Goal: Answer question/provide support: Share knowledge or assist other users

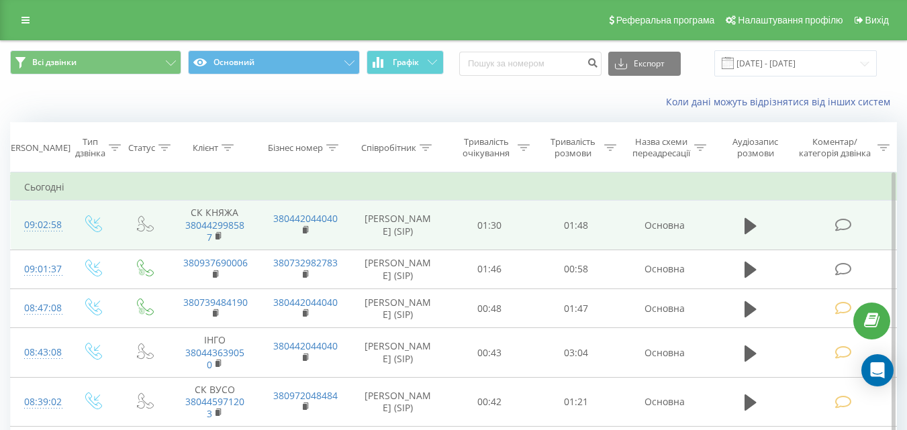
click at [839, 221] on icon at bounding box center [842, 225] width 17 height 14
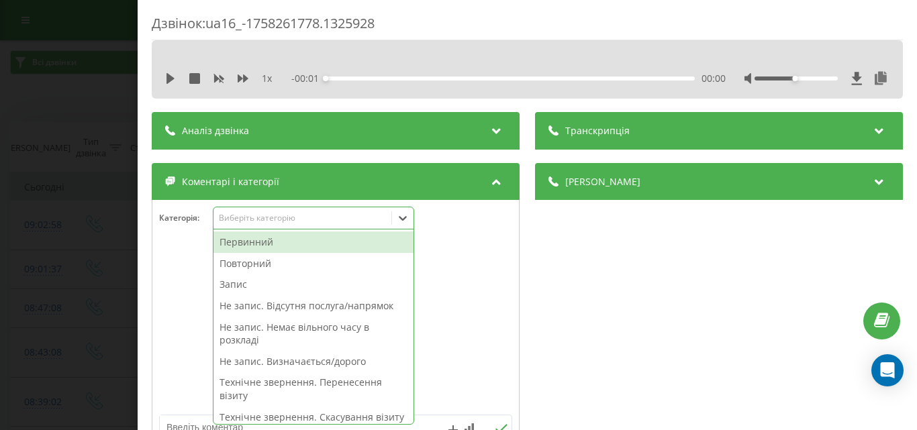
click at [284, 227] on div "Виберіть категорію" at bounding box center [313, 218] width 201 height 23
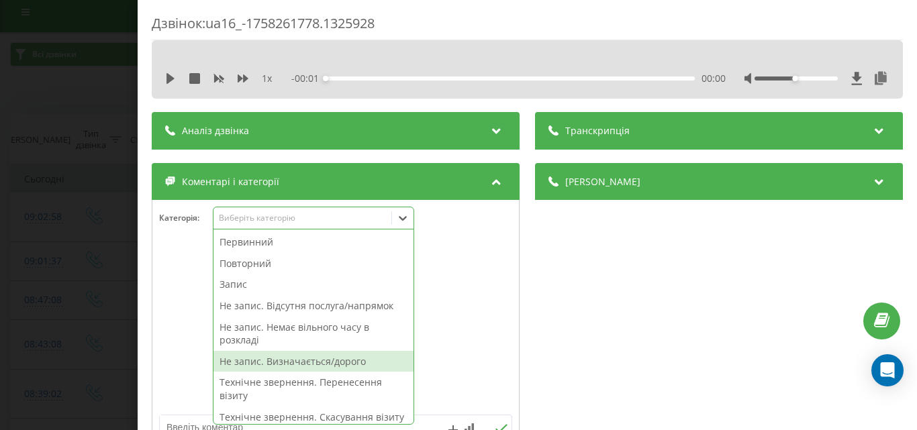
drag, startPoint x: 324, startPoint y: 363, endPoint x: 278, endPoint y: 356, distance: 46.8
click at [323, 363] on div "Не запис. Визначається/дорого" at bounding box center [313, 361] width 200 height 21
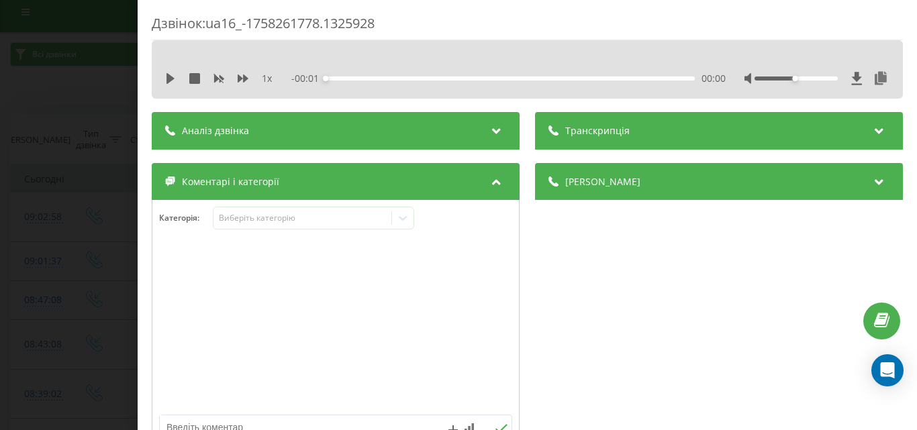
click at [95, 313] on div "Дзвінок : ua16_-1758261778.1325928 1 x - 00:01 00:00 00:00 Транскрипція Для AI-…" at bounding box center [458, 215] width 917 height 430
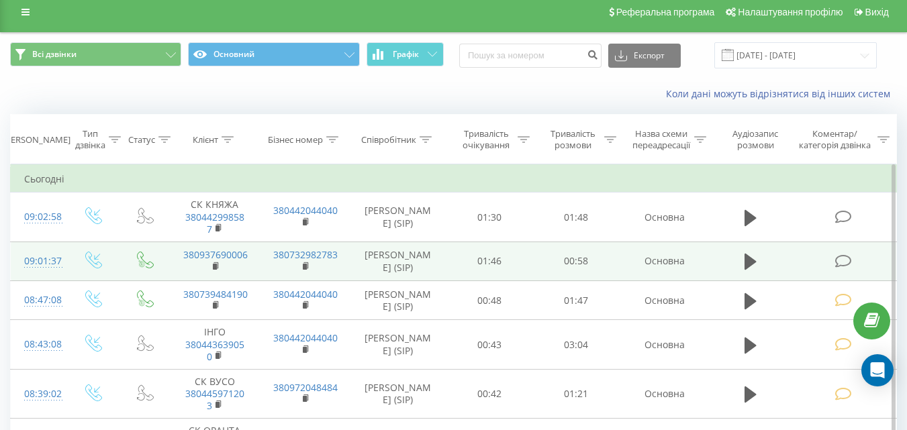
click at [838, 262] on icon at bounding box center [842, 261] width 17 height 14
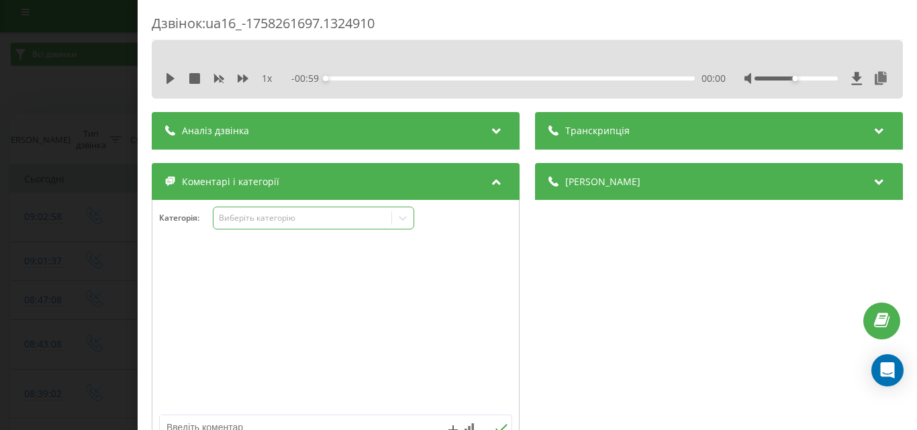
click at [281, 216] on div "Виберіть категорію" at bounding box center [302, 218] width 168 height 11
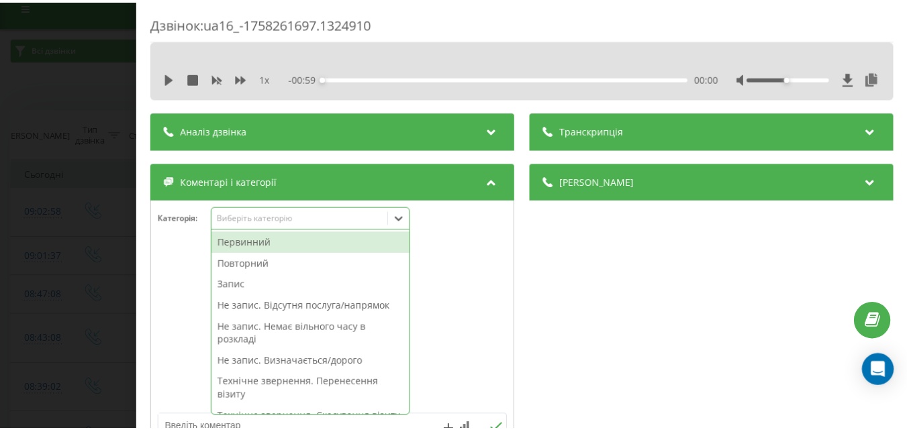
scroll to position [16, 0]
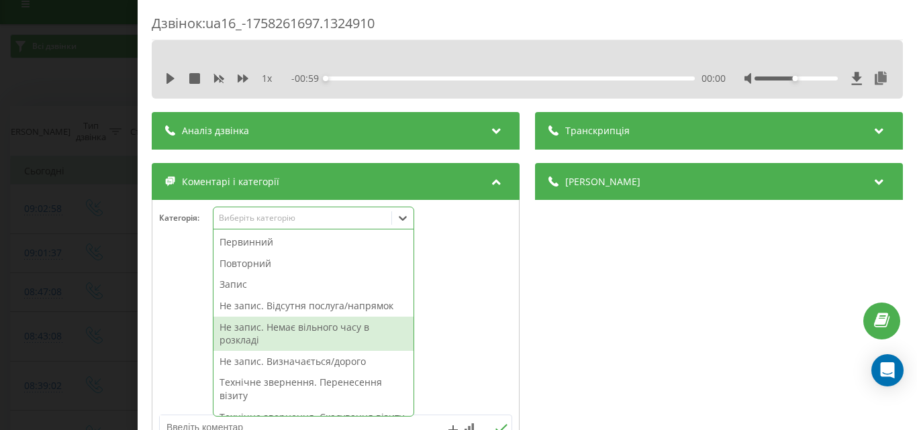
click at [308, 333] on div "Не запис. Немає вільного часу в розкладі" at bounding box center [313, 334] width 200 height 34
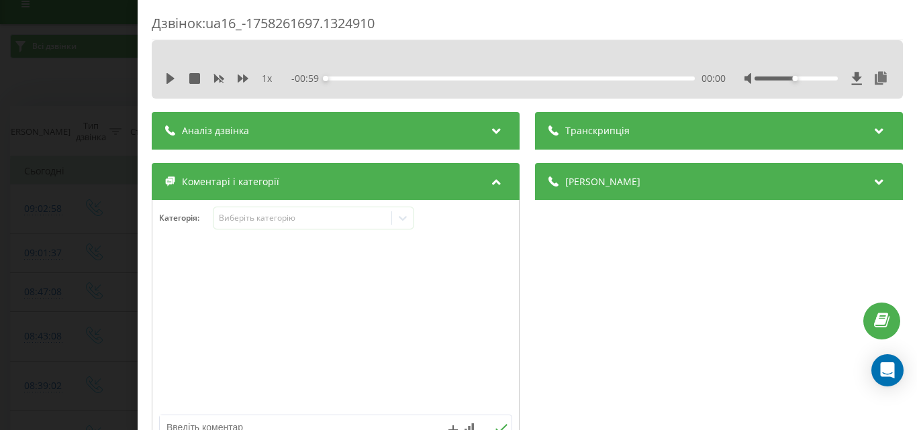
click at [38, 256] on div "Дзвінок : ua16_-1758261697.1324910 1 x - 00:59 00:00 00:00 Транскрипція Для AI-…" at bounding box center [458, 215] width 917 height 430
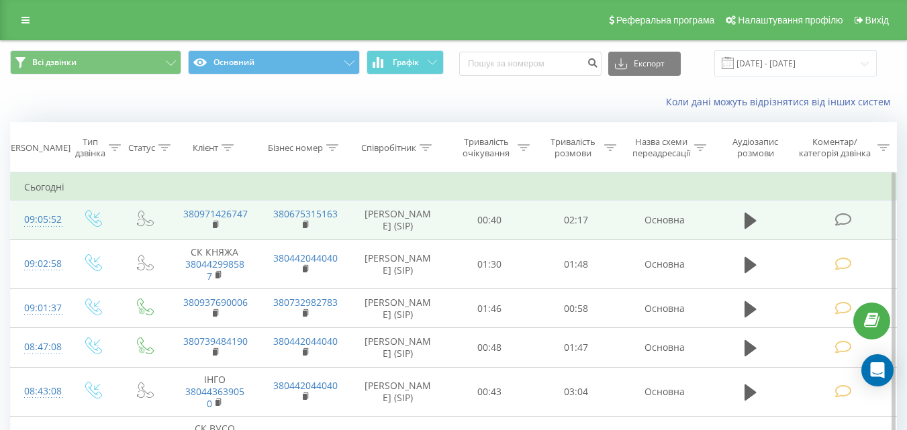
click at [841, 214] on icon at bounding box center [842, 220] width 17 height 14
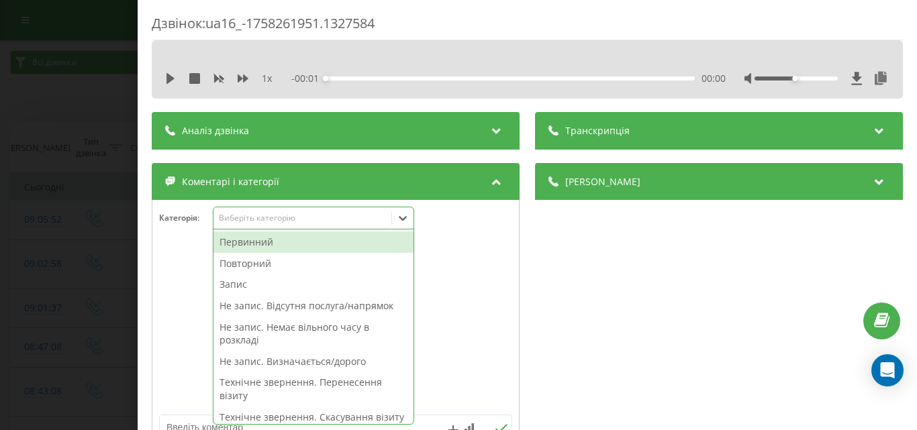
click at [281, 213] on div "Виберіть категорію" at bounding box center [302, 218] width 168 height 11
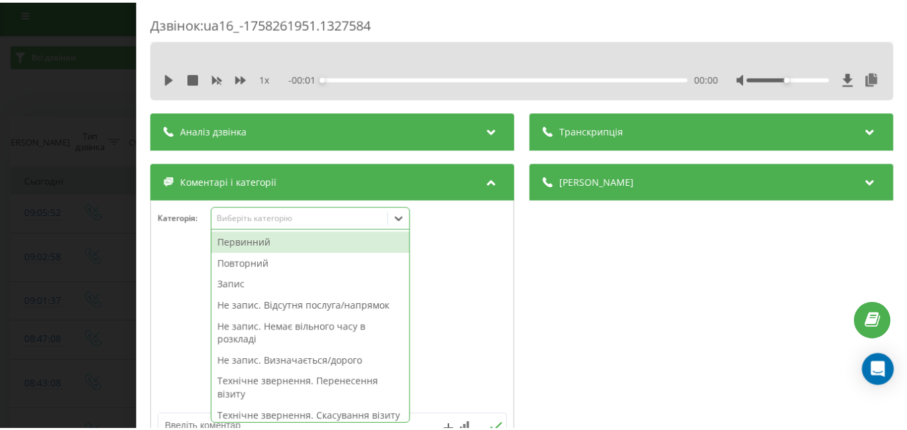
scroll to position [8, 0]
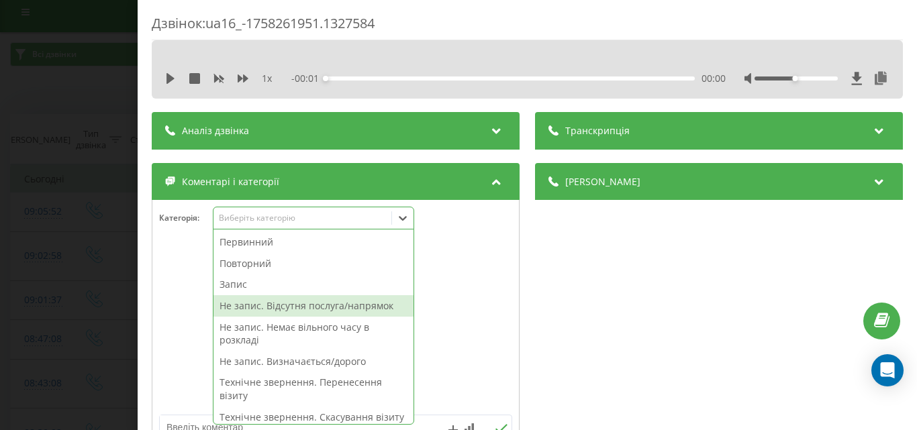
drag, startPoint x: 282, startPoint y: 308, endPoint x: 9, endPoint y: 267, distance: 276.2
click at [279, 307] on div "Не запис. Відсутня послуга/напрямок" at bounding box center [313, 305] width 200 height 21
click at [8, 267] on div "Дзвінок : ua16_-1758261951.1327584 1 x - 00:01 00:00 00:00 Транскрипція Для AI-…" at bounding box center [458, 215] width 917 height 430
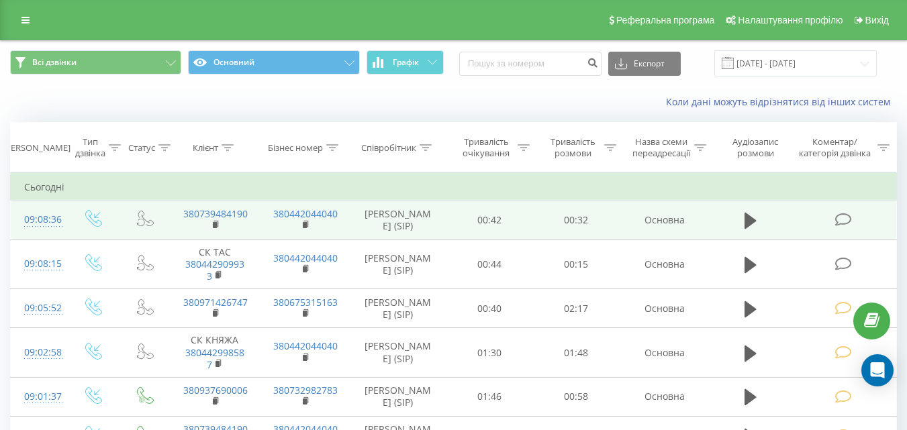
click at [844, 216] on icon at bounding box center [842, 220] width 17 height 14
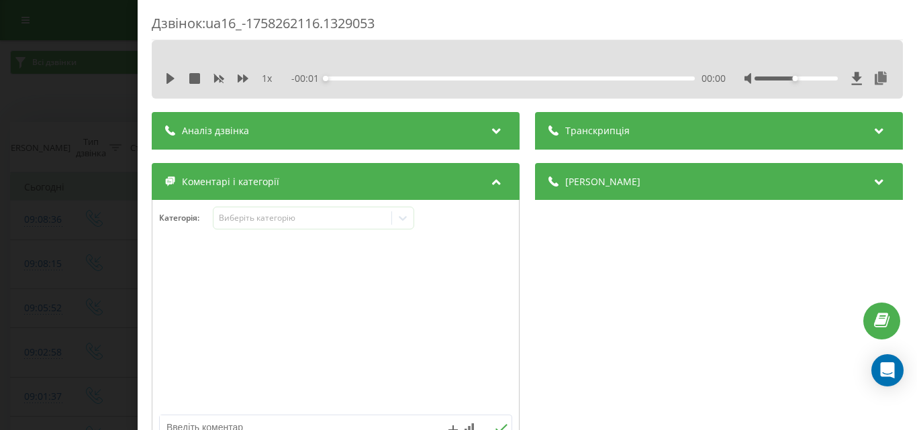
scroll to position [134, 0]
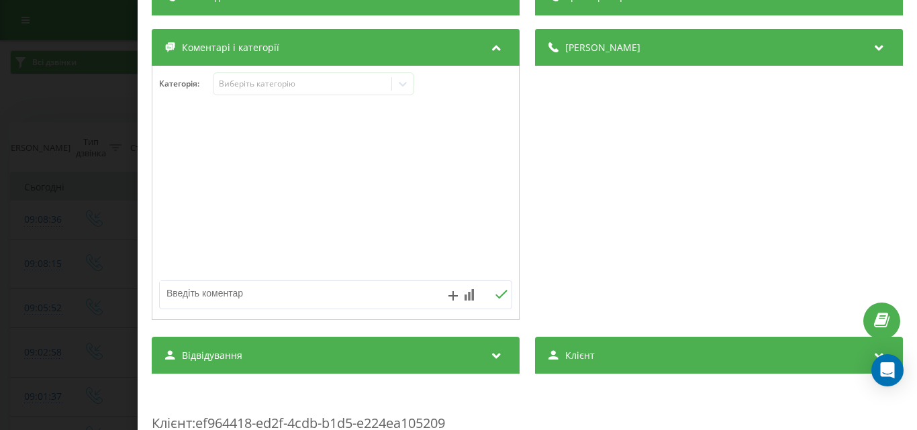
click at [265, 309] on div at bounding box center [335, 214] width 366 height 203
click at [352, 223] on div at bounding box center [335, 193] width 366 height 161
click at [236, 301] on textarea at bounding box center [300, 293] width 281 height 24
type textarea "уточ оп запису"
click at [495, 296] on icon at bounding box center [501, 294] width 13 height 9
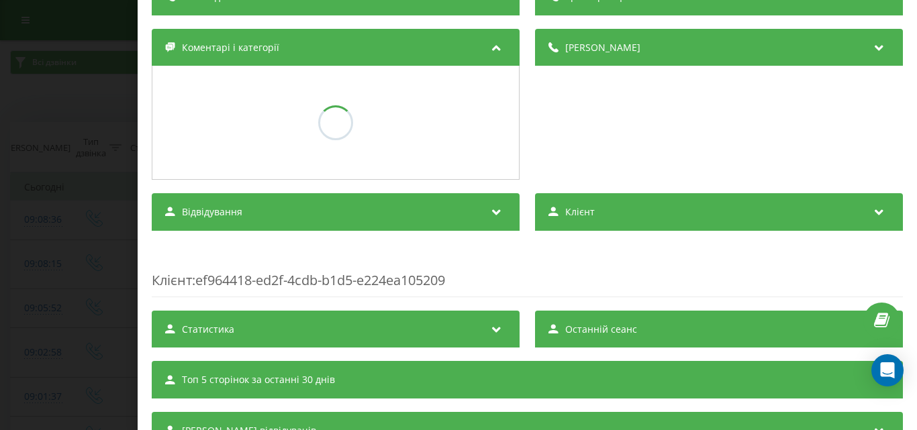
click at [91, 313] on div "Дзвінок : ua16_-1758262116.1329053 1 x - 00:33 00:00 00:00 Транскрипція Для AI-…" at bounding box center [458, 215] width 917 height 430
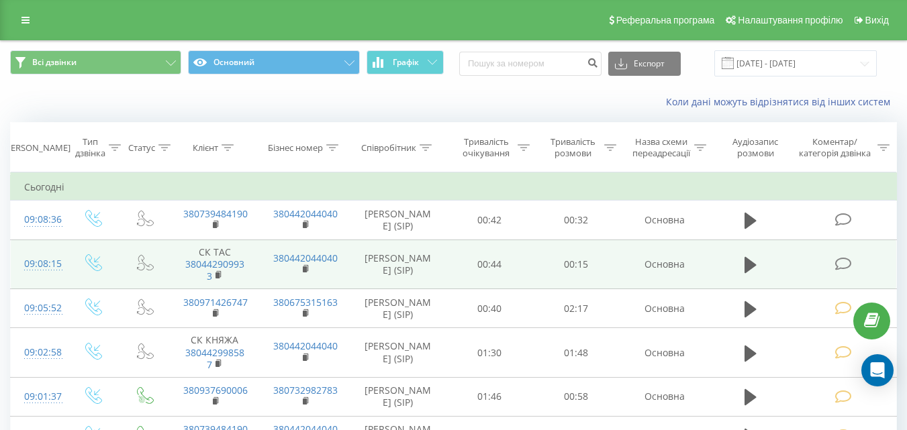
click at [836, 268] on icon at bounding box center [842, 264] width 17 height 14
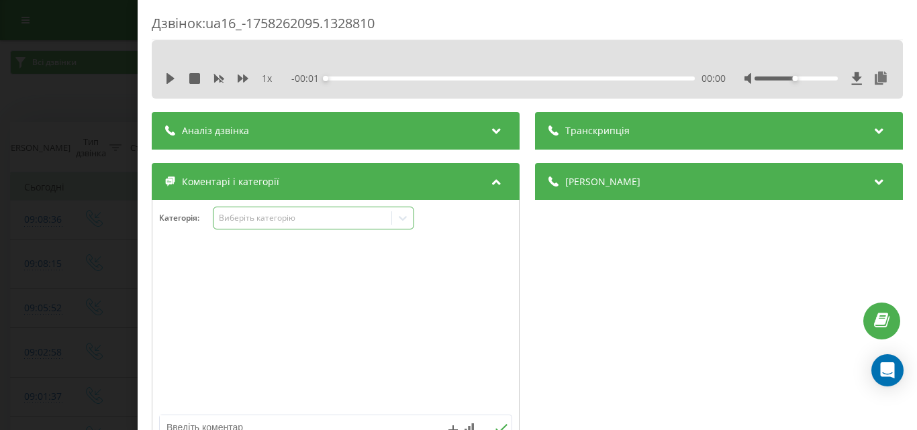
click at [272, 213] on div "Виберіть категорію" at bounding box center [302, 218] width 168 height 11
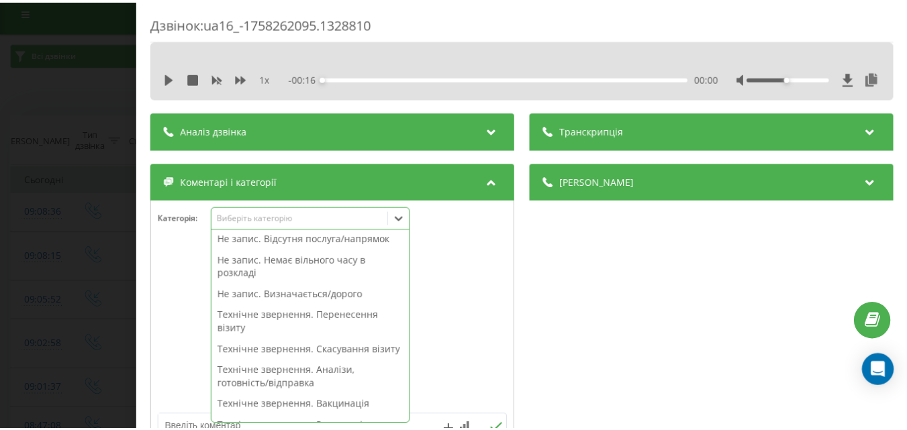
scroll to position [201, 0]
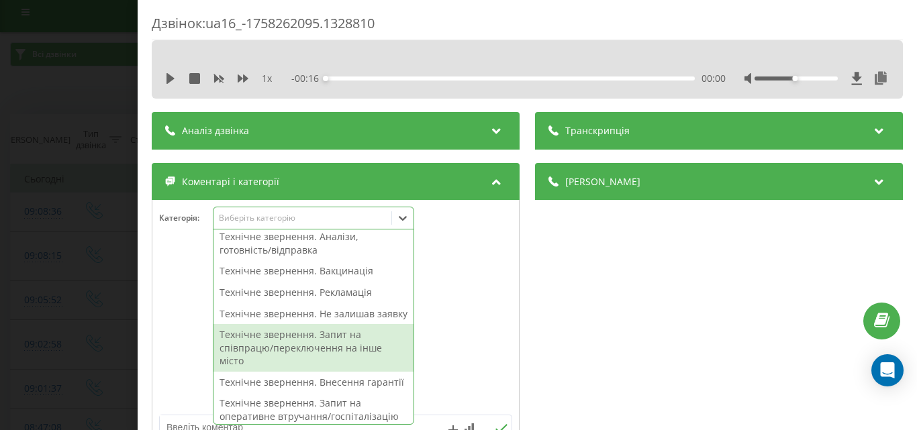
click at [314, 370] on div "Технічне звернення. Запит на співпрацю/переключення на інше місто" at bounding box center [313, 348] width 200 height 48
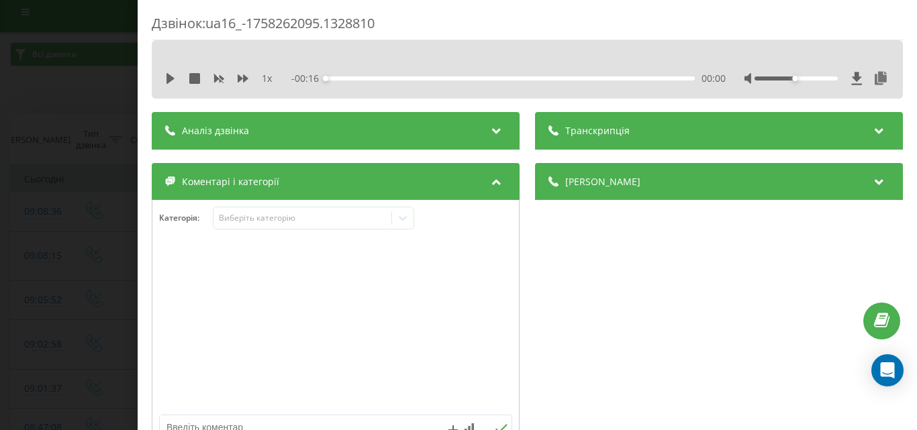
drag, startPoint x: 90, startPoint y: 345, endPoint x: 74, endPoint y: 321, distance: 28.7
click at [89, 345] on div "Дзвінок : ua16_-1758262095.1328810 1 x - 00:16 00:00 00:00 Транскрипція Для AI-…" at bounding box center [458, 215] width 917 height 430
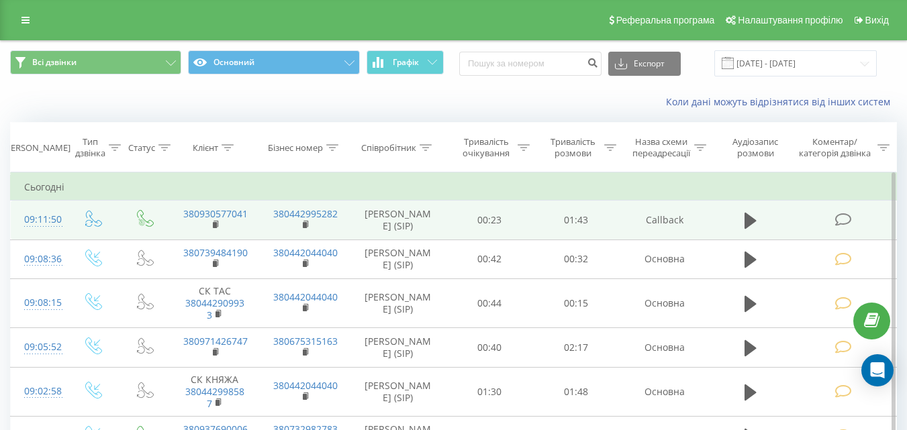
click at [851, 219] on icon at bounding box center [842, 220] width 17 height 14
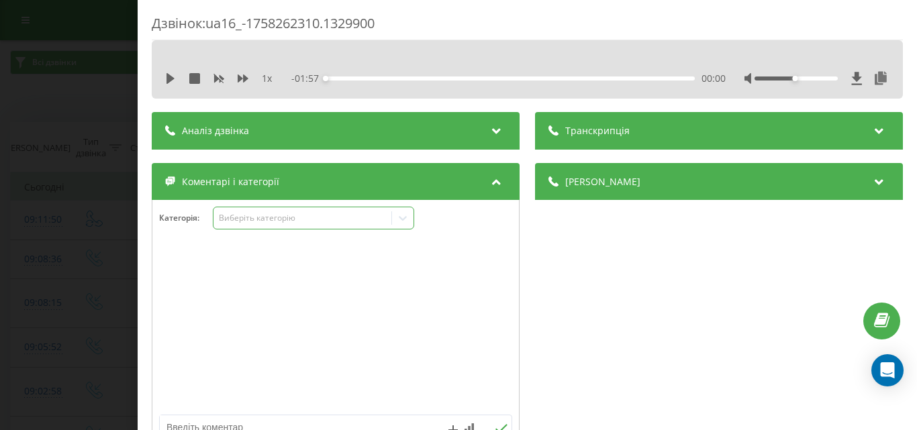
click at [315, 217] on div "Виберіть категорію" at bounding box center [302, 218] width 168 height 11
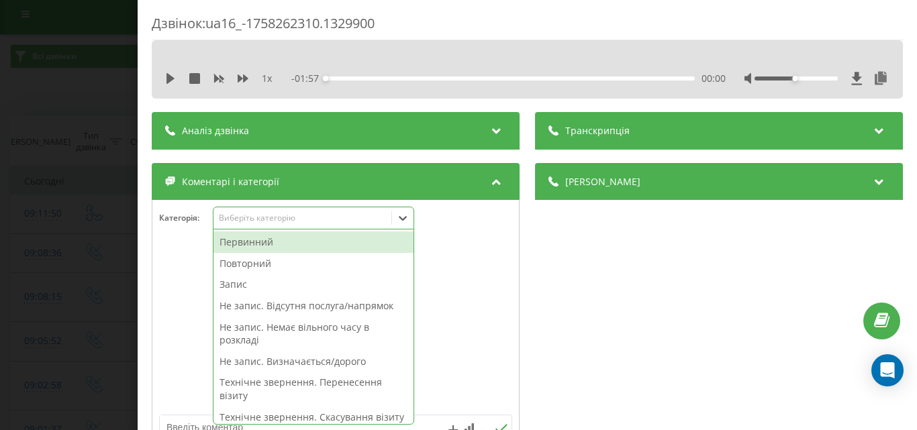
scroll to position [8, 0]
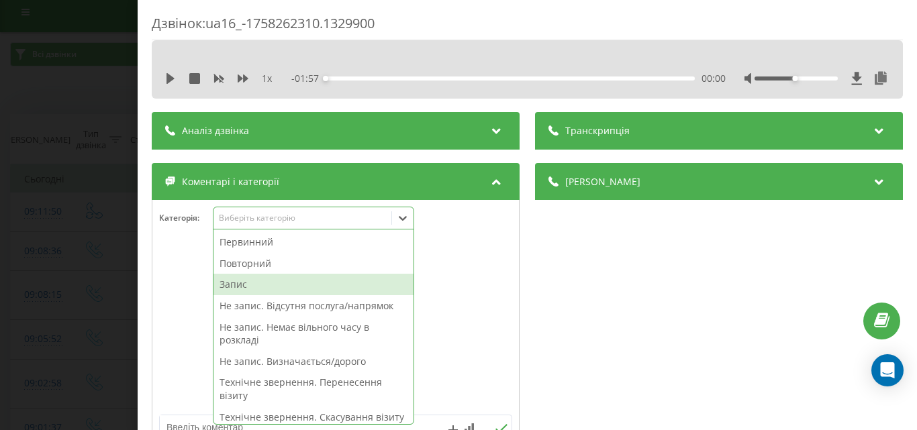
click at [251, 287] on div "Запис" at bounding box center [313, 284] width 200 height 21
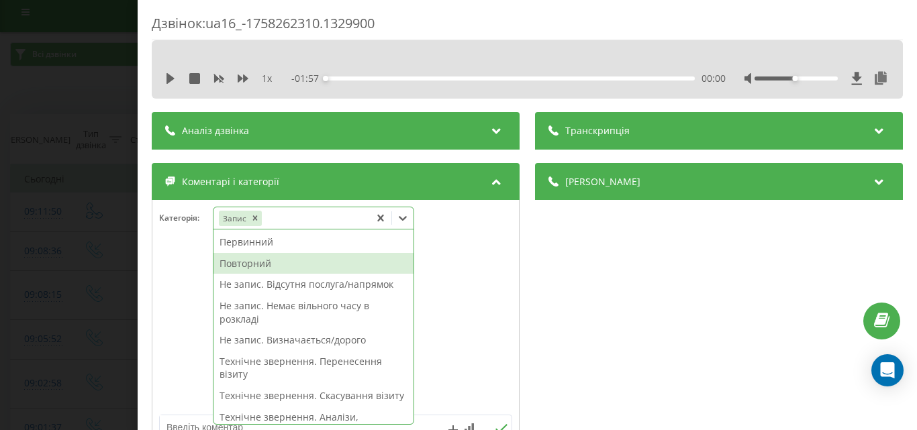
click at [248, 264] on div "Повторний" at bounding box center [313, 263] width 200 height 21
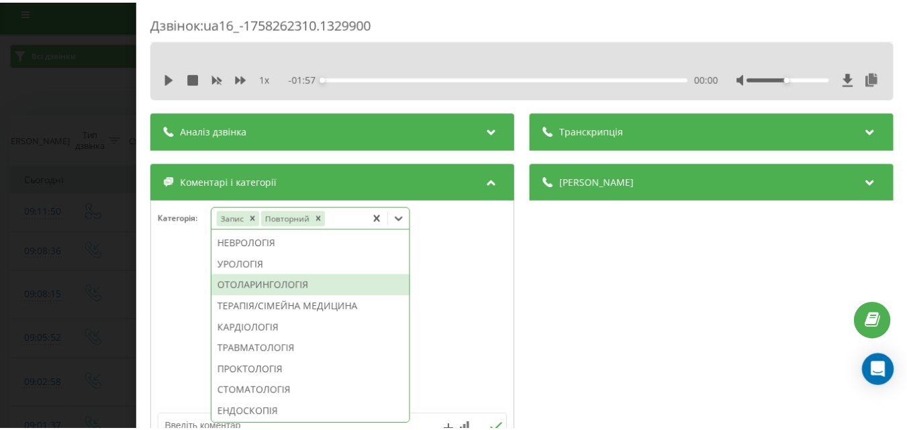
scroll to position [448, 0]
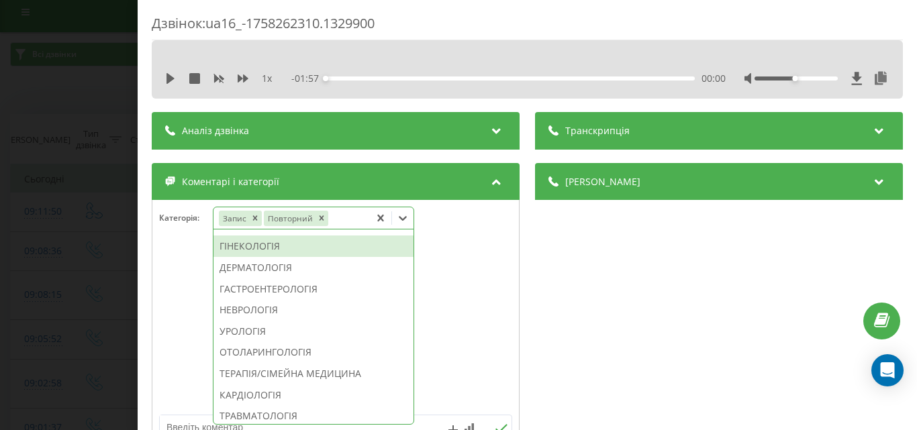
click at [262, 257] on div "ГІНЕКОЛОГІЯ" at bounding box center [313, 246] width 200 height 21
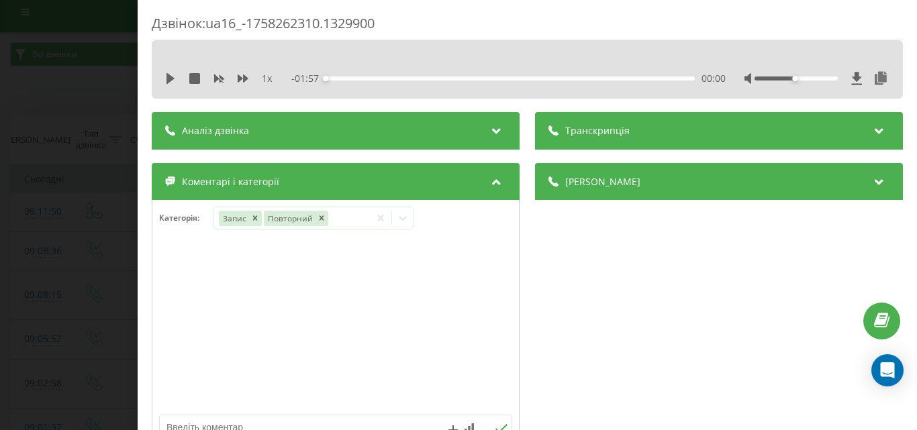
click at [89, 271] on div "Дзвінок : ua16_-1758262310.1329900 1 x - 01:57 00:00 00:00 Транскрипція Для AI-…" at bounding box center [458, 215] width 917 height 430
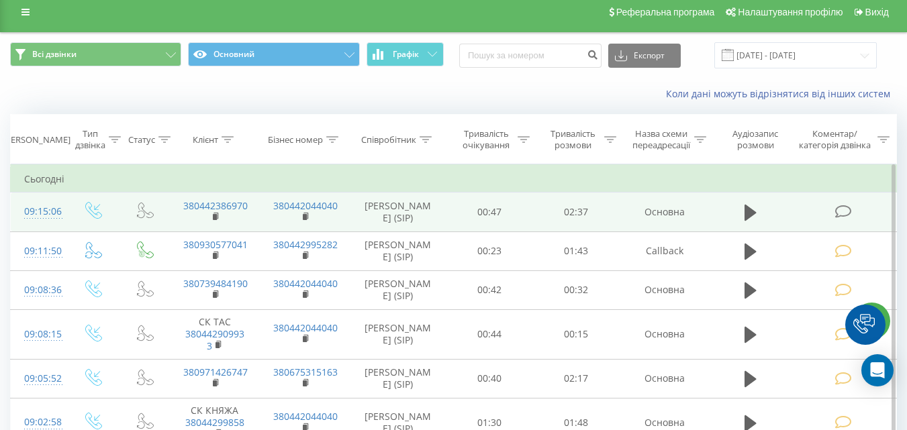
click at [849, 213] on icon at bounding box center [842, 212] width 17 height 14
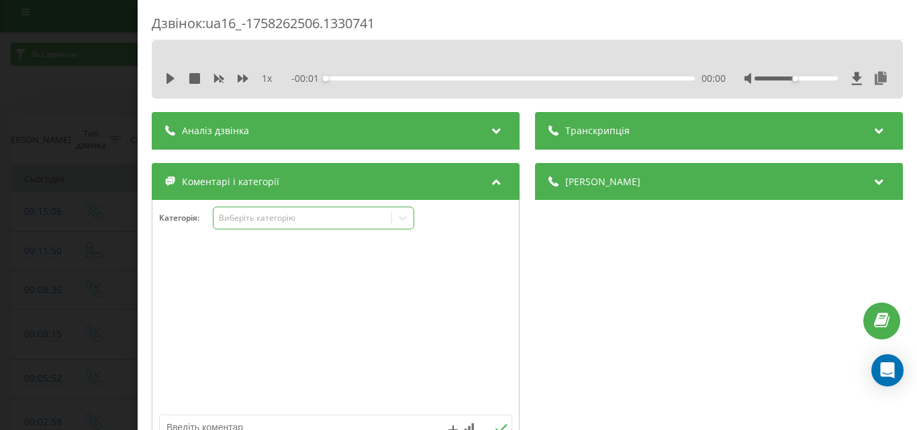
click at [306, 217] on div "Виберіть категорію" at bounding box center [302, 218] width 168 height 11
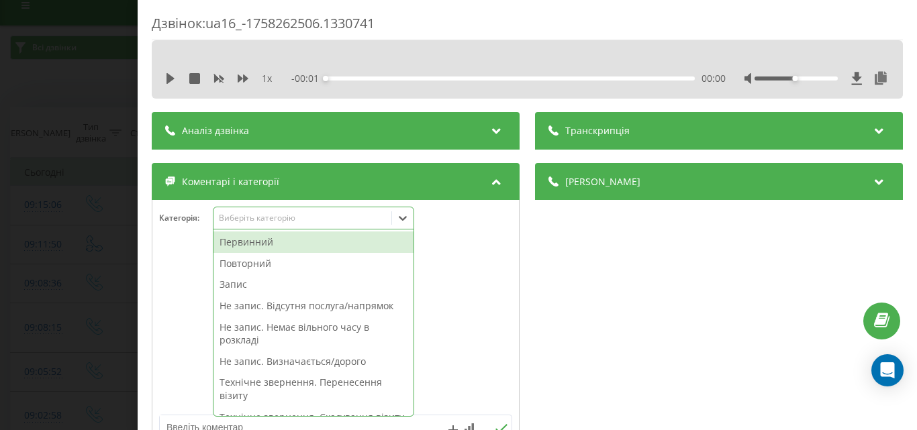
scroll to position [16, 0]
click at [244, 283] on div "Запис" at bounding box center [313, 284] width 200 height 21
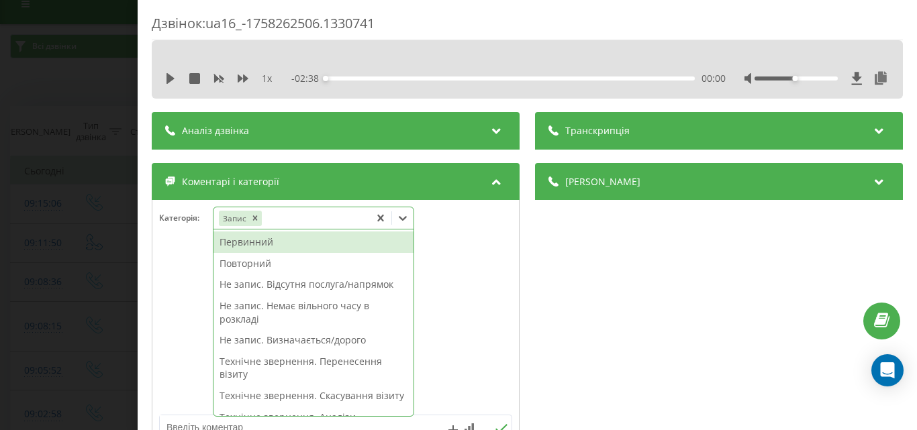
click at [256, 240] on div "Первинний" at bounding box center [313, 242] width 200 height 21
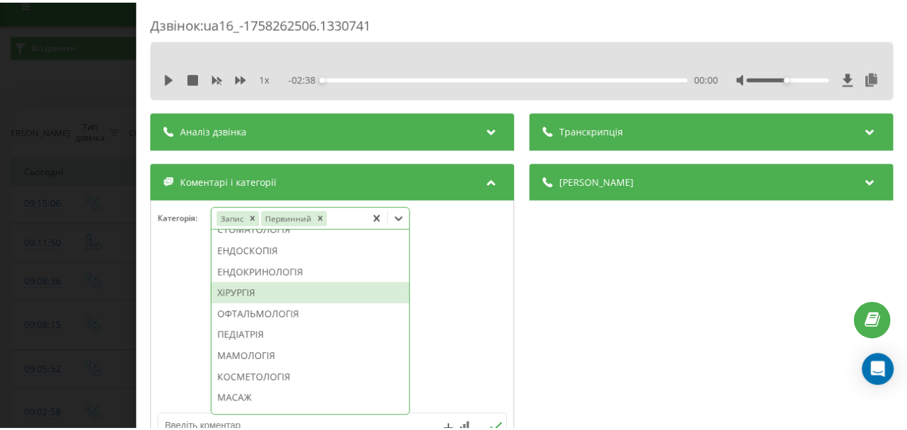
scroll to position [610, 0]
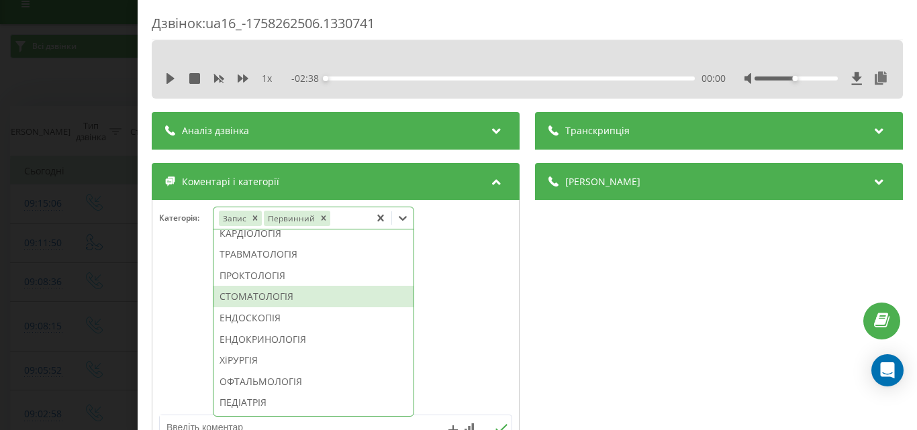
click at [270, 307] on div "СТОМАТОЛОГІЯ" at bounding box center [313, 296] width 200 height 21
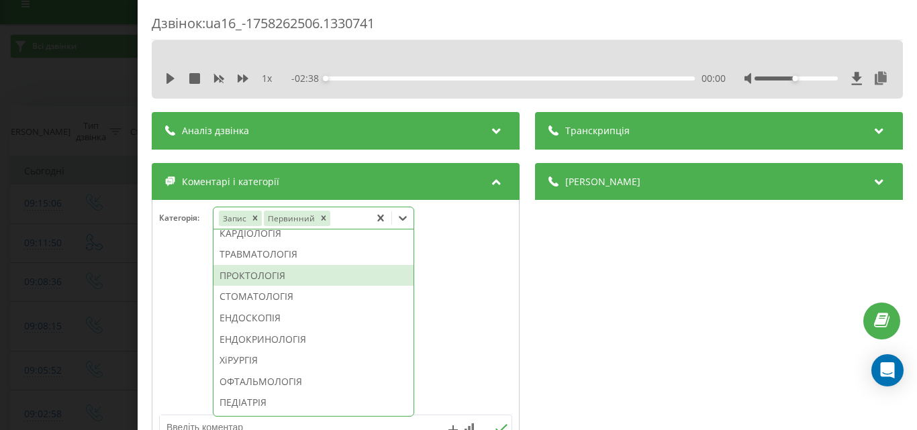
click at [60, 299] on div "Дзвінок : ua16_-1758262506.1330741 1 x - 02:38 00:00 00:00 Транскрипція Для AI-…" at bounding box center [458, 215] width 917 height 430
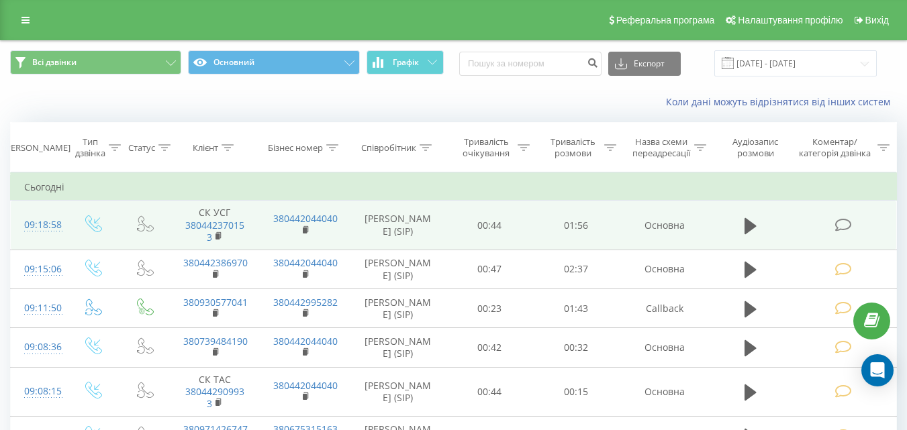
click at [852, 230] on span at bounding box center [843, 223] width 19 height 13
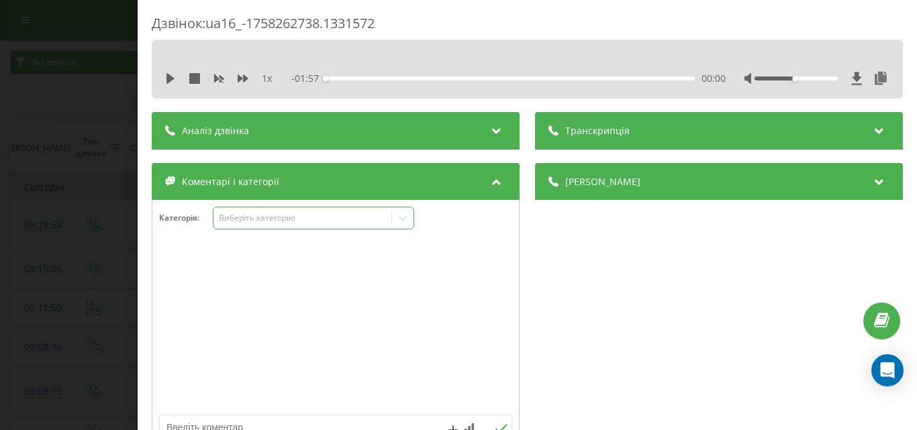
click at [260, 216] on div "Виберіть категорію" at bounding box center [302, 218] width 168 height 11
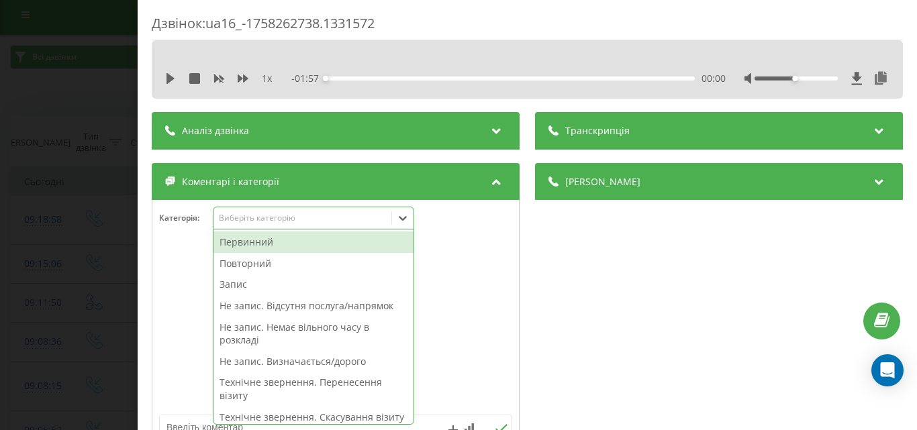
scroll to position [8, 0]
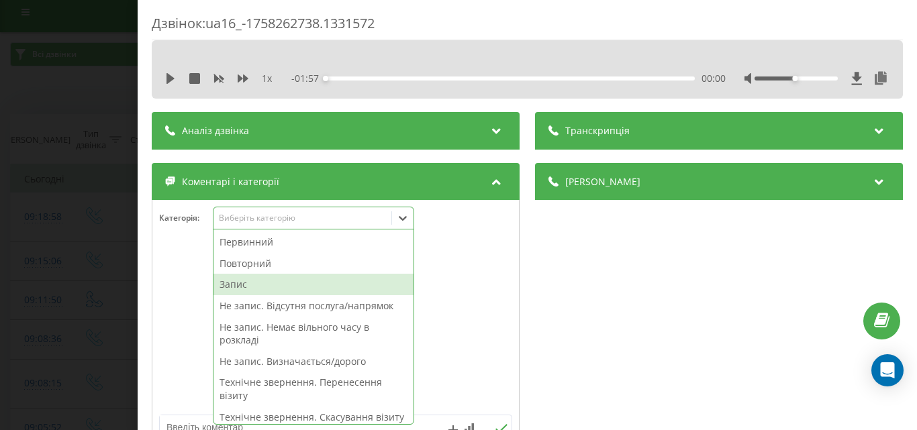
click at [260, 287] on div "Запис" at bounding box center [313, 284] width 200 height 21
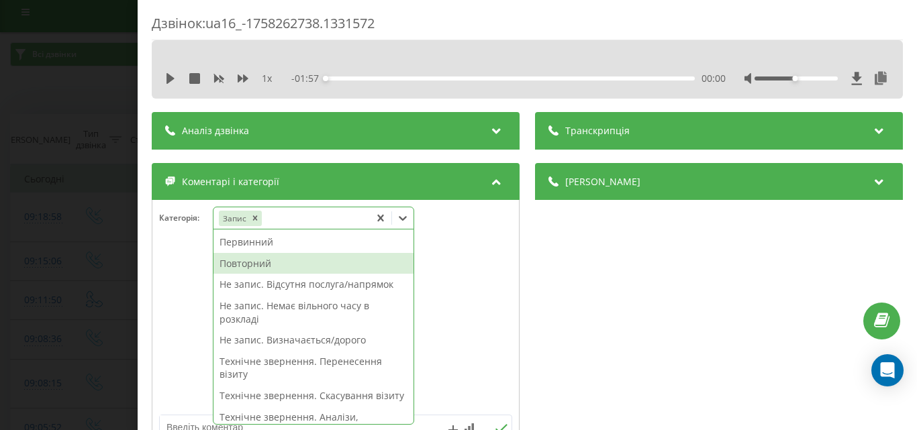
drag, startPoint x: 261, startPoint y: 263, endPoint x: 274, endPoint y: 260, distance: 13.8
click at [261, 262] on div "Повторний" at bounding box center [313, 263] width 200 height 21
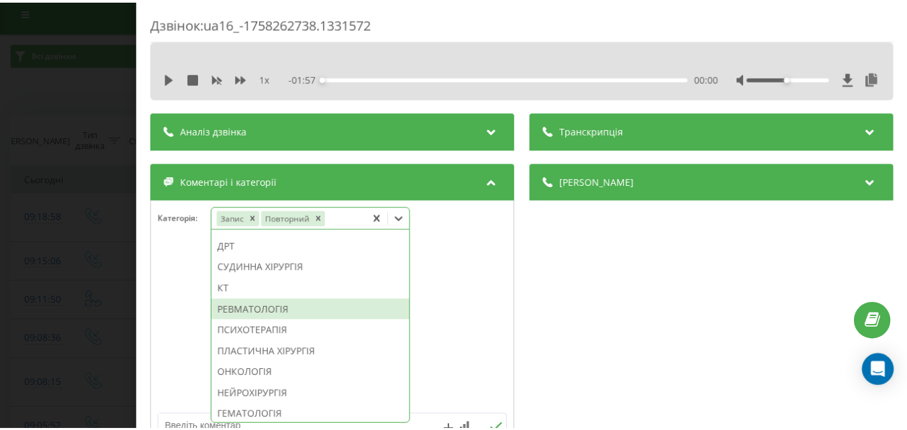
scroll to position [938, 0]
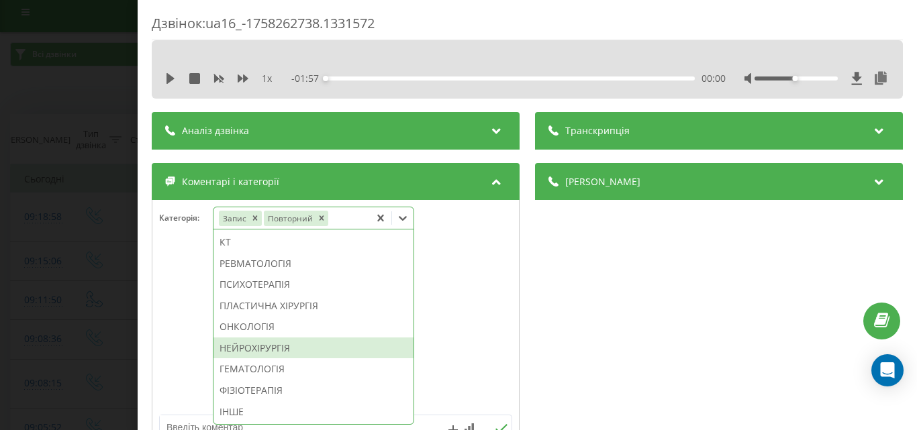
click at [270, 347] on div "НЕЙРОХІРУРГІЯ" at bounding box center [313, 348] width 200 height 21
click at [54, 270] on div "Дзвінок : ua16_-1758262738.1331572 1 x - 01:57 00:00 00:00 Транскрипція Для AI-…" at bounding box center [458, 215] width 917 height 430
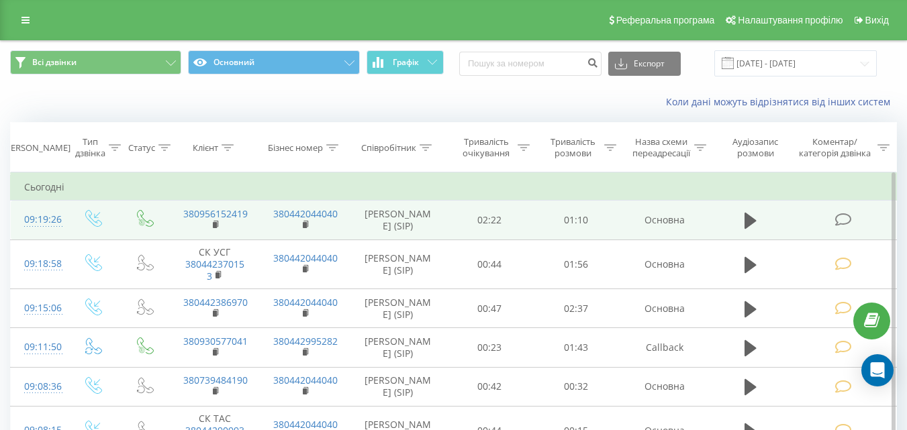
click at [842, 223] on icon at bounding box center [842, 220] width 17 height 14
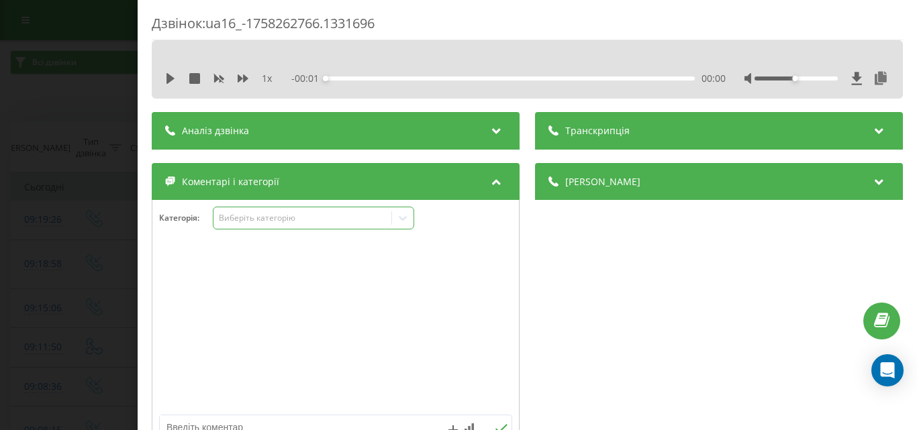
click at [244, 228] on div "Виберіть категорію" at bounding box center [313, 218] width 201 height 23
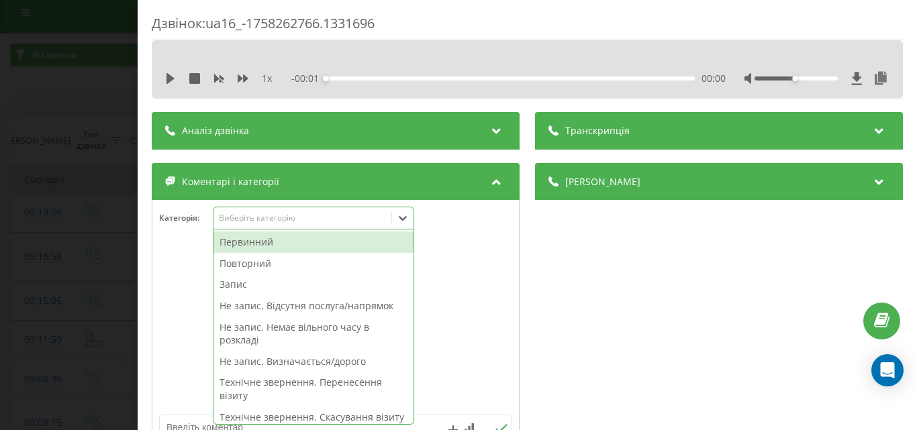
scroll to position [8, 0]
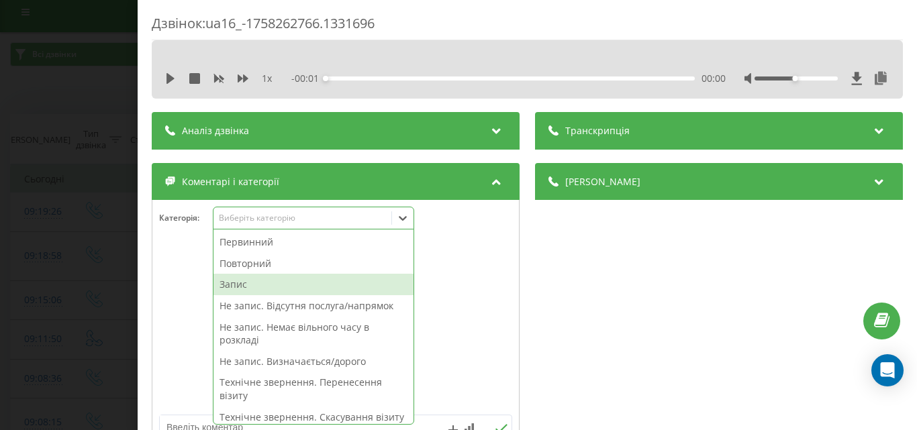
click at [234, 283] on div "Запис" at bounding box center [313, 284] width 200 height 21
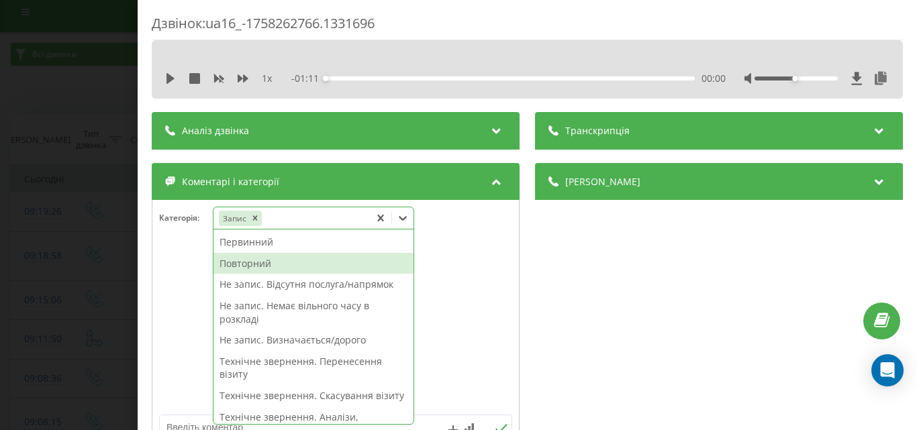
click at [268, 259] on div "Повторний" at bounding box center [313, 263] width 200 height 21
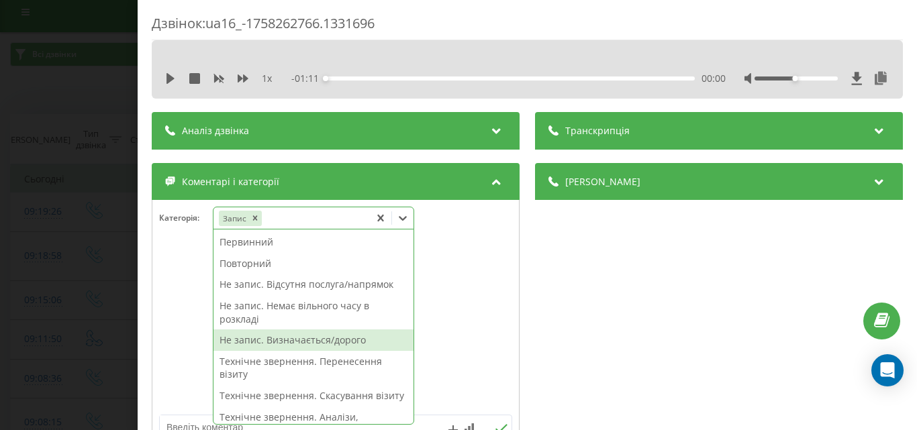
scroll to position [268, 0]
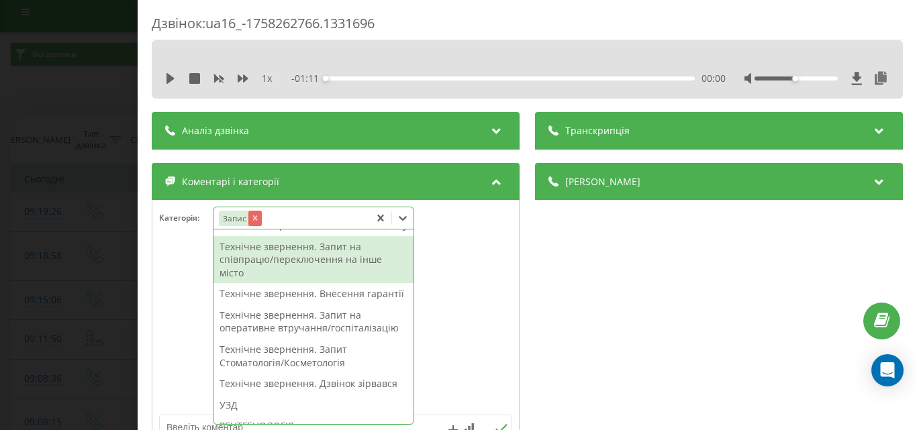
click at [259, 214] on icon "Remove Запис" at bounding box center [254, 217] width 9 height 9
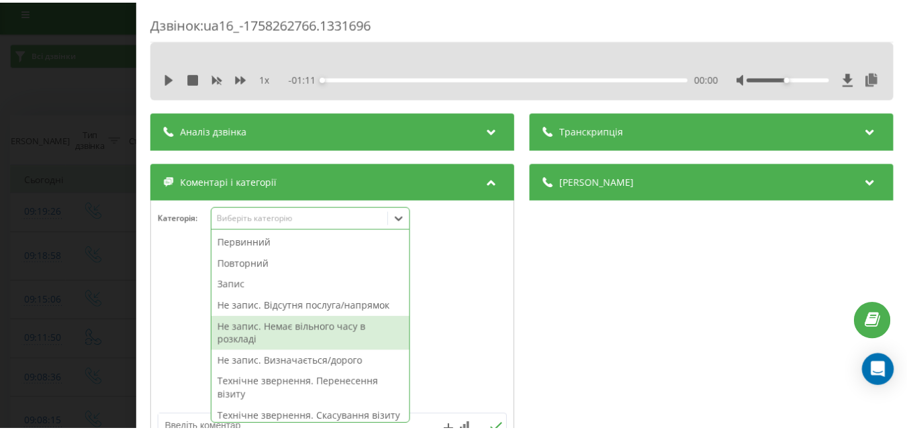
scroll to position [134, 0]
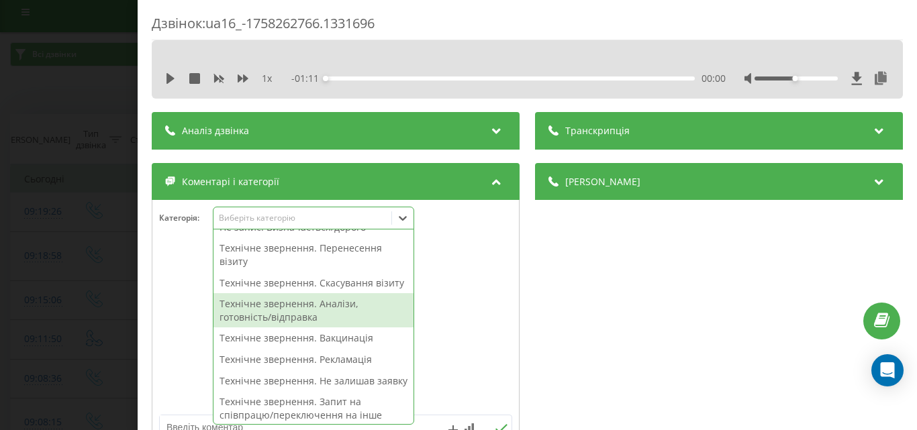
click at [327, 321] on div "Технічне звернення. Аналізи, готовність/відправка" at bounding box center [313, 310] width 200 height 34
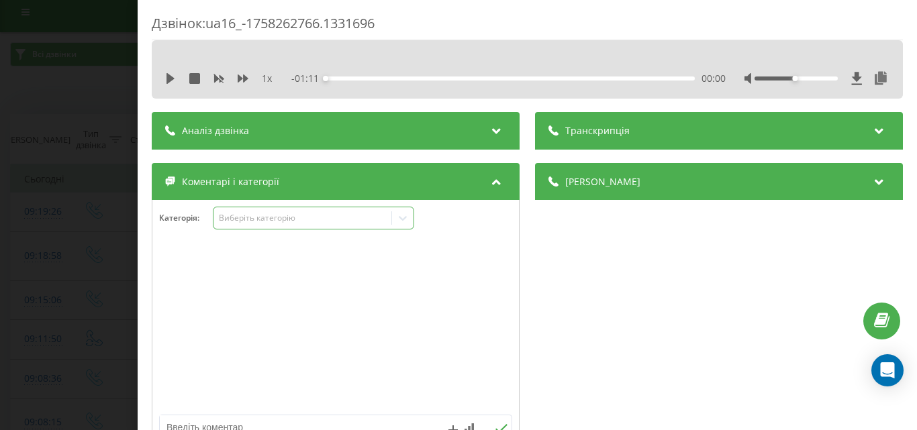
click at [61, 230] on div "Дзвінок : ua16_-1758262766.1331696 1 x - 01:11 00:00 00:00 Транскрипція Для AI-…" at bounding box center [458, 215] width 917 height 430
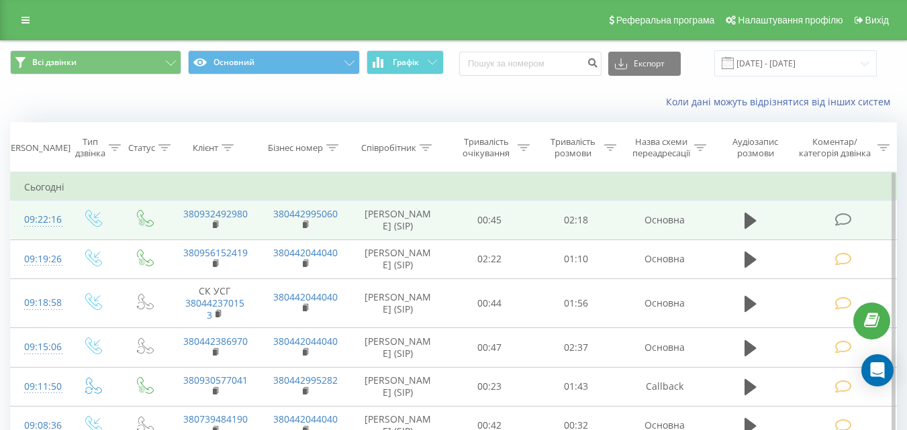
click at [843, 222] on icon at bounding box center [842, 220] width 17 height 14
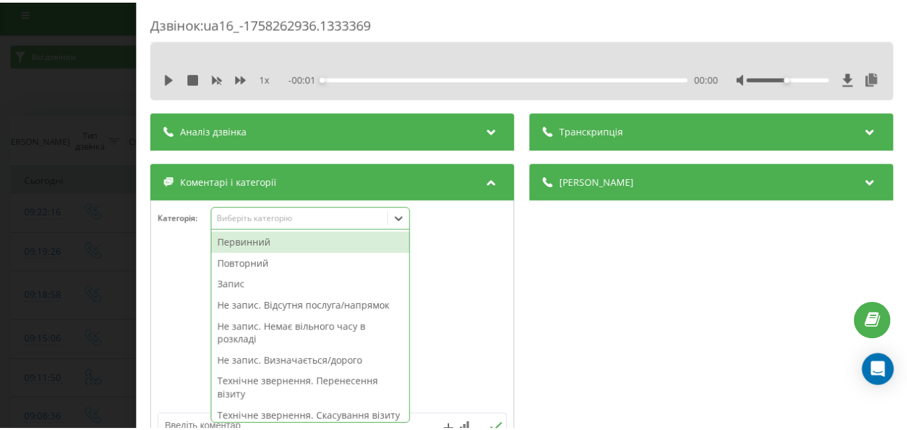
scroll to position [8, 0]
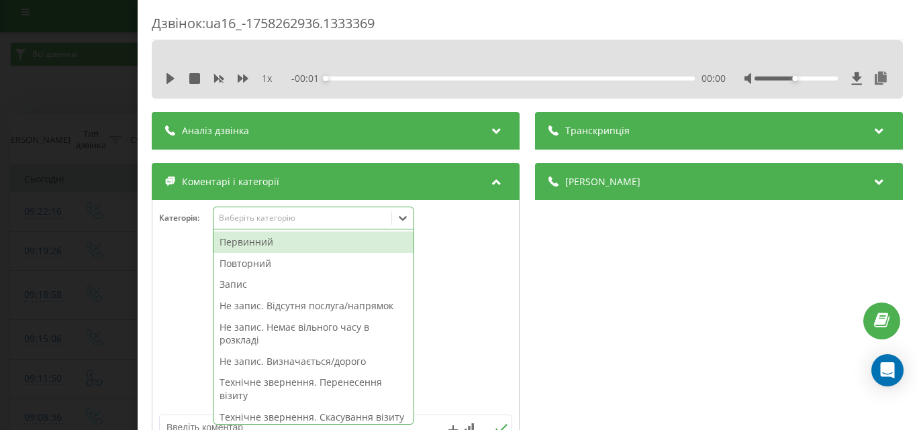
click at [302, 221] on div "Виберіть категорію" at bounding box center [302, 218] width 168 height 11
click at [332, 366] on div "Не запис. Визначається/дорого" at bounding box center [313, 361] width 200 height 21
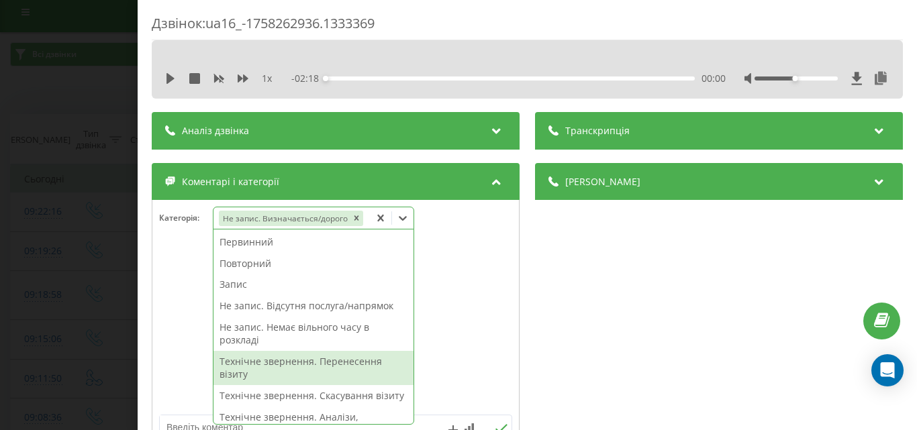
click at [289, 358] on div "Технічне звернення. Перенесення візиту" at bounding box center [313, 368] width 200 height 34
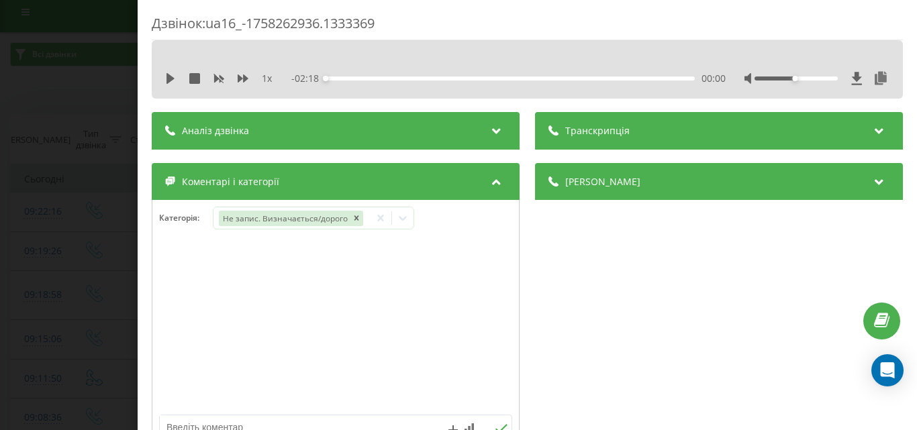
click at [0, 270] on div "Дзвінок : ua16_-1758262936.1333369 1 x - 02:18 00:00 00:00 Транскрипція Для AI-…" at bounding box center [458, 215] width 917 height 430
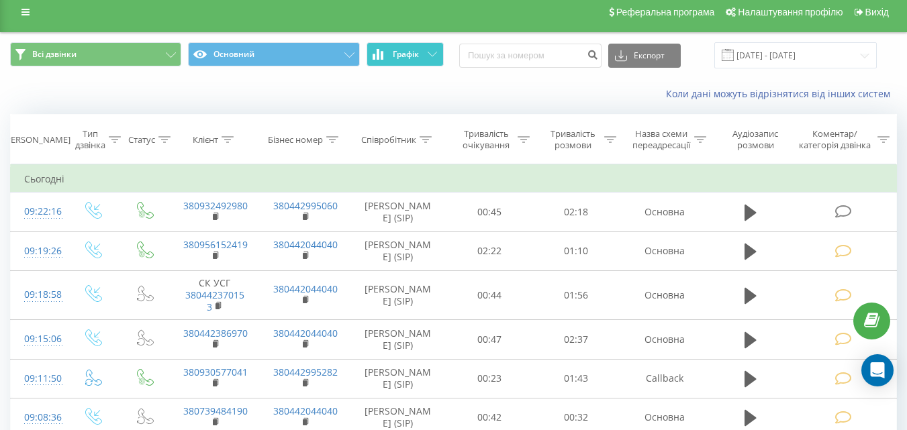
click at [413, 50] on span "Графік" at bounding box center [406, 54] width 26 height 9
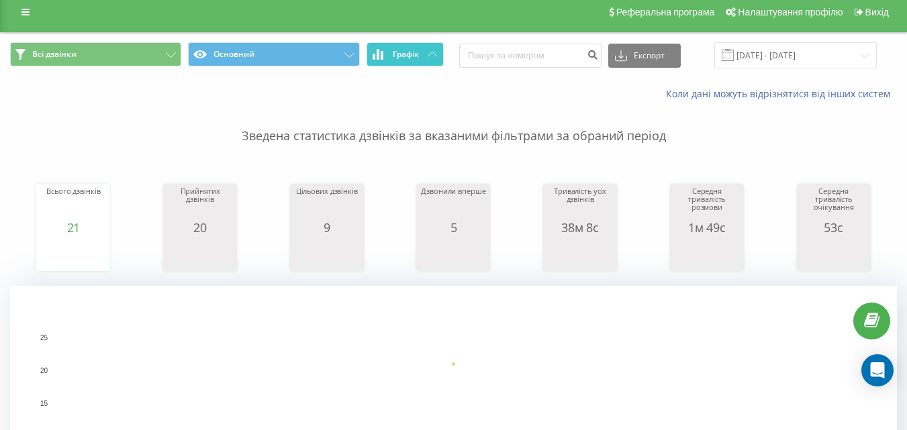
click at [409, 59] on span "Графік" at bounding box center [406, 54] width 26 height 9
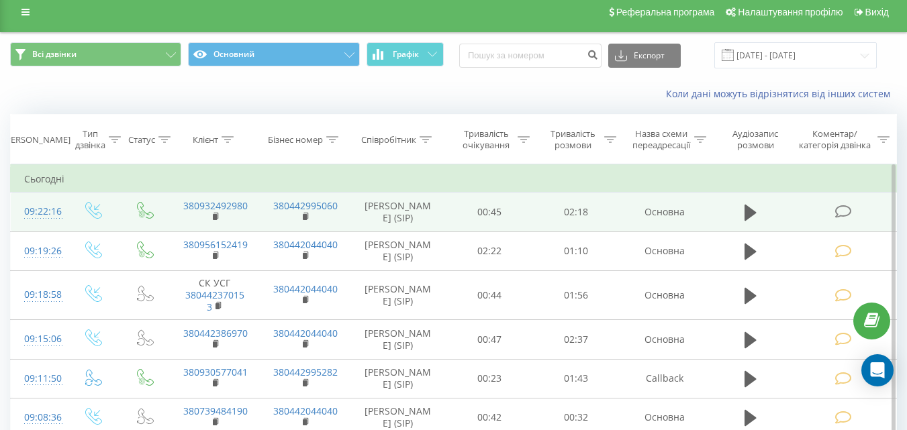
click at [845, 212] on icon at bounding box center [842, 212] width 17 height 14
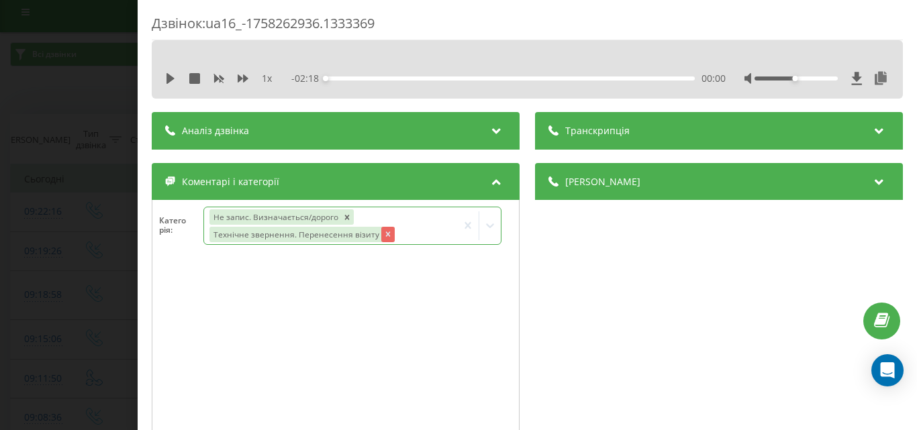
click at [383, 236] on icon "Remove Технічне звернення. Перенесення візиту" at bounding box center [387, 234] width 9 height 9
click at [84, 248] on div "Дзвінок : ua16_-1758262936.1333369 1 x - 02:18 00:00 00:00 Транскрипція Для AI-…" at bounding box center [458, 215] width 917 height 430
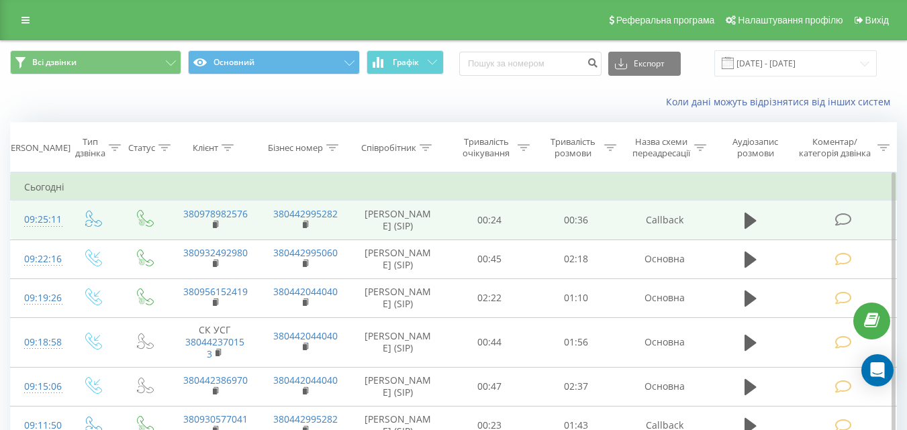
click at [840, 219] on icon at bounding box center [842, 220] width 17 height 14
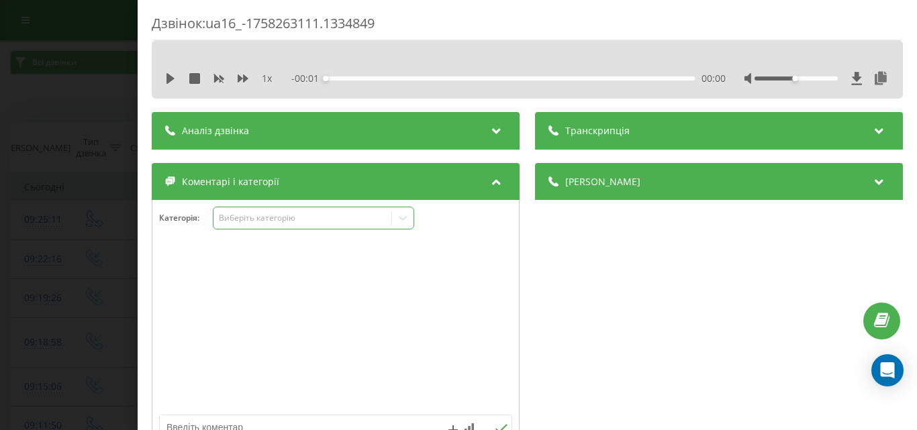
click at [271, 221] on div "Виберіть категорію" at bounding box center [302, 218] width 168 height 11
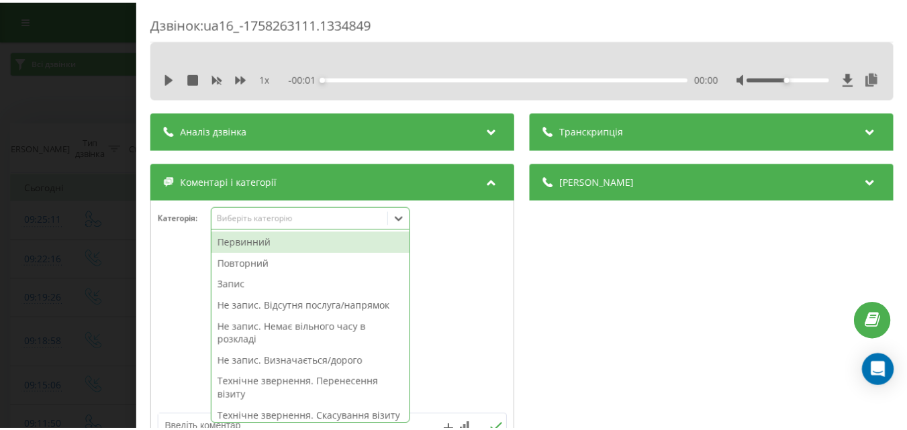
scroll to position [8, 0]
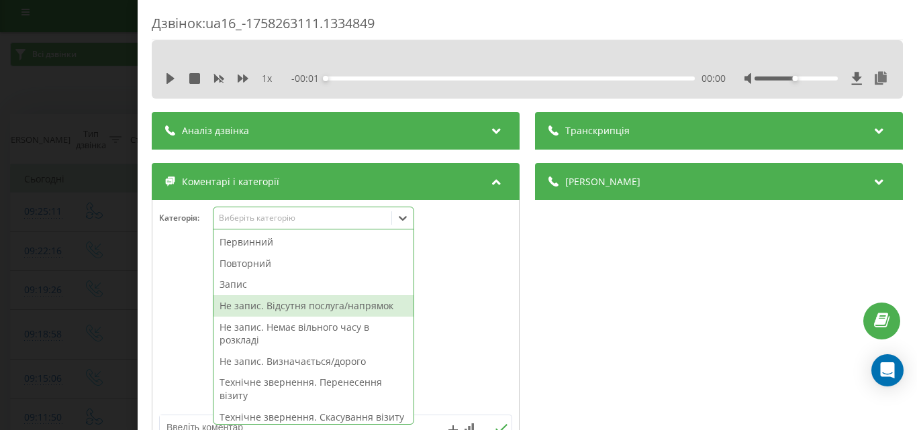
click at [311, 311] on div "Не запис. Відсутня послуга/напрямок" at bounding box center [313, 305] width 200 height 21
drag, startPoint x: 47, startPoint y: 235, endPoint x: 63, endPoint y: 13, distance: 222.7
click at [47, 234] on div "Дзвінок : ua16_-1758263111.1334849 1 x - 00:01 00:00 00:00 Транскрипція Для AI-…" at bounding box center [458, 215] width 917 height 430
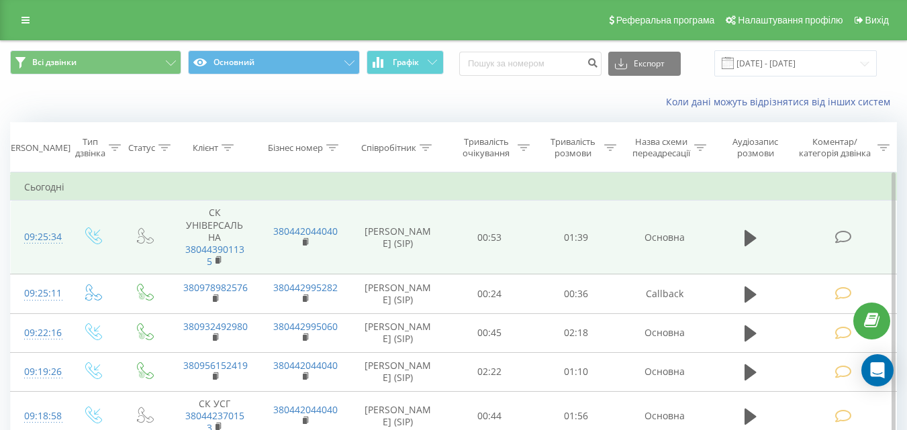
click at [845, 237] on icon at bounding box center [842, 237] width 17 height 14
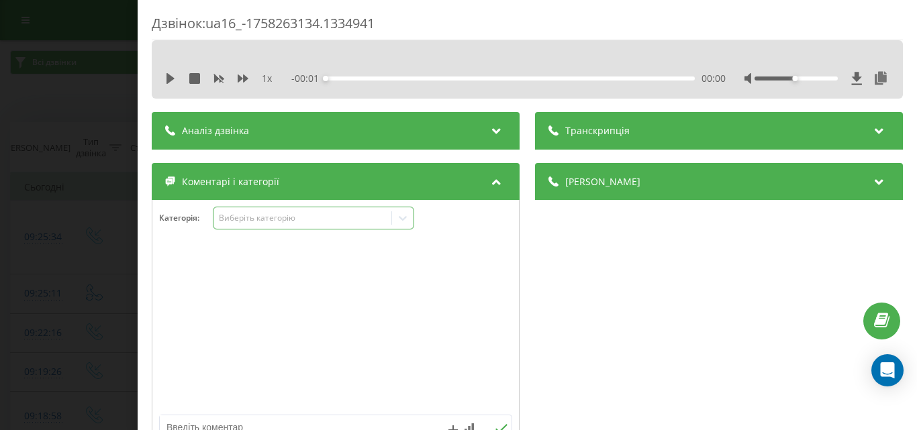
click at [266, 217] on div "Виберіть категорію" at bounding box center [302, 218] width 168 height 11
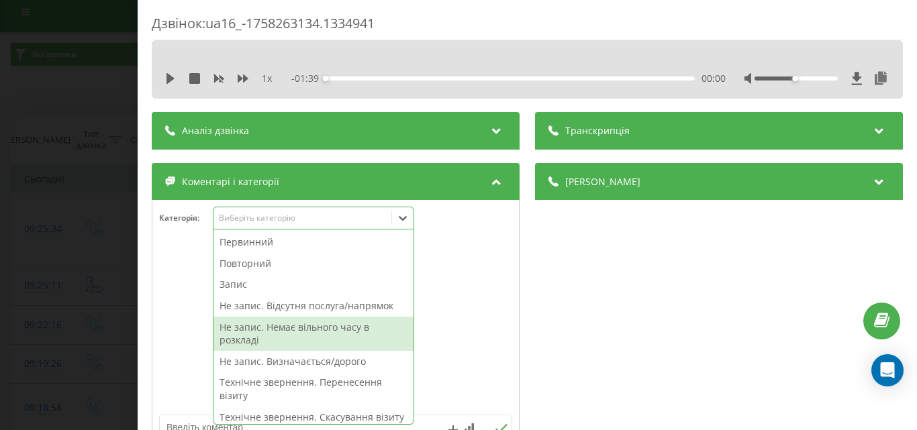
click at [328, 333] on div "Не запис. Немає вільного часу в розкладі" at bounding box center [313, 334] width 200 height 34
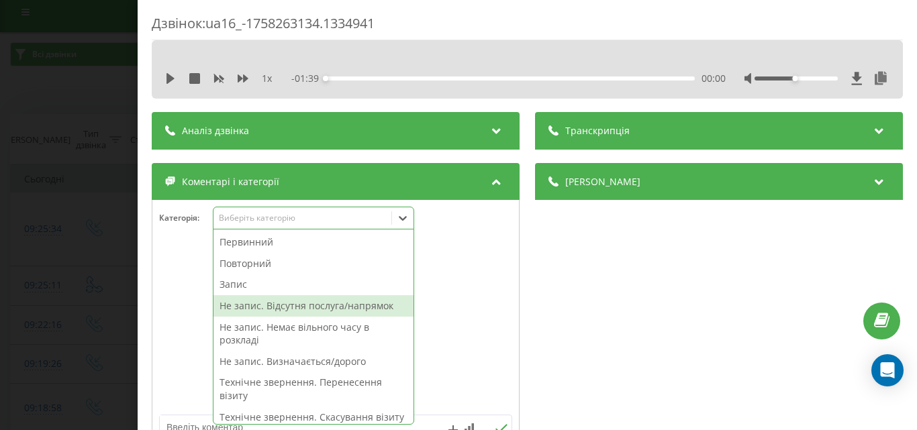
drag, startPoint x: 99, startPoint y: 276, endPoint x: 104, endPoint y: 50, distance: 226.2
click at [99, 276] on div "Дзвінок : ua16_-1758263134.1334941 1 x - 01:39 00:00 00:00 Транскрипція Для AI-…" at bounding box center [458, 215] width 917 height 430
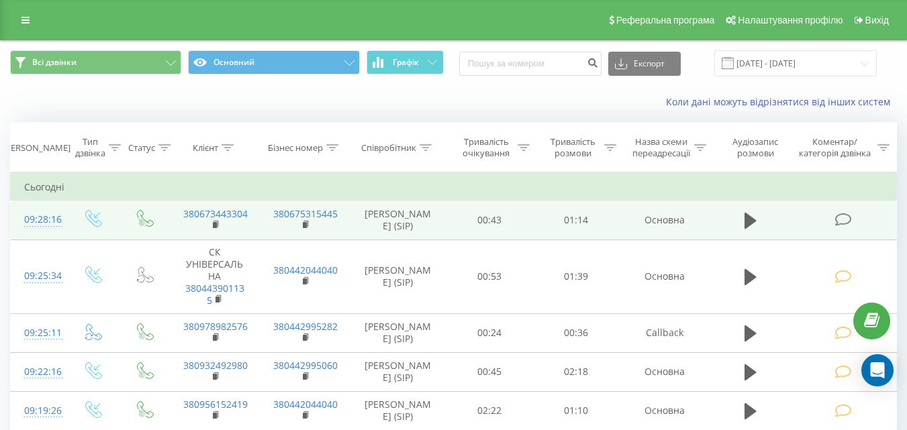
click at [838, 215] on icon at bounding box center [842, 220] width 17 height 14
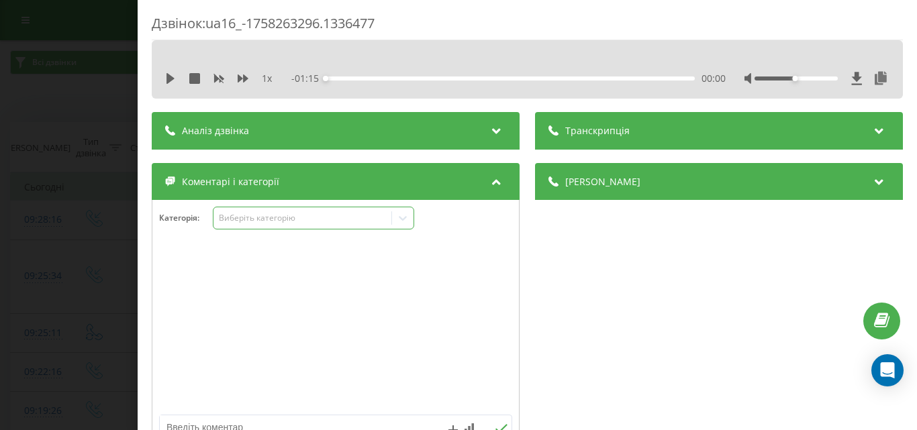
click at [268, 218] on div "Виберіть категорію" at bounding box center [302, 218] width 168 height 11
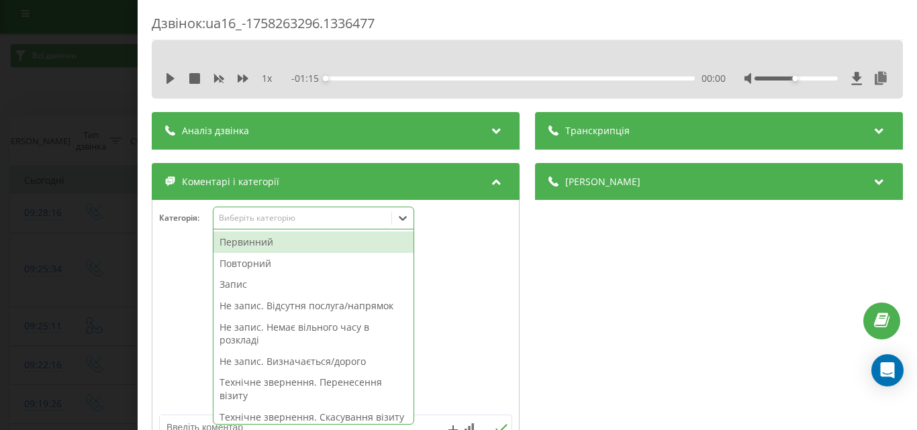
scroll to position [8, 0]
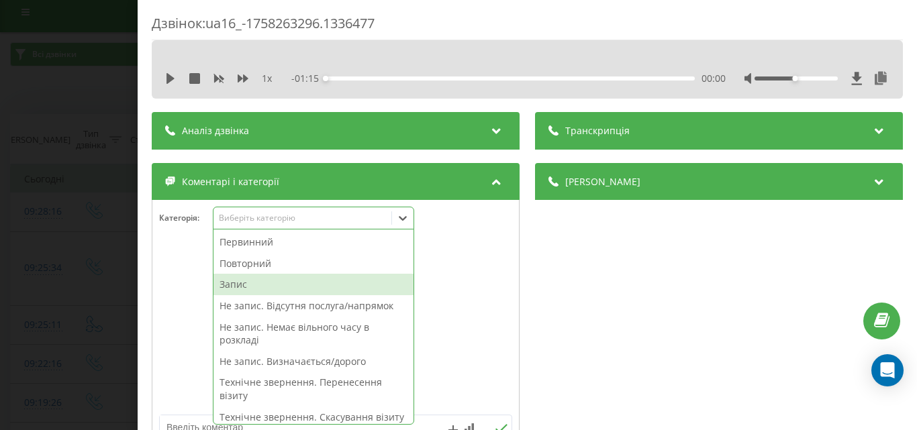
click at [254, 281] on div "Запис" at bounding box center [313, 284] width 200 height 21
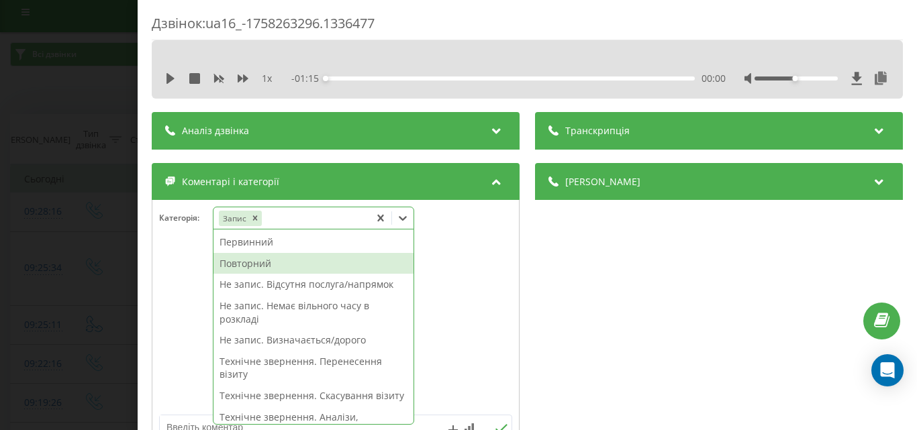
click at [264, 262] on div "Повторний" at bounding box center [313, 263] width 200 height 21
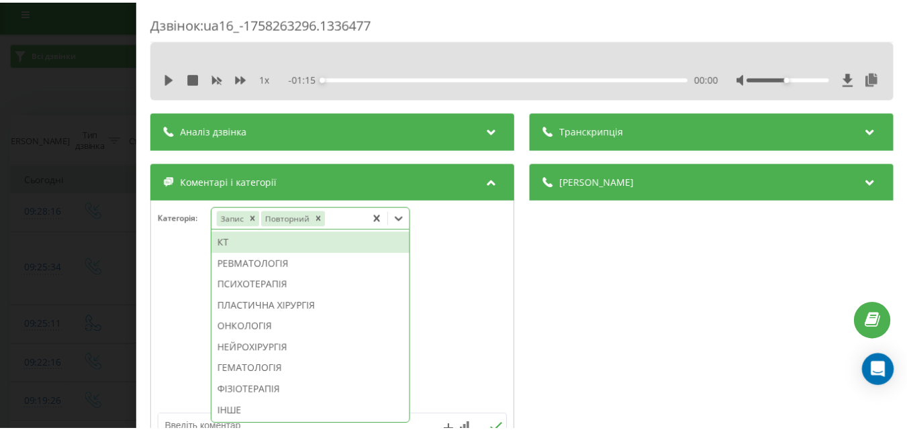
scroll to position [736, 0]
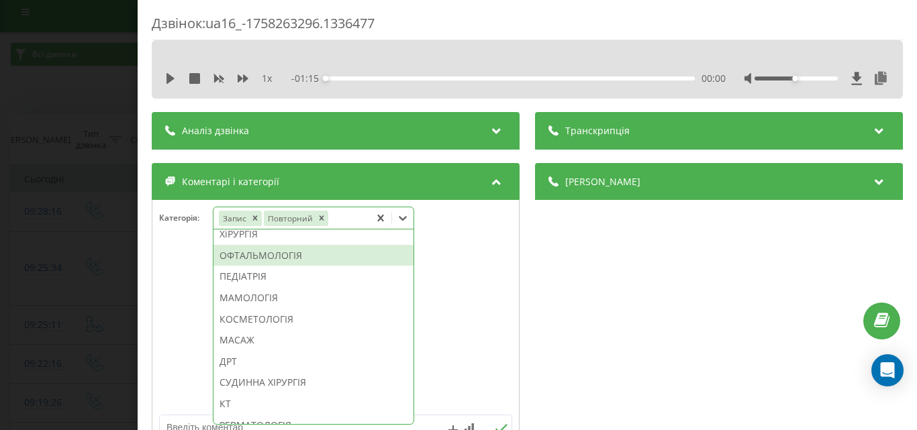
drag, startPoint x: 270, startPoint y: 297, endPoint x: 221, endPoint y: 291, distance: 50.0
click at [264, 266] on div "ОФТАЛЬМОЛОГІЯ" at bounding box center [313, 255] width 200 height 21
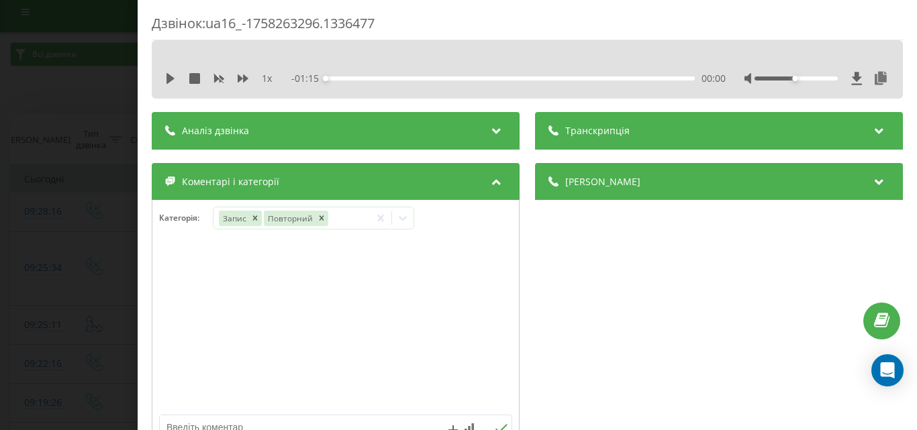
drag, startPoint x: 46, startPoint y: 244, endPoint x: 68, endPoint y: 265, distance: 30.8
click at [46, 244] on div "Дзвінок : ua16_-1758263296.1336477 1 x - 01:15 00:00 00:00 Транскрипція Для AI-…" at bounding box center [458, 215] width 917 height 430
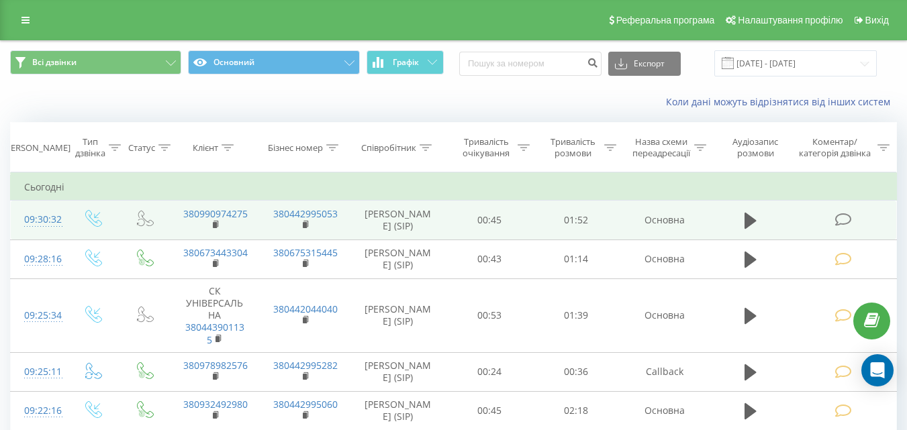
click at [846, 220] on icon at bounding box center [842, 220] width 17 height 14
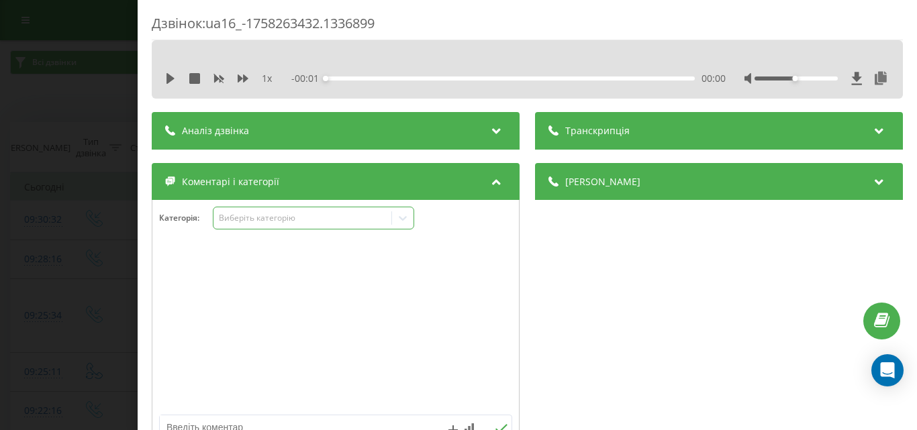
click at [291, 216] on div "Виберіть категорію" at bounding box center [302, 218] width 168 height 11
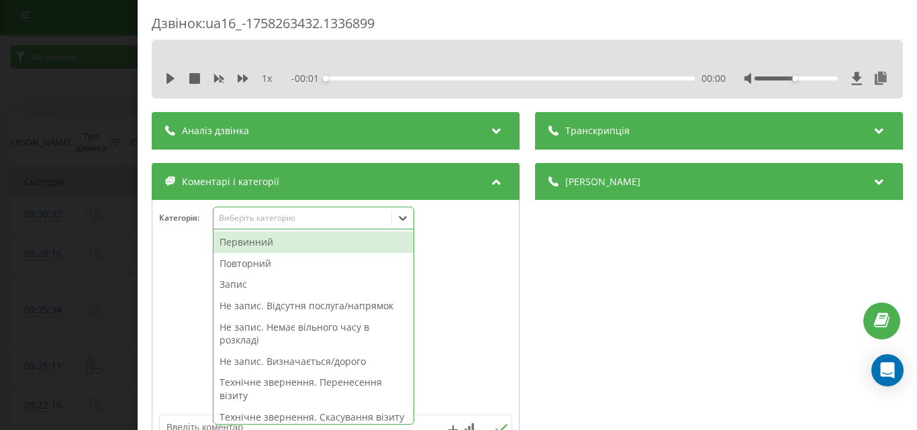
scroll to position [8, 0]
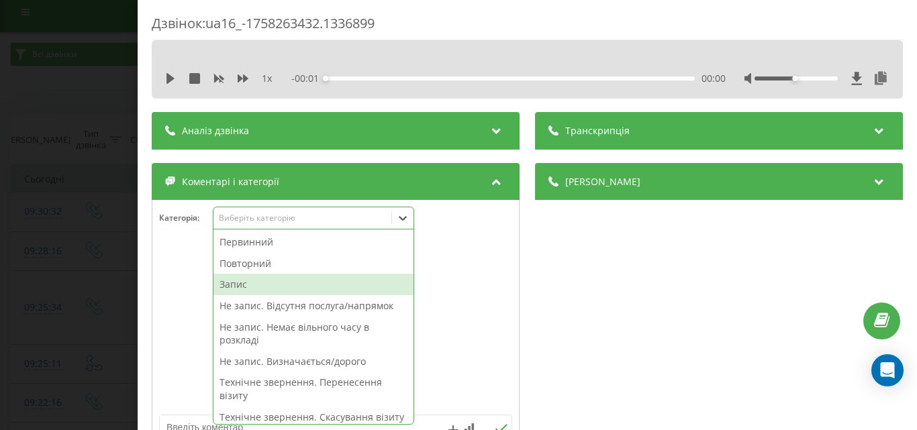
click at [240, 282] on div "Запис" at bounding box center [313, 284] width 200 height 21
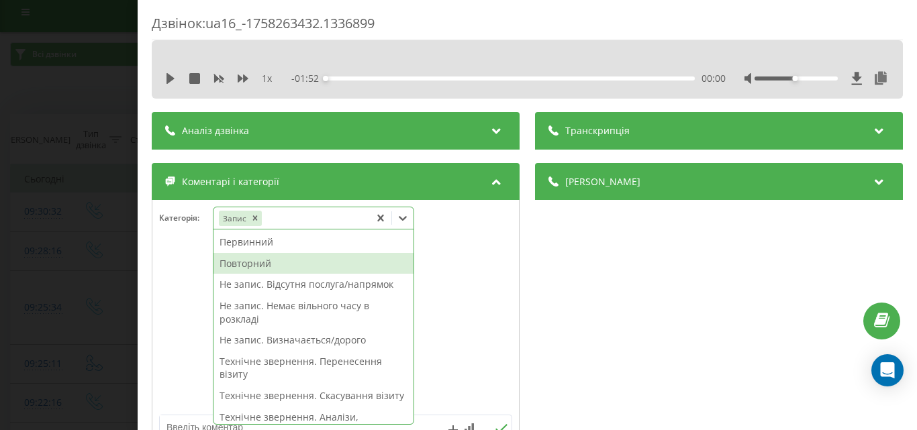
drag, startPoint x: 242, startPoint y: 263, endPoint x: 256, endPoint y: 264, distance: 14.8
click at [242, 263] on div "Повторний" at bounding box center [313, 263] width 200 height 21
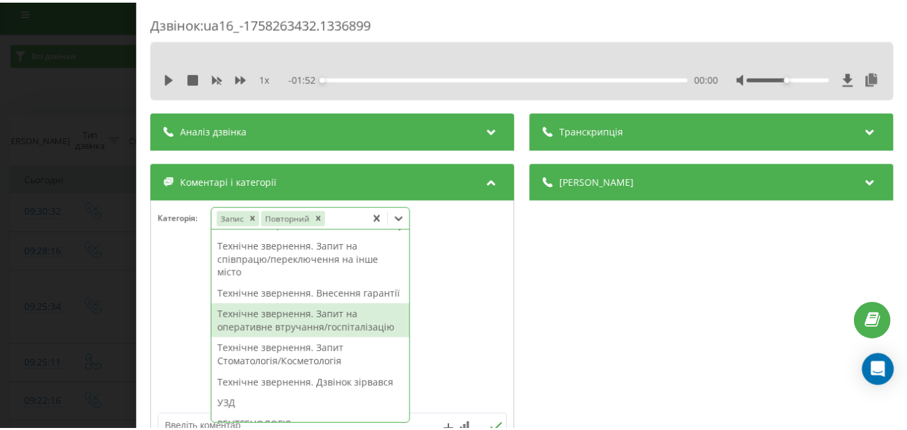
scroll to position [449, 0]
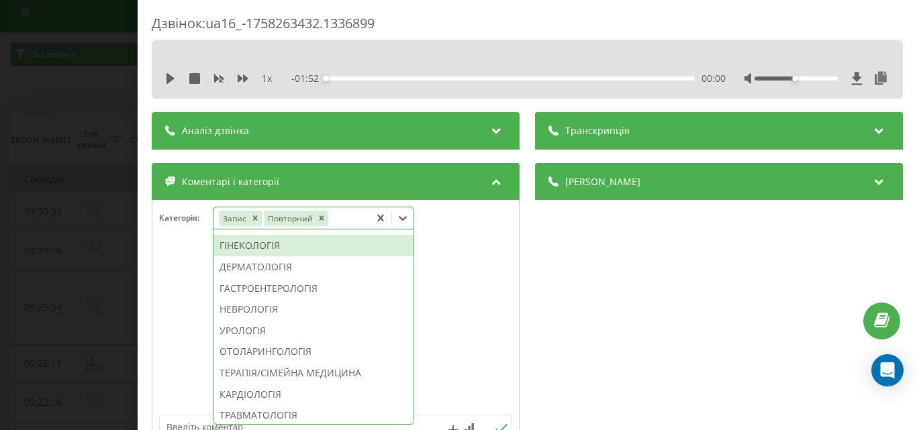
click at [261, 256] on div "ГІНЕКОЛОГІЯ" at bounding box center [313, 245] width 200 height 21
click at [24, 266] on div "Дзвінок : ua16_-1758263432.1336899 1 x - 01:52 00:00 00:00 Транскрипція Для AI-…" at bounding box center [458, 215] width 917 height 430
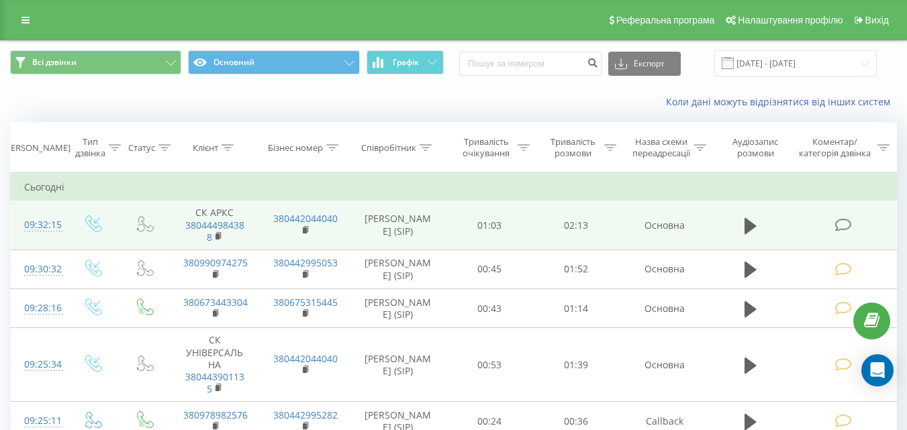
click at [841, 225] on icon at bounding box center [842, 225] width 17 height 14
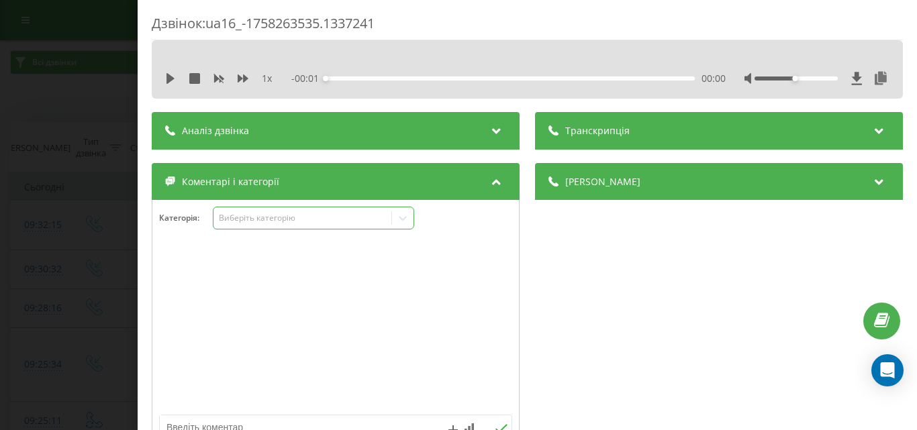
click at [264, 217] on div "Виберіть категорію" at bounding box center [302, 218] width 168 height 11
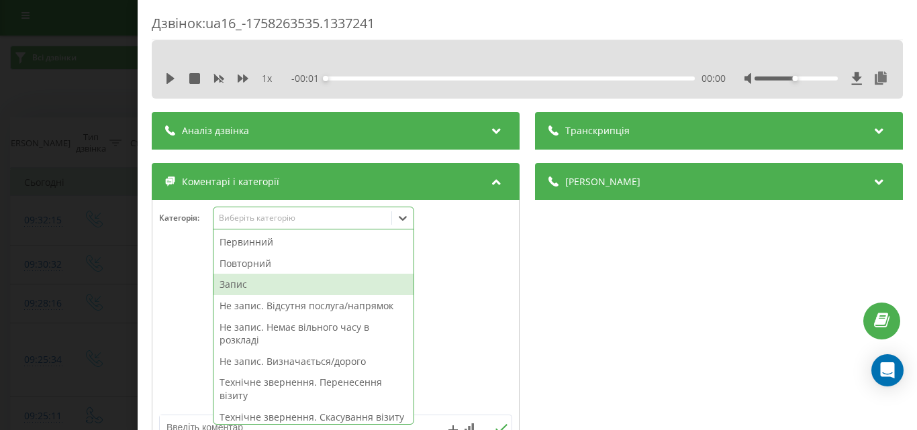
scroll to position [8, 0]
click at [235, 281] on div "Запис" at bounding box center [313, 284] width 200 height 21
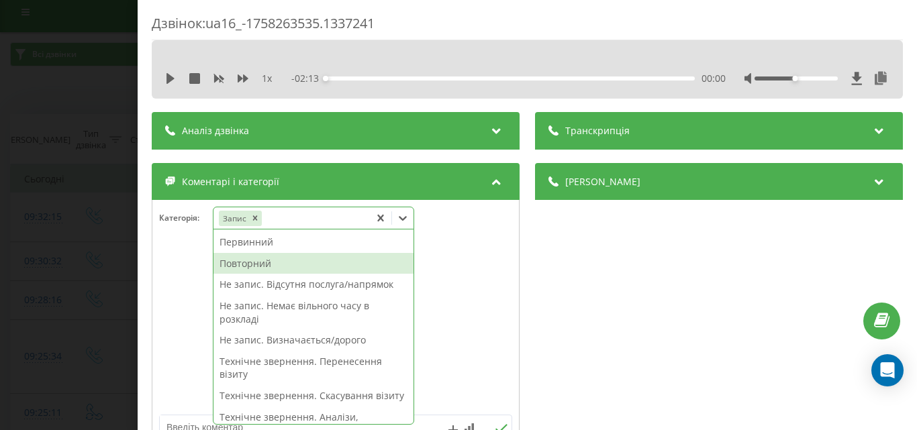
click at [261, 263] on div "Повторний" at bounding box center [313, 263] width 200 height 21
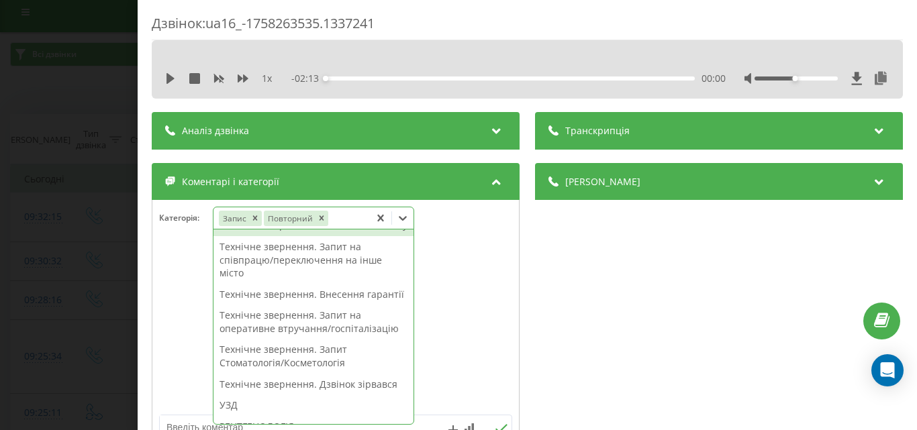
scroll to position [314, 0]
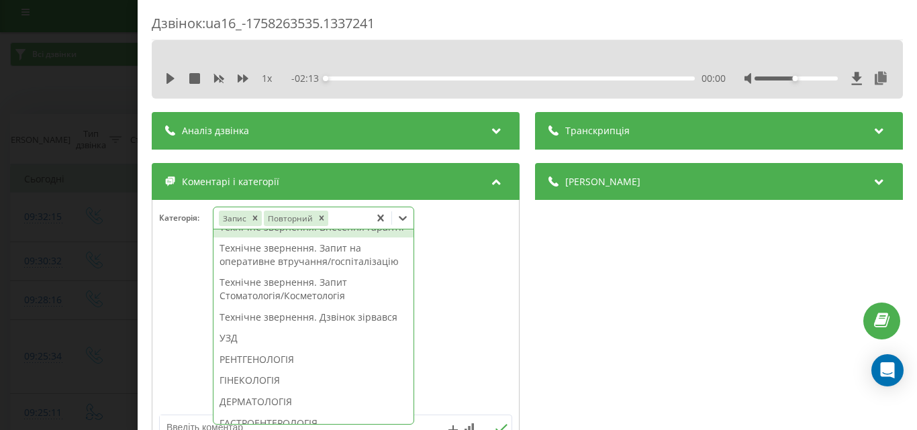
click at [321, 238] on div "Технічне звернення. Внесення гарантії" at bounding box center [313, 227] width 200 height 21
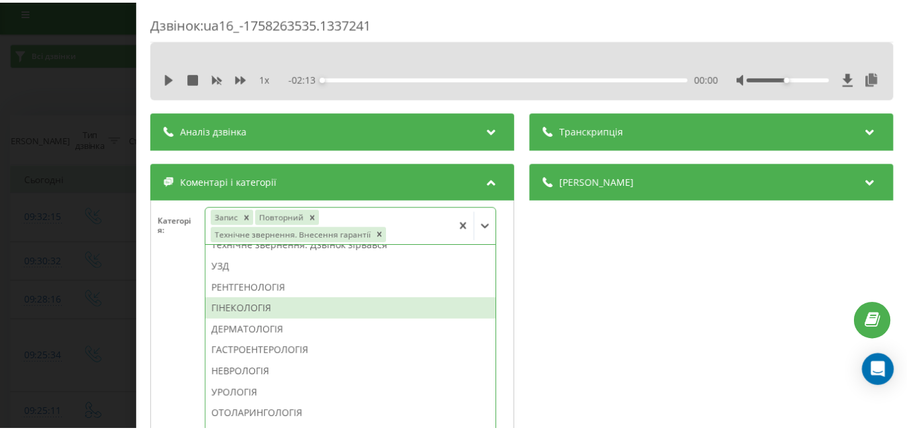
scroll to position [383, 0]
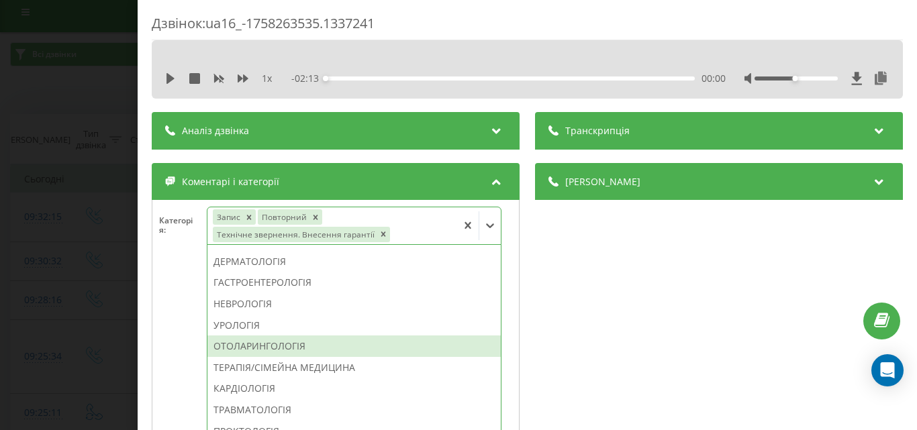
click at [273, 342] on div "ОТОЛАРИНГОЛОГІЯ" at bounding box center [353, 346] width 293 height 21
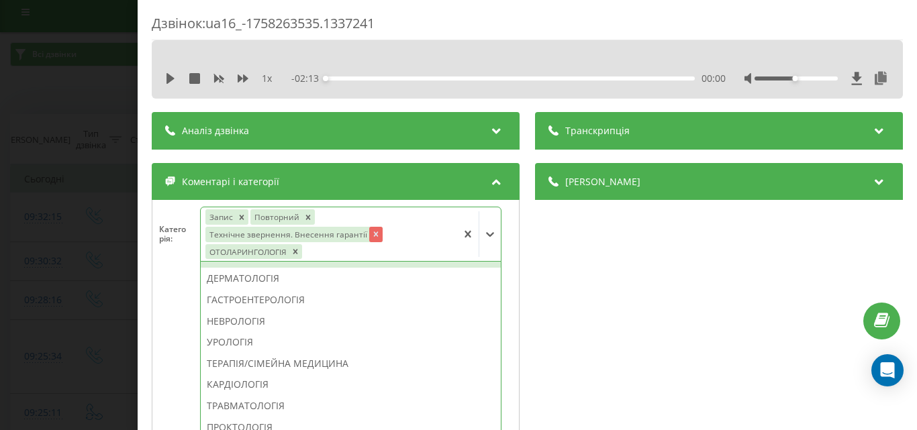
click at [371, 235] on icon "Remove Технічне звернення. Внесення гарантії" at bounding box center [375, 234] width 9 height 9
click at [71, 219] on div "Дзвінок : ua16_-1758263535.1337241 1 x - 02:13 00:00 00:00 Транскрипція Для AI-…" at bounding box center [458, 215] width 917 height 430
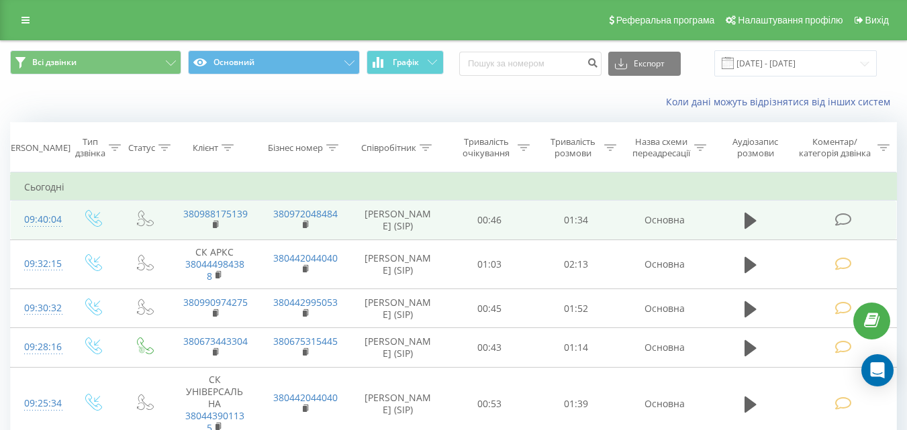
click at [844, 223] on icon at bounding box center [842, 220] width 17 height 14
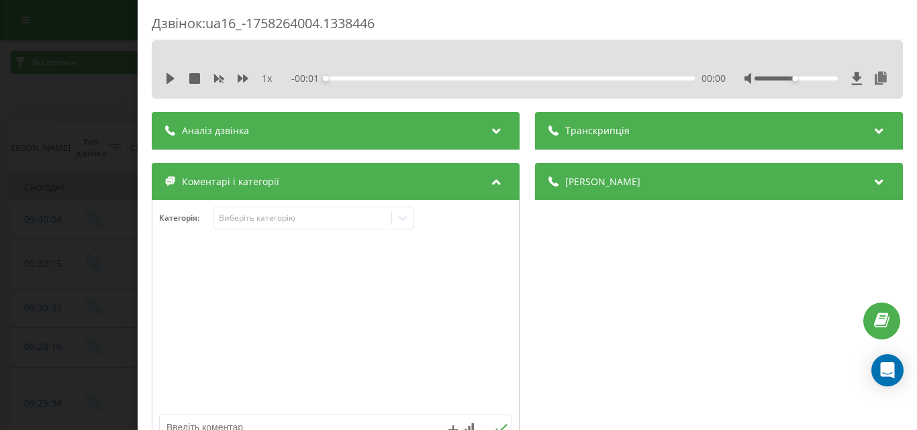
scroll to position [201, 0]
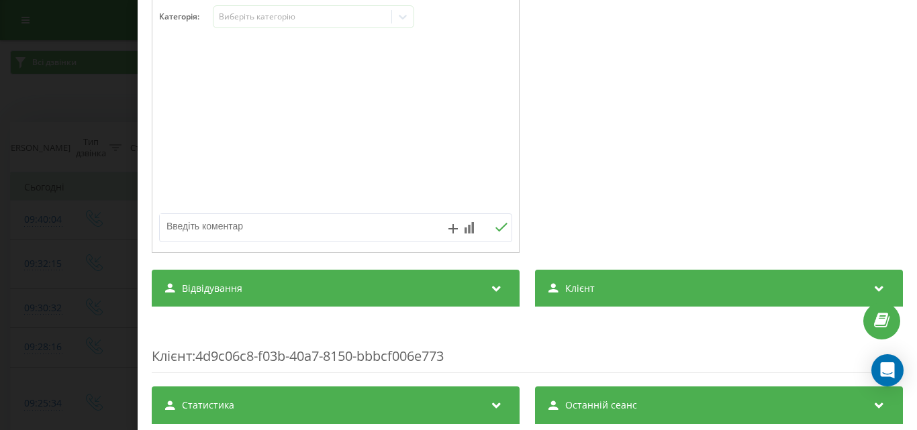
click at [260, 225] on textarea at bounding box center [300, 226] width 281 height 24
type textarea "уточ по запису"
drag, startPoint x: 498, startPoint y: 228, endPoint x: 89, endPoint y: 123, distance: 422.5
click at [497, 228] on icon at bounding box center [501, 227] width 13 height 9
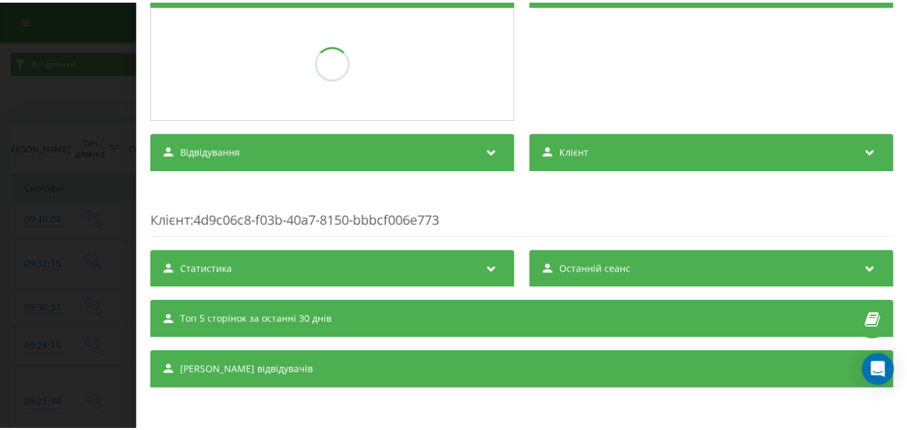
scroll to position [195, 0]
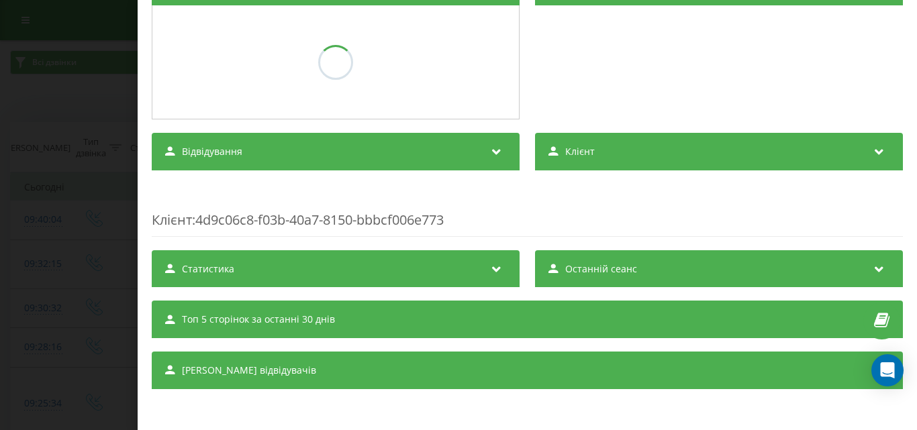
click at [19, 106] on div "Дзвінок : ua16_-1758264004.1338446 1 x - 01:35 00:00 00:00 Транскрипція Для AI-…" at bounding box center [458, 215] width 917 height 430
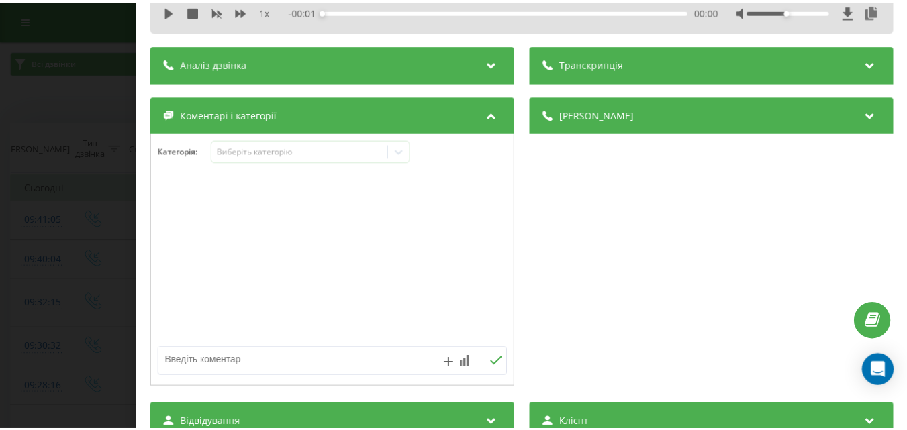
scroll to position [134, 0]
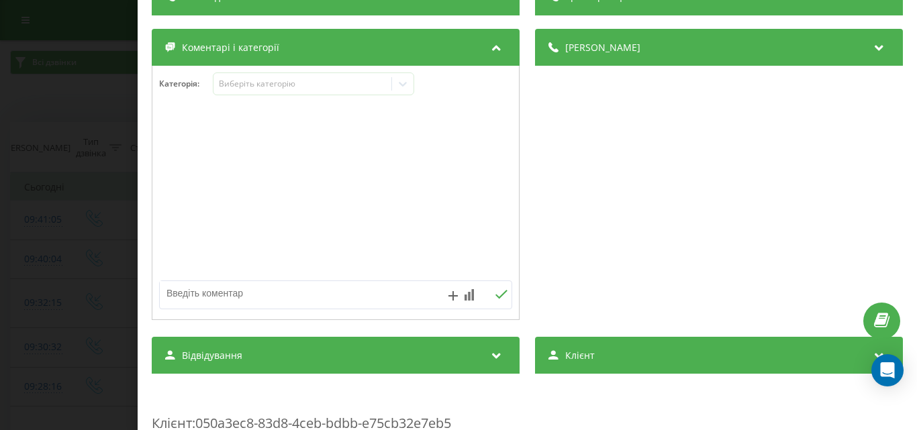
click at [238, 296] on textarea at bounding box center [300, 293] width 281 height 24
type textarea "уточ по ціні"
click at [499, 297] on icon at bounding box center [501, 294] width 13 height 9
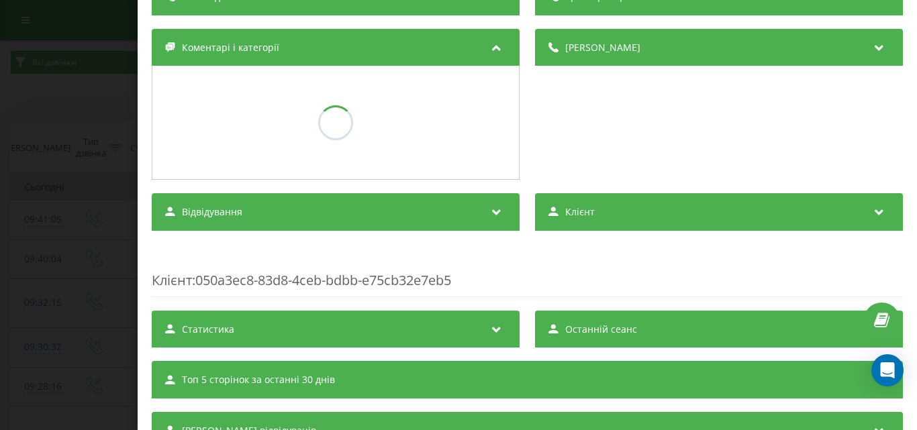
click at [0, 256] on div "Дзвінок : ua16_-1758264065.1338503 1 x - 01:19 00:00 00:00 Транскрипція Для AI-…" at bounding box center [458, 215] width 917 height 430
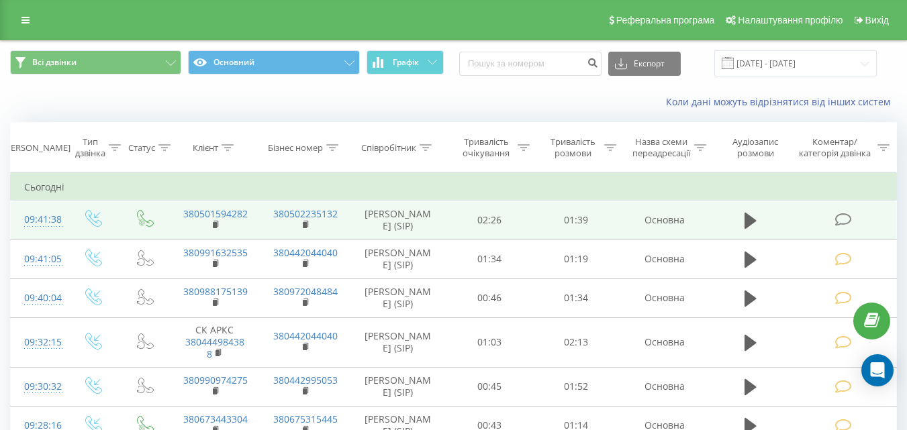
click at [847, 223] on icon at bounding box center [842, 220] width 17 height 14
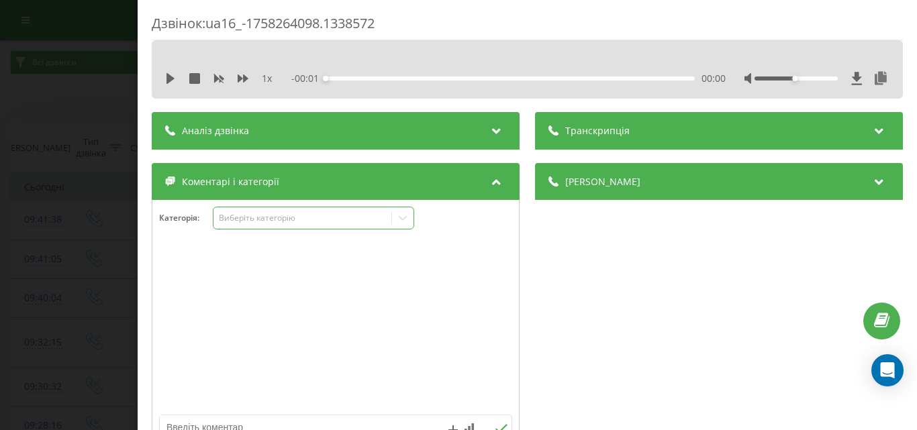
click at [273, 221] on div "Виберіть категорію" at bounding box center [302, 218] width 168 height 11
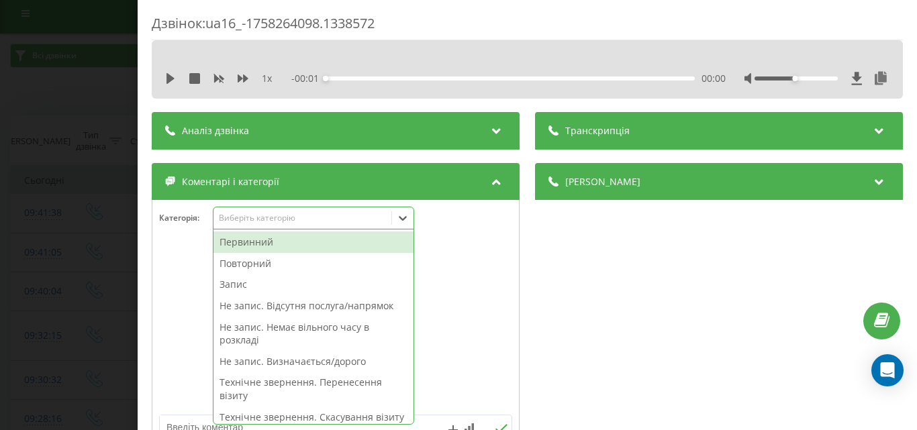
scroll to position [8, 0]
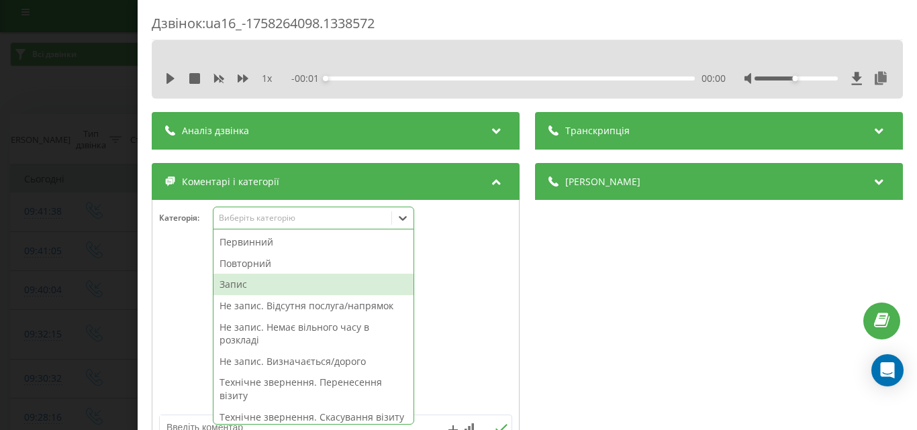
click at [244, 280] on div "Запис" at bounding box center [313, 284] width 200 height 21
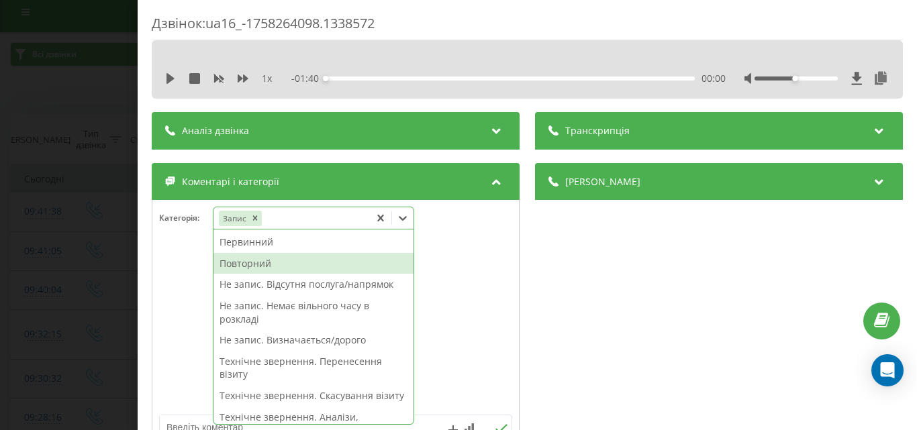
click at [248, 264] on div "Повторний" at bounding box center [313, 263] width 200 height 21
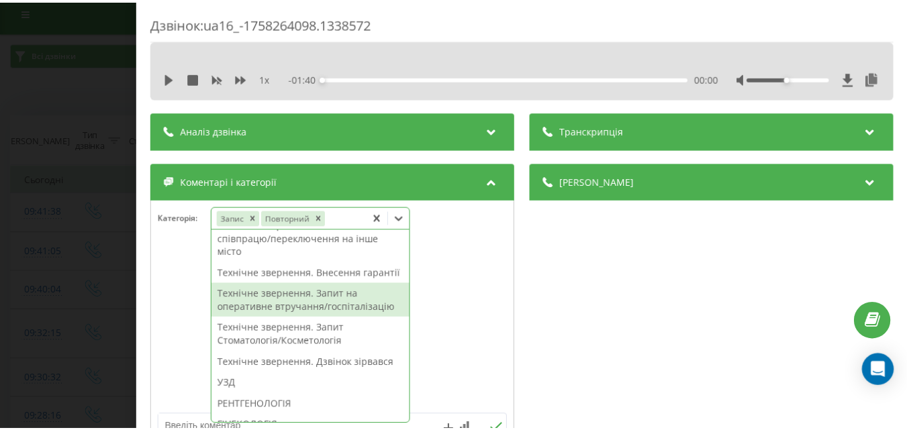
scroll to position [403, 0]
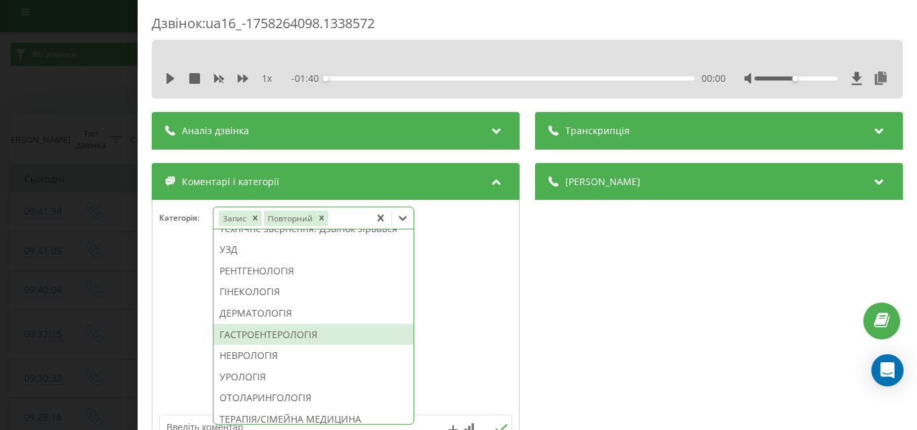
click at [268, 346] on div "ГАСТРОЕНТЕРОЛОГІЯ" at bounding box center [313, 334] width 200 height 21
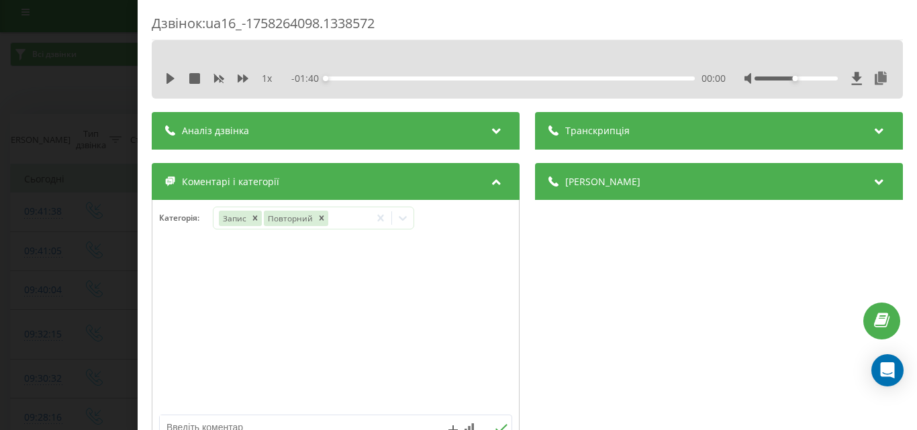
click at [40, 283] on div "Дзвінок : ua16_-1758264098.1338572 1 x - 01:40 00:00 00:00 Транскрипція Для AI-…" at bounding box center [458, 215] width 917 height 430
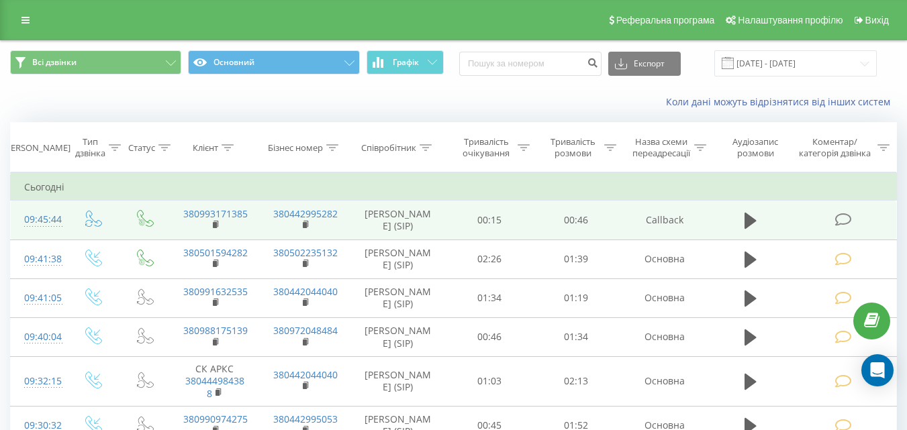
drag, startPoint x: 842, startPoint y: 221, endPoint x: 797, endPoint y: 220, distance: 45.6
click at [841, 221] on icon at bounding box center [842, 220] width 17 height 14
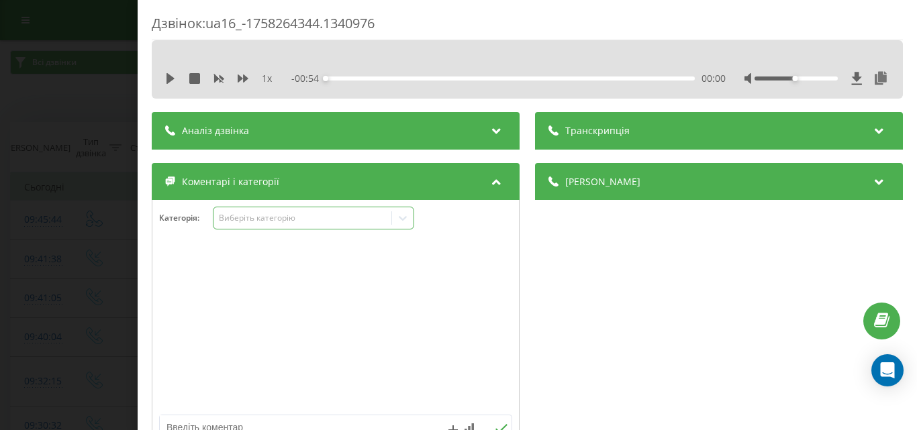
click at [262, 229] on div "Виберіть категорію" at bounding box center [313, 218] width 201 height 23
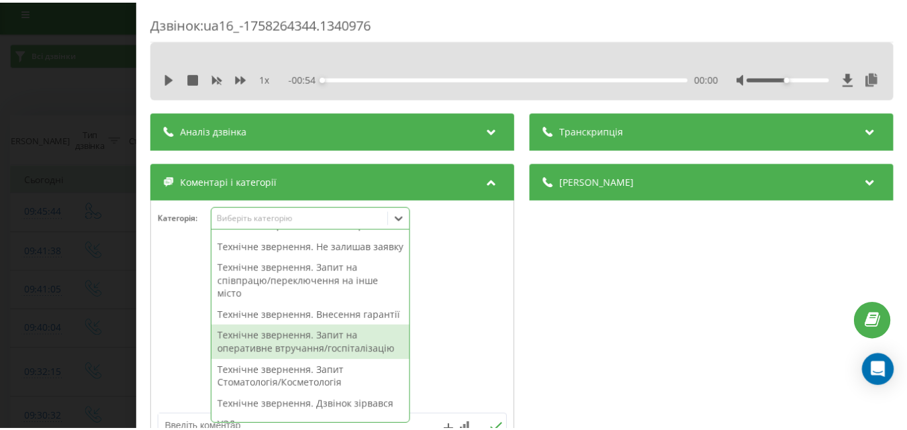
scroll to position [336, 0]
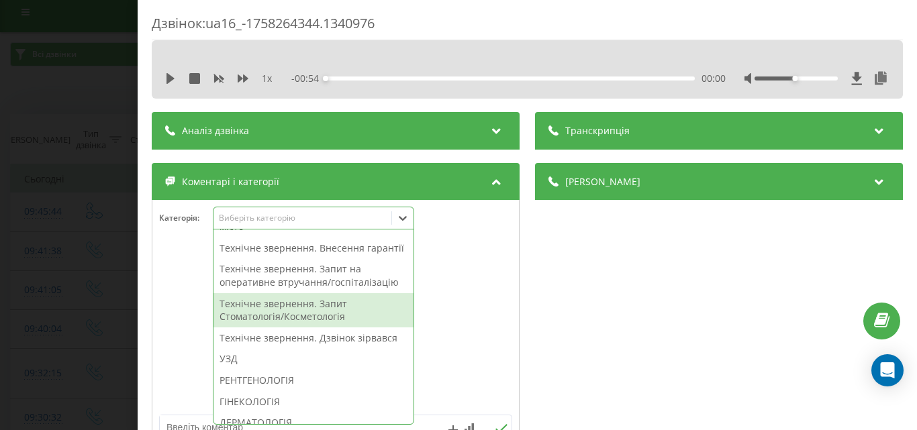
click at [295, 327] on div "Технічне звернення. Запит Стоматологія/Косметологія" at bounding box center [313, 310] width 200 height 34
click at [54, 261] on div "Дзвінок : ua16_-1758264344.1340976 1 x - 00:54 00:00 00:00 Транскрипція Для AI-…" at bounding box center [458, 215] width 917 height 430
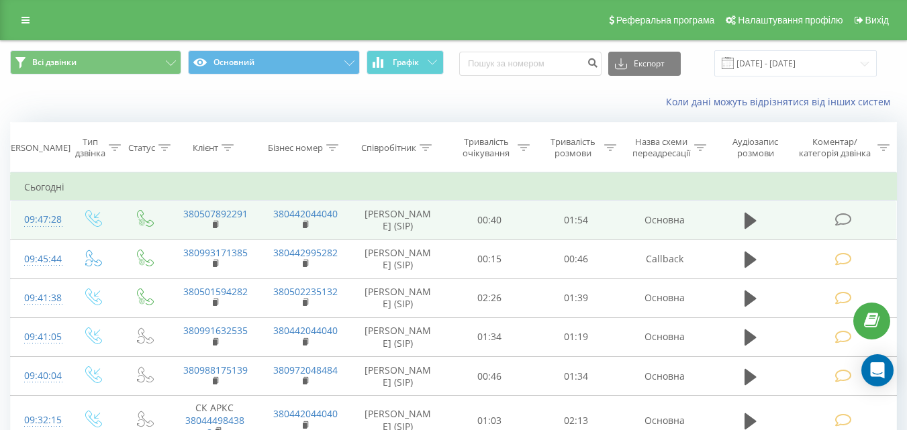
click at [849, 214] on icon at bounding box center [842, 220] width 17 height 14
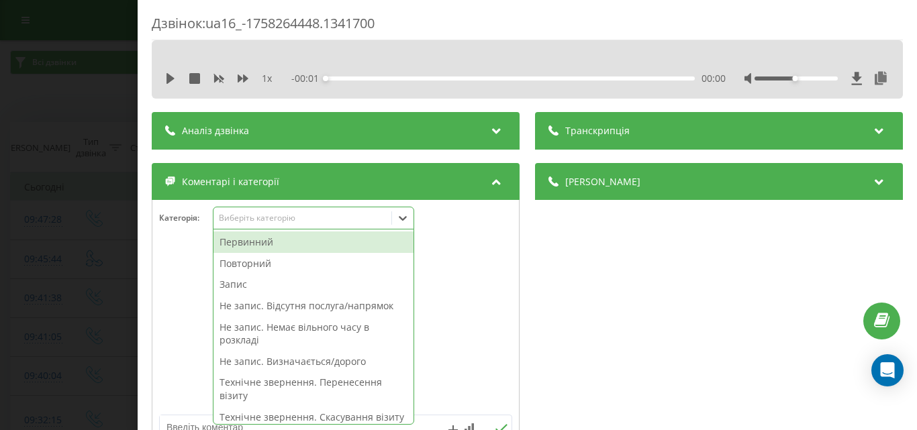
click at [297, 222] on div "Виберіть категорію" at bounding box center [302, 218] width 168 height 11
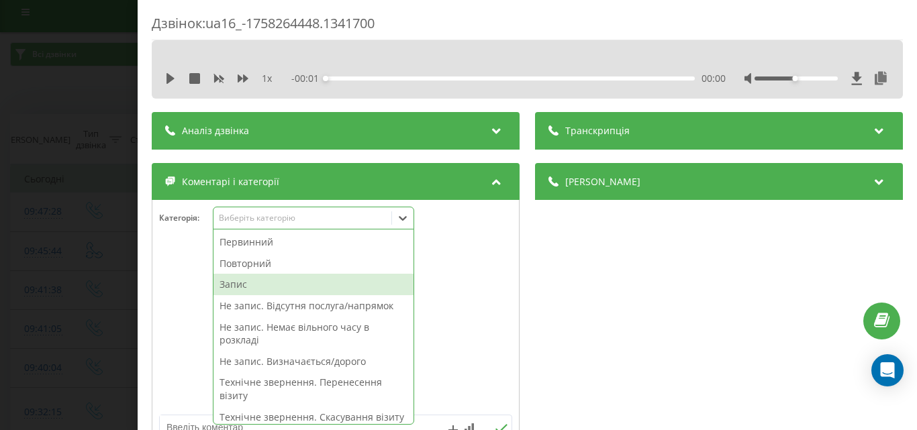
click at [252, 283] on div "Запис" at bounding box center [313, 284] width 200 height 21
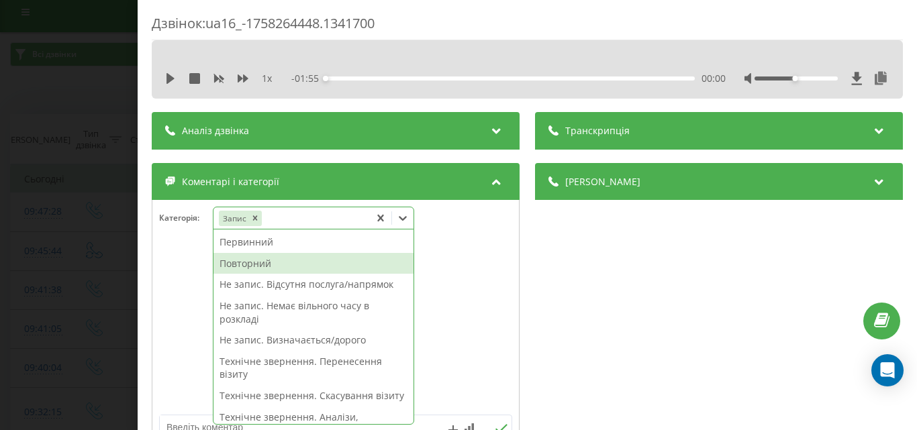
click at [252, 265] on div "Повторний" at bounding box center [313, 263] width 200 height 21
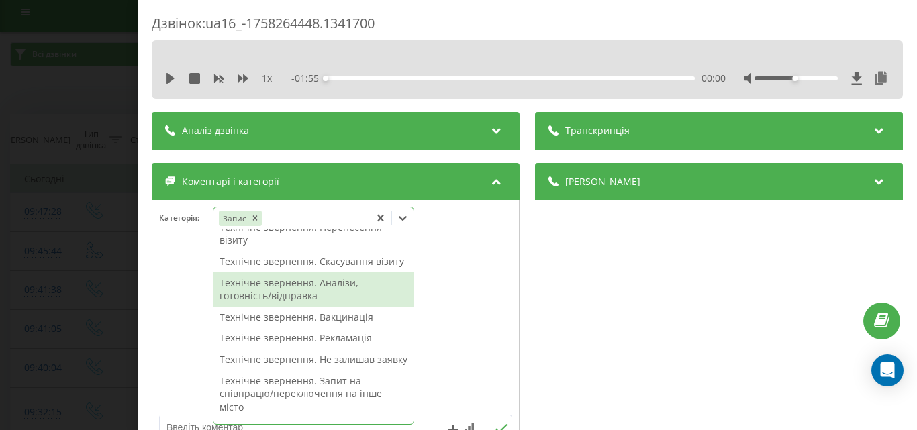
scroll to position [247, 0]
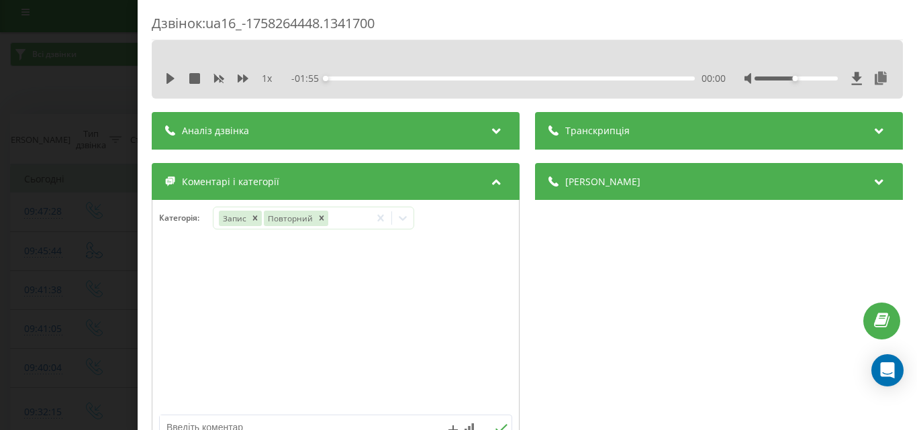
click at [462, 319] on div at bounding box center [335, 327] width 366 height 161
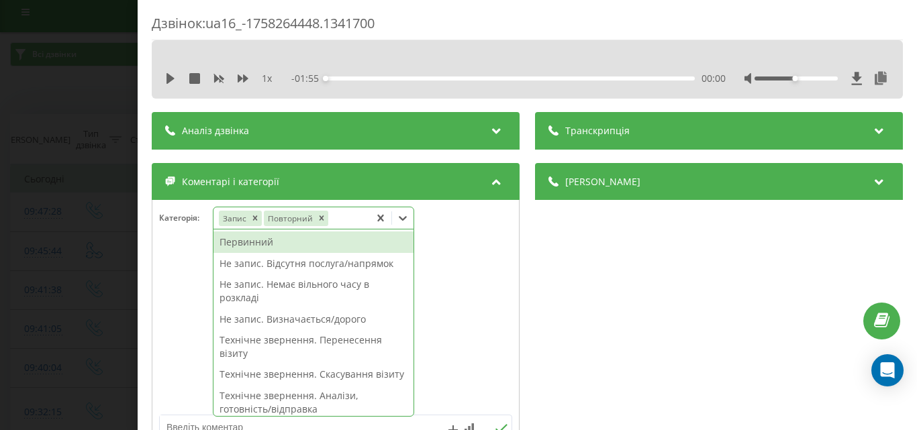
click at [406, 213] on icon at bounding box center [402, 217] width 13 height 13
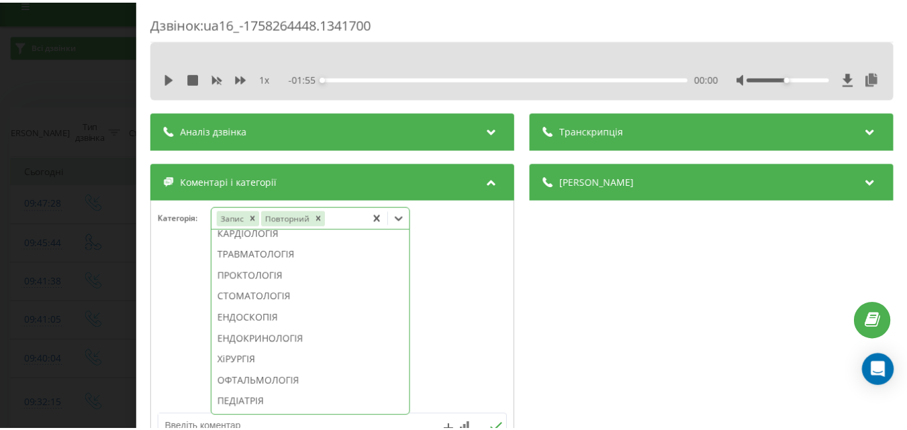
scroll to position [543, 0]
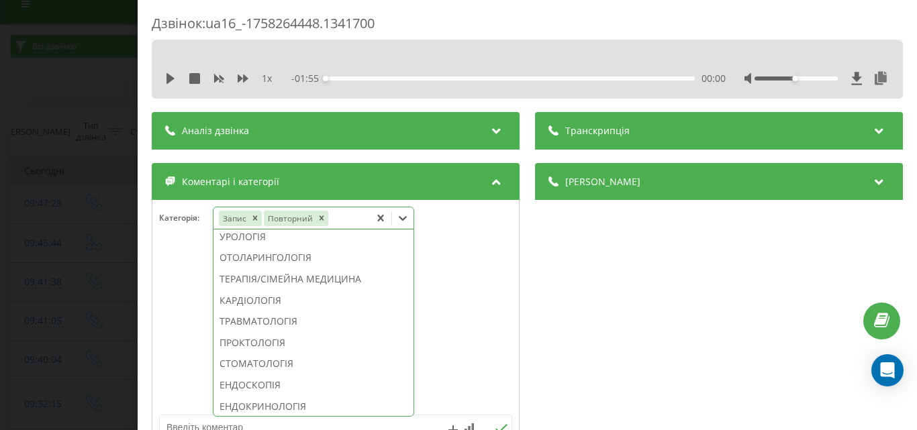
click at [258, 226] on div "НЕВРОЛОГІЯ" at bounding box center [313, 215] width 200 height 21
click at [112, 244] on div "Дзвінок : ua16_-1758264448.1341700 1 x - 01:55 00:00 00:00 Транскрипція Для AI-…" at bounding box center [458, 215] width 917 height 430
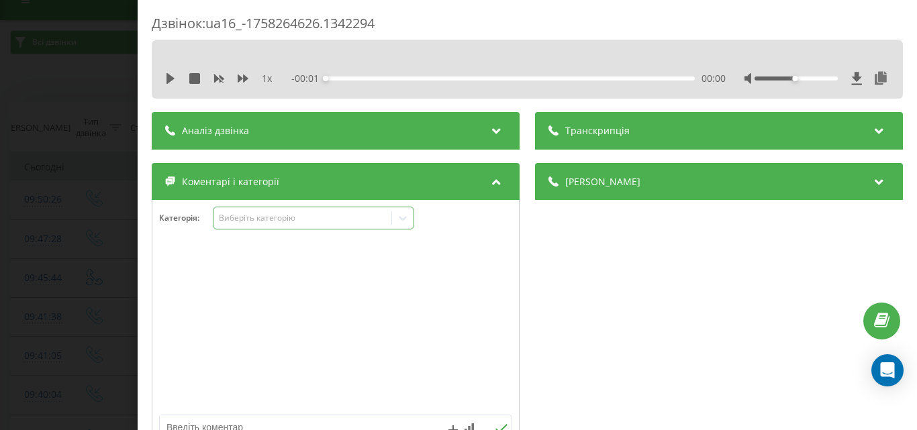
click at [329, 218] on div "Виберіть категорію" at bounding box center [302, 218] width 168 height 11
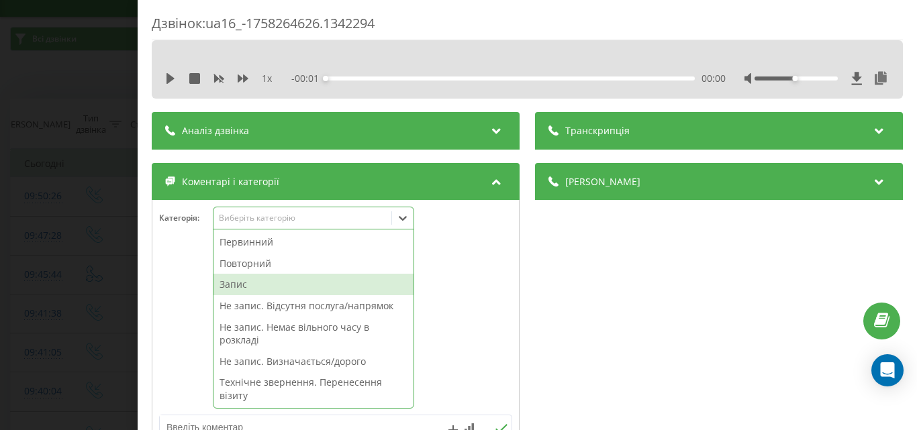
click at [252, 285] on div "Запис" at bounding box center [313, 284] width 200 height 21
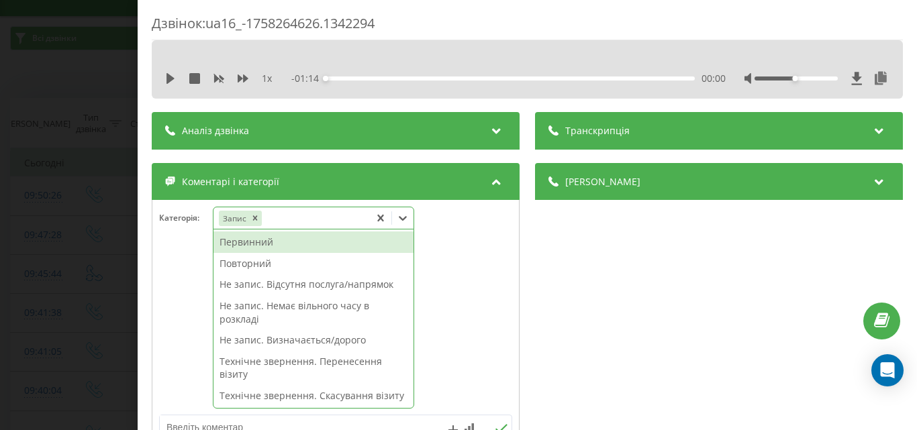
click at [246, 263] on div "Повторний" at bounding box center [313, 263] width 200 height 21
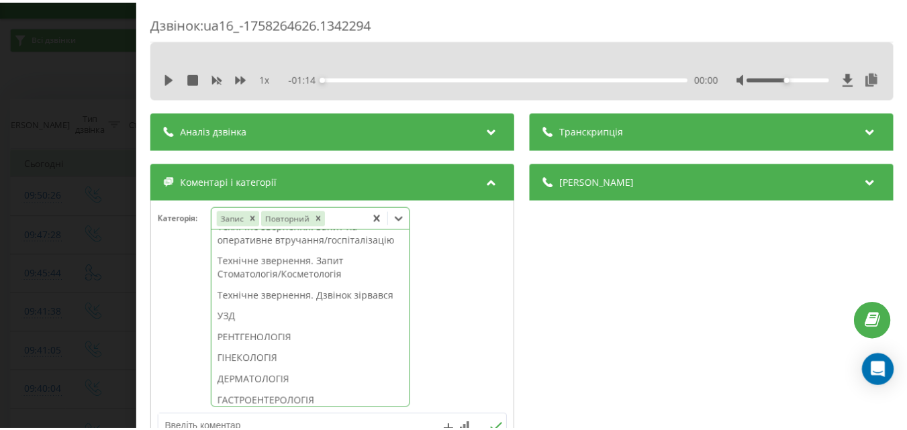
scroll to position [470, 0]
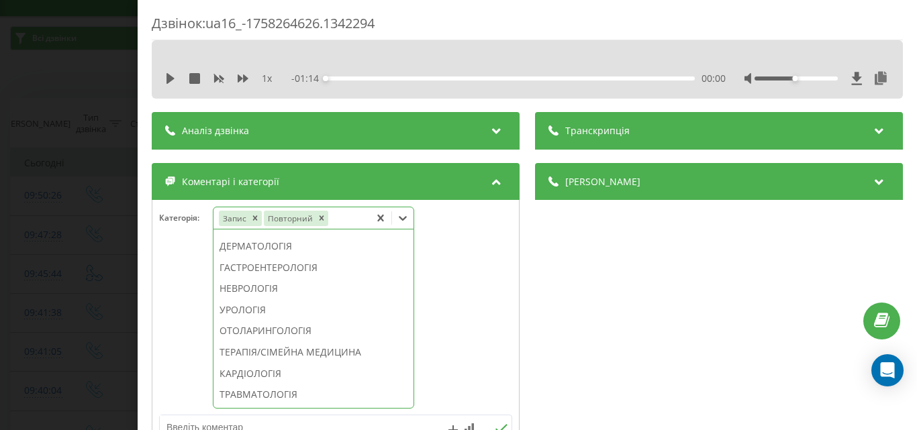
click at [269, 215] on div "РЕНТГЕНОЛОГІЯ" at bounding box center [313, 203] width 200 height 21
click at [107, 236] on div "Дзвінок : ua16_-1758264626.1342294 1 x - 01:14 00:00 00:00 Транскрипція Для AI-…" at bounding box center [458, 215] width 917 height 430
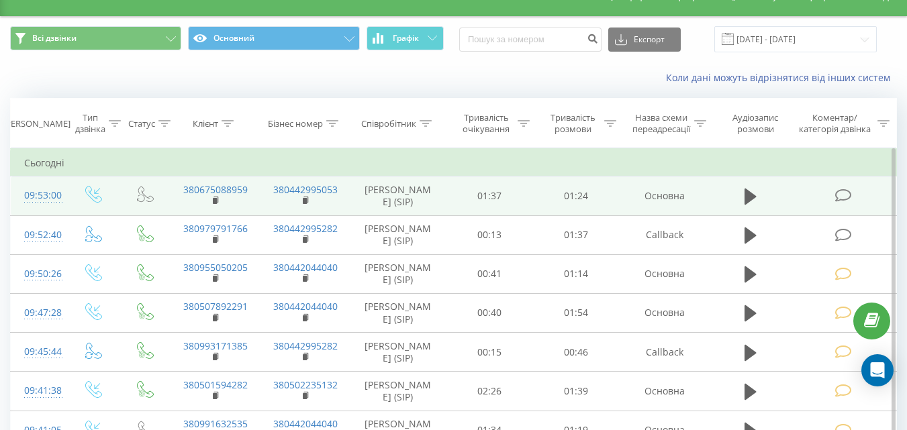
scroll to position [24, 0]
click at [839, 197] on icon at bounding box center [842, 196] width 17 height 14
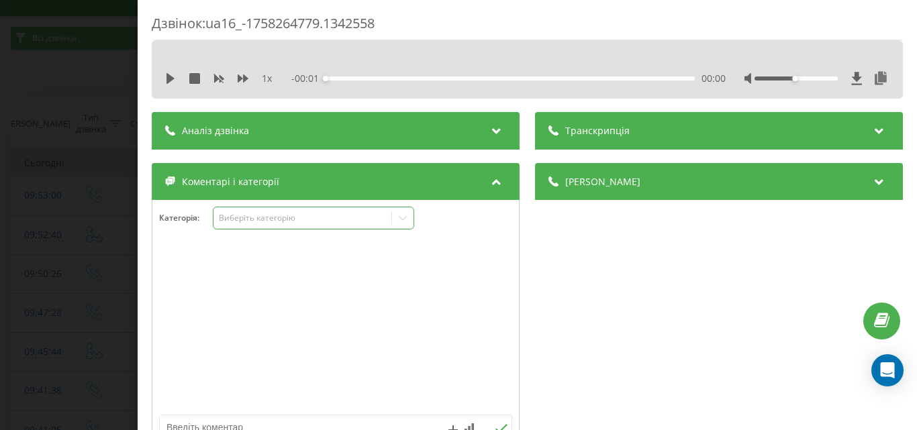
click at [266, 219] on div "Виберіть категорію" at bounding box center [302, 218] width 168 height 11
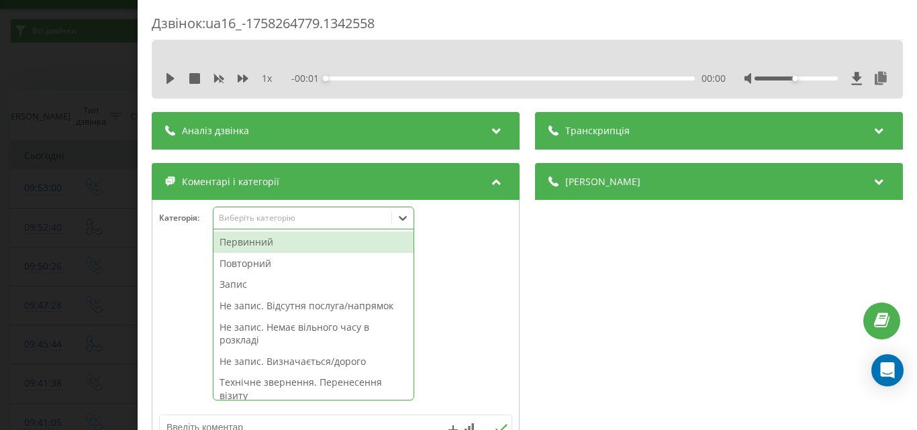
scroll to position [32, 0]
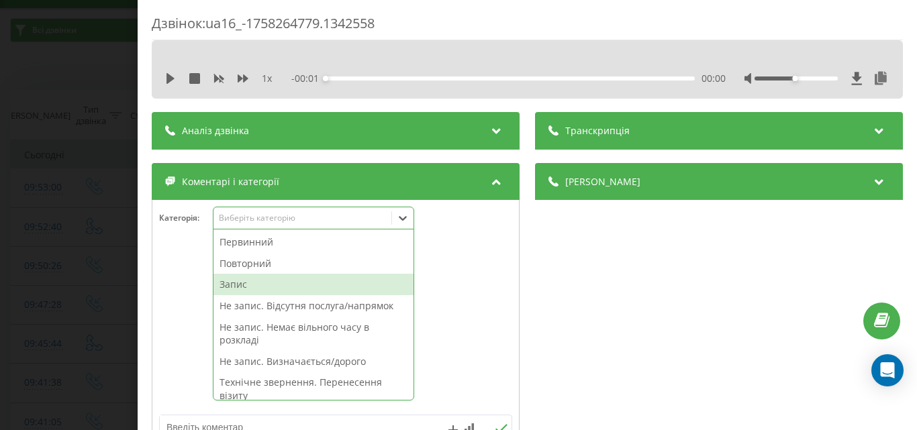
click at [235, 283] on div "Запис" at bounding box center [313, 284] width 200 height 21
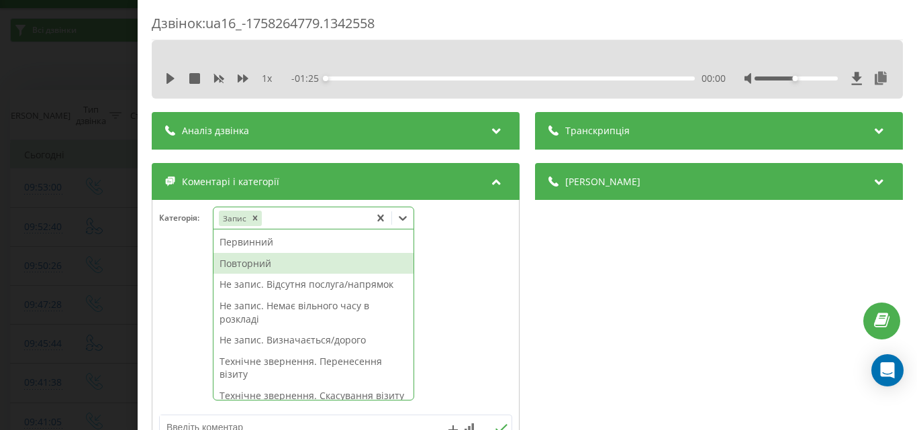
drag, startPoint x: 254, startPoint y: 263, endPoint x: 271, endPoint y: 262, distance: 16.8
click at [255, 263] on div "Повторний" at bounding box center [313, 263] width 200 height 21
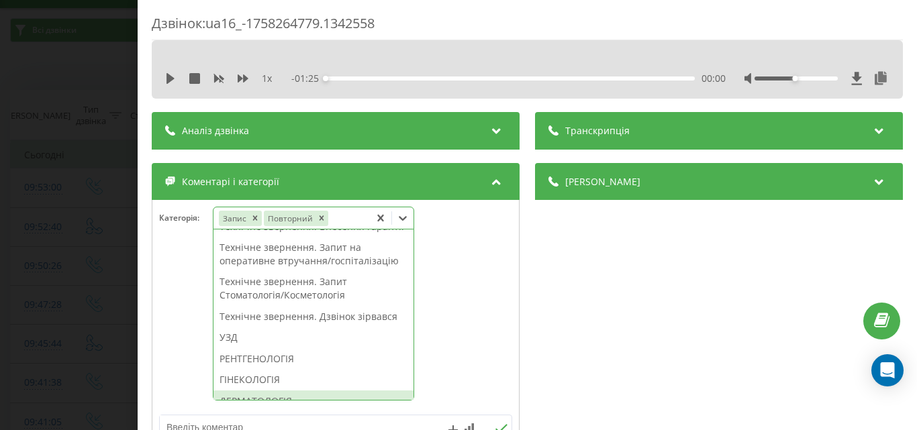
scroll to position [449, 0]
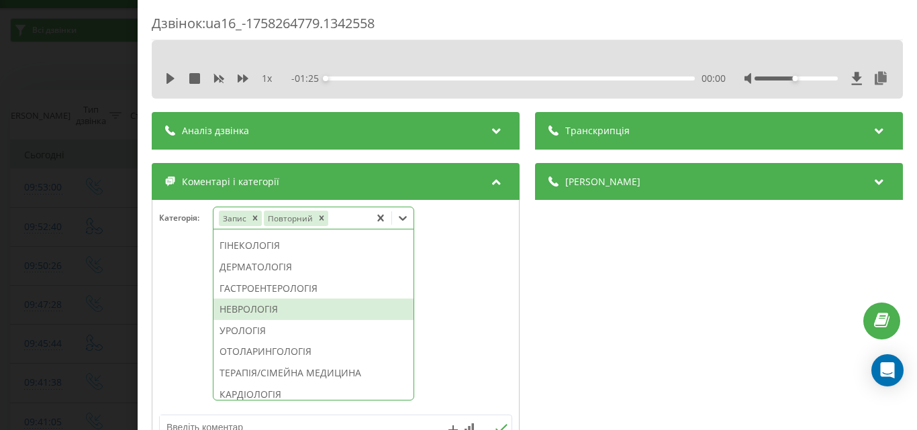
drag, startPoint x: 256, startPoint y: 349, endPoint x: 123, endPoint y: 311, distance: 137.4
click at [255, 320] on div "НЕВРОЛОГІЯ" at bounding box center [313, 309] width 200 height 21
click at [101, 306] on div "Дзвінок : ua16_-1758264779.1342558 1 x - 01:25 00:00 00:00 Транскрипція Для AI-…" at bounding box center [458, 215] width 917 height 430
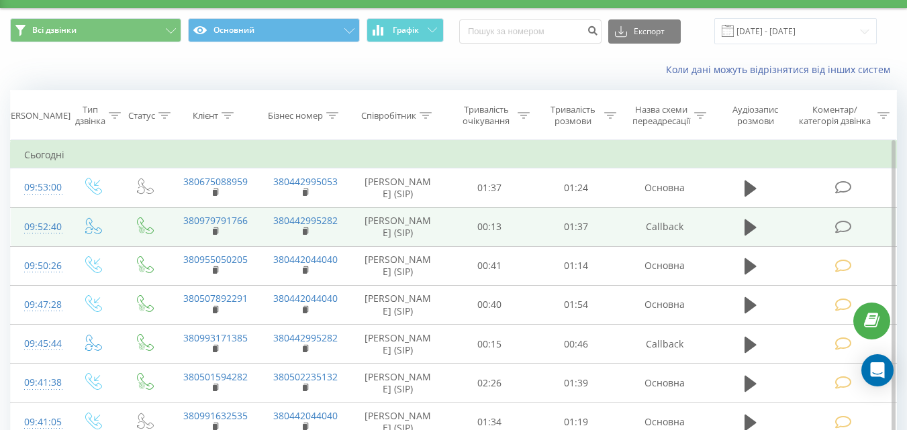
click at [857, 226] on td at bounding box center [844, 226] width 104 height 39
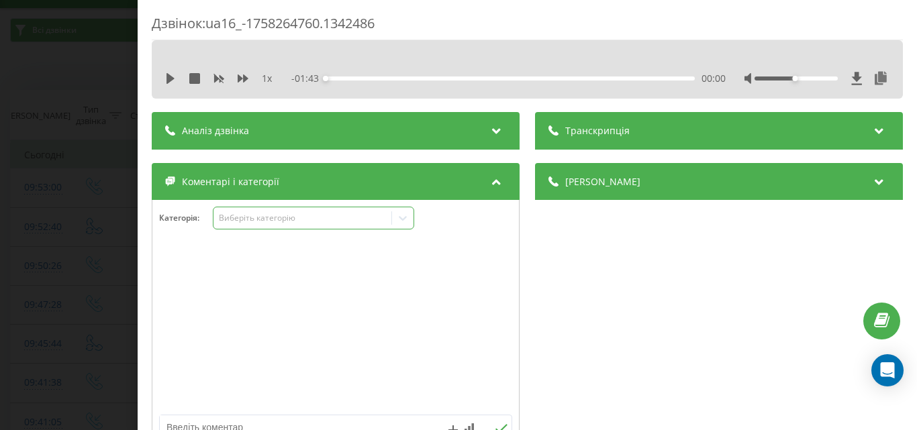
click at [324, 213] on div "Виберіть категорію" at bounding box center [313, 218] width 201 height 23
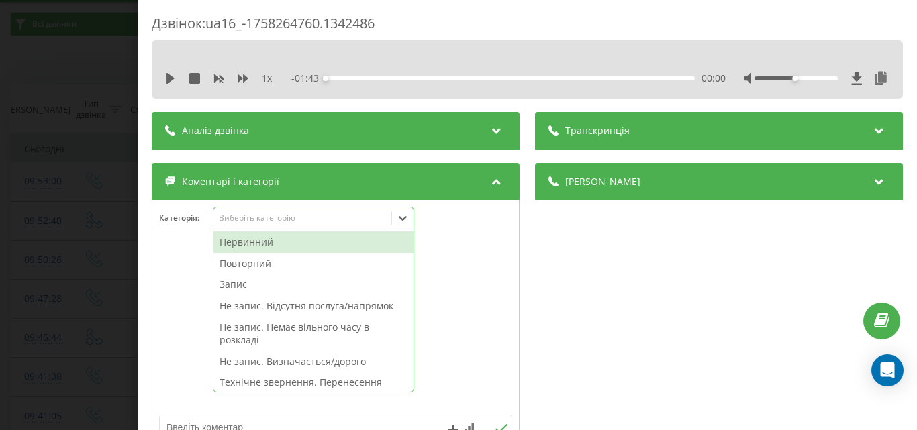
scroll to position [40, 0]
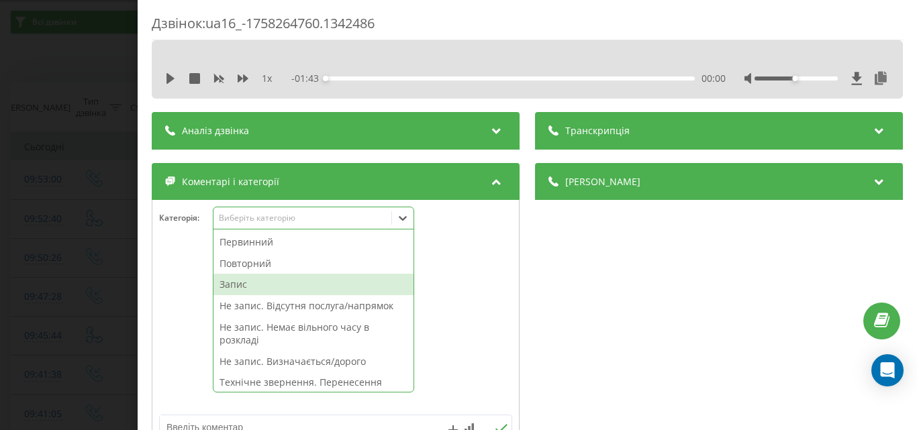
click at [240, 283] on div "Запис" at bounding box center [313, 284] width 200 height 21
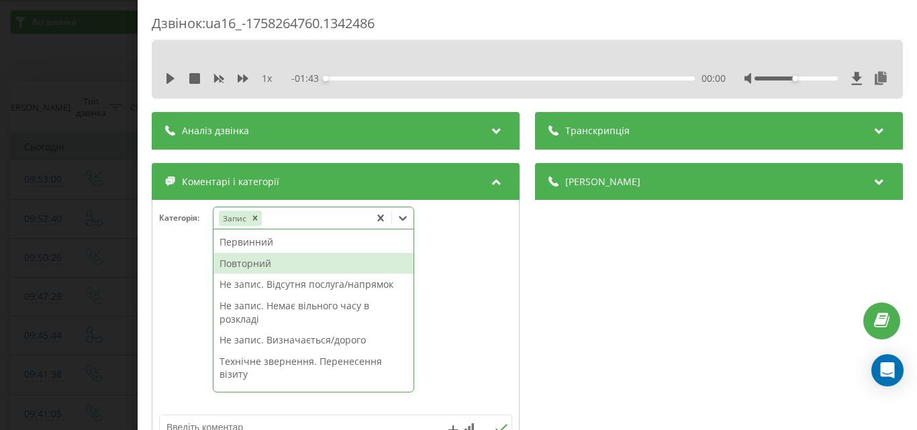
drag, startPoint x: 250, startPoint y: 260, endPoint x: 371, endPoint y: 312, distance: 131.7
click at [252, 261] on div "Повторний" at bounding box center [313, 263] width 200 height 21
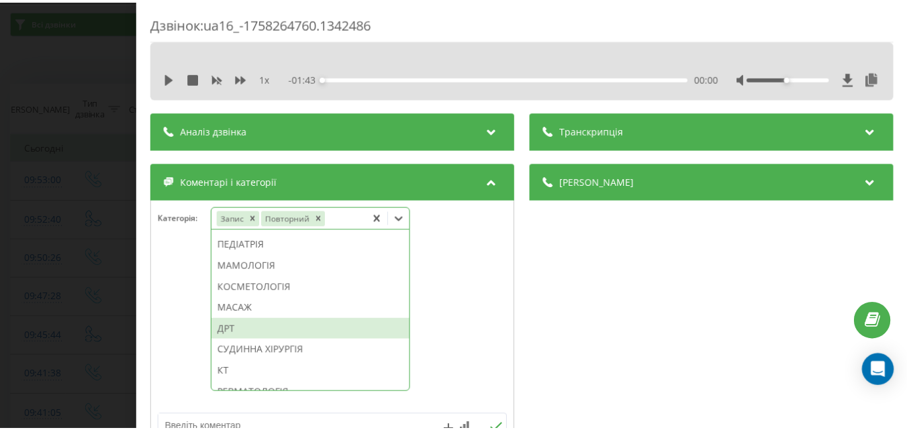
scroll to position [701, 0]
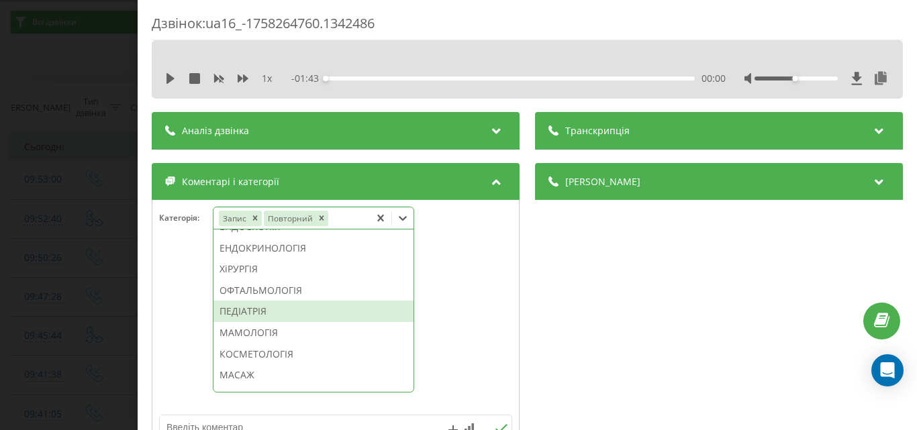
click at [258, 322] on div "ПЕДІАТРІЯ" at bounding box center [313, 311] width 200 height 21
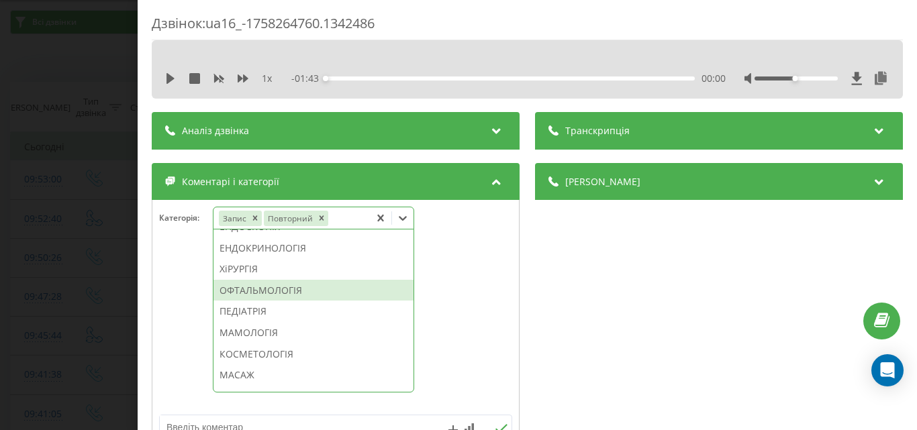
click at [112, 281] on div "Дзвінок : ua16_-1758264760.1342486 1 x - 01:43 00:00 00:00 Транскрипція Для AI-…" at bounding box center [458, 215] width 917 height 430
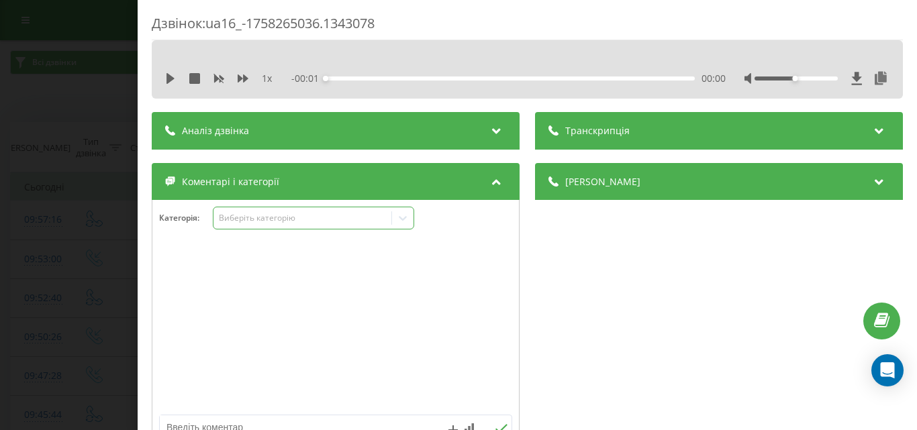
click at [272, 223] on div "Виберіть категорію" at bounding box center [302, 218] width 168 height 11
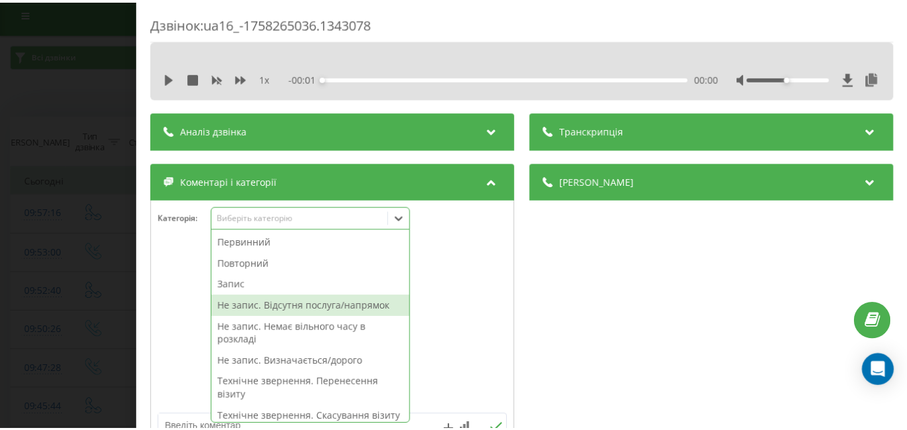
scroll to position [8, 0]
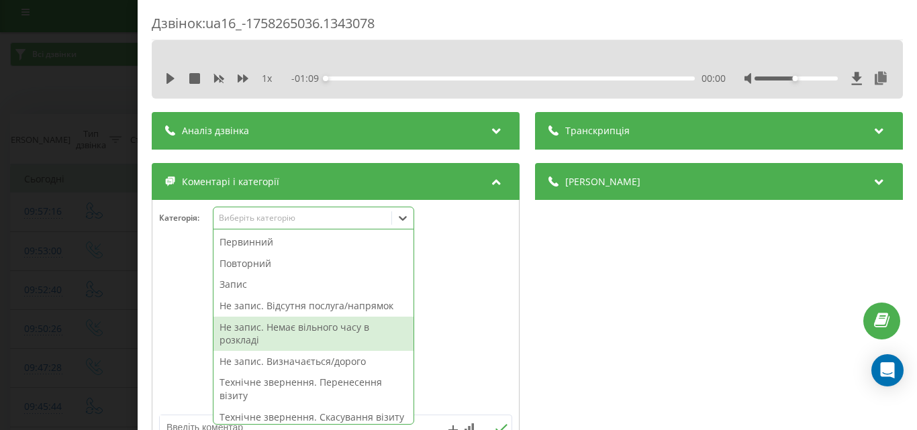
drag, startPoint x: 301, startPoint y: 332, endPoint x: 75, endPoint y: 299, distance: 227.9
click at [300, 332] on div "Не запис. Немає вільного часу в розкладі" at bounding box center [313, 334] width 200 height 34
click at [12, 287] on div "Дзвінок : ua16_-1758265036.1343078 1 x - 01:09 00:00 00:00 Транскрипція Для AI-…" at bounding box center [458, 215] width 917 height 430
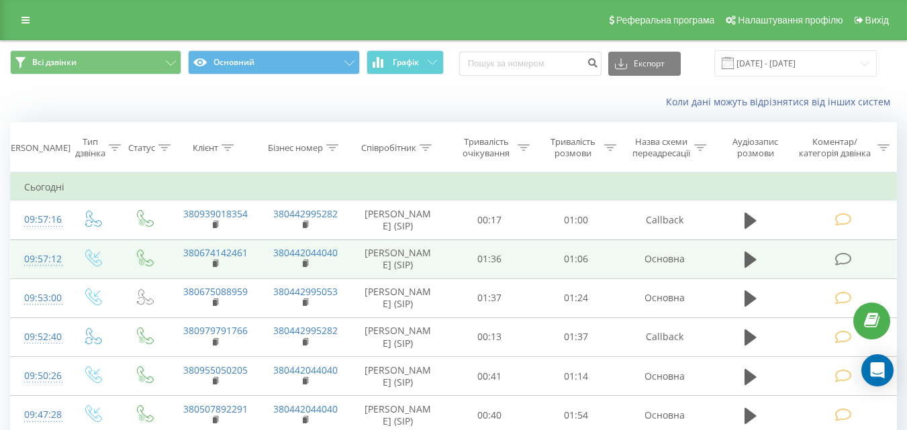
click at [846, 263] on icon at bounding box center [842, 259] width 17 height 14
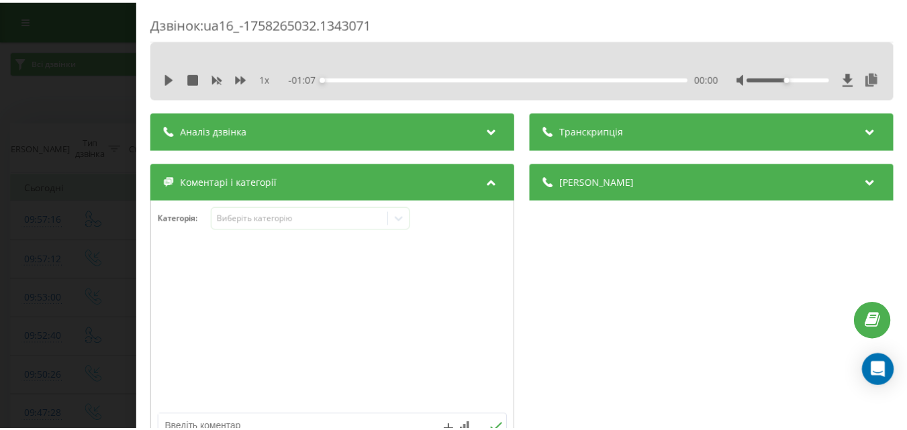
scroll to position [134, 0]
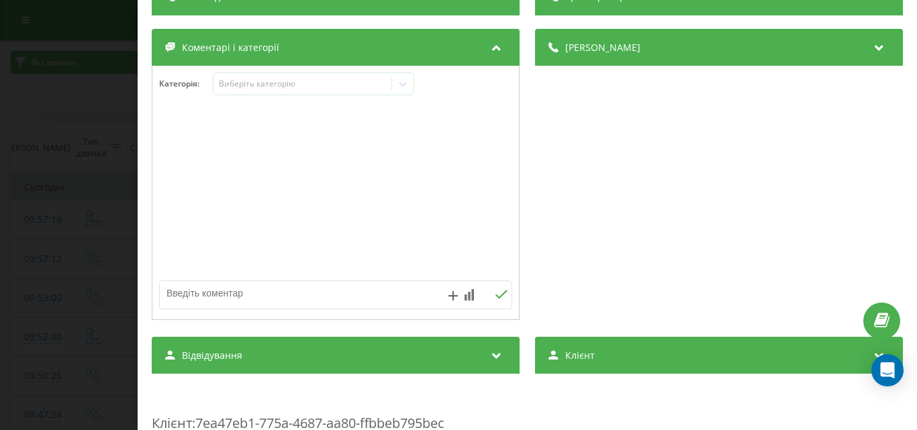
click at [271, 293] on textarea at bounding box center [300, 293] width 281 height 24
type textarea "уточ по запису"
click at [498, 294] on icon at bounding box center [501, 294] width 12 height 9
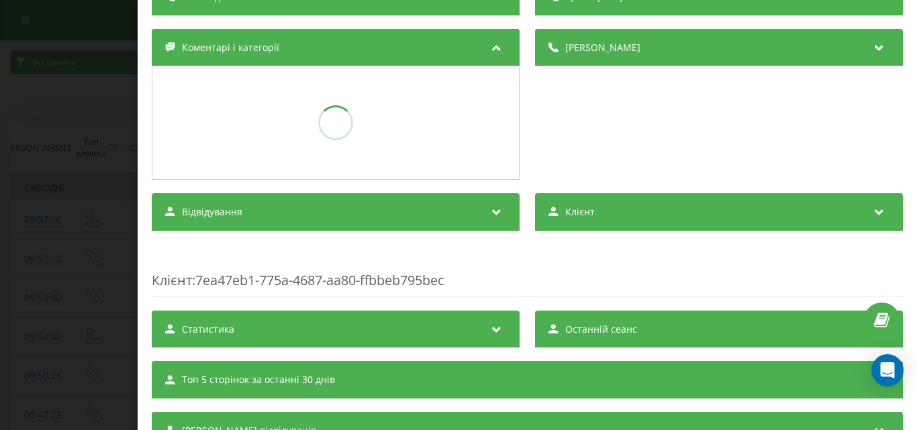
click at [74, 272] on div "Дзвінок : ua16_-1758265032.1343071 1 x - 01:07 00:00 00:00 Транскрипція Для AI-…" at bounding box center [458, 215] width 917 height 430
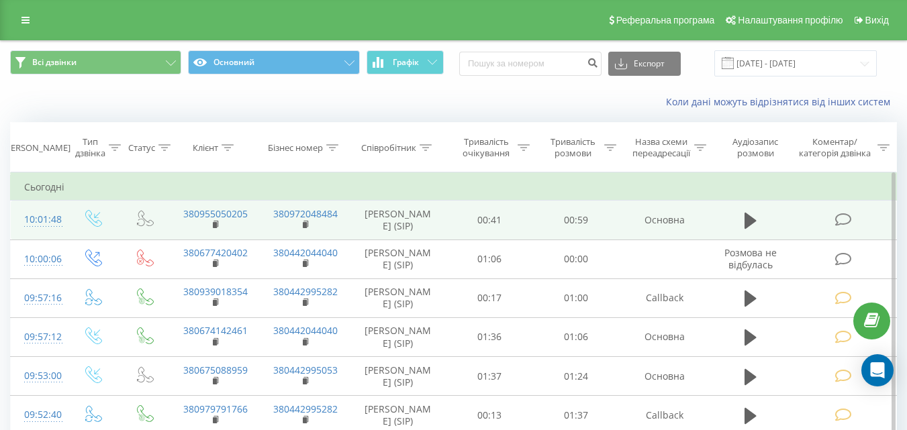
click at [849, 219] on icon at bounding box center [842, 220] width 17 height 14
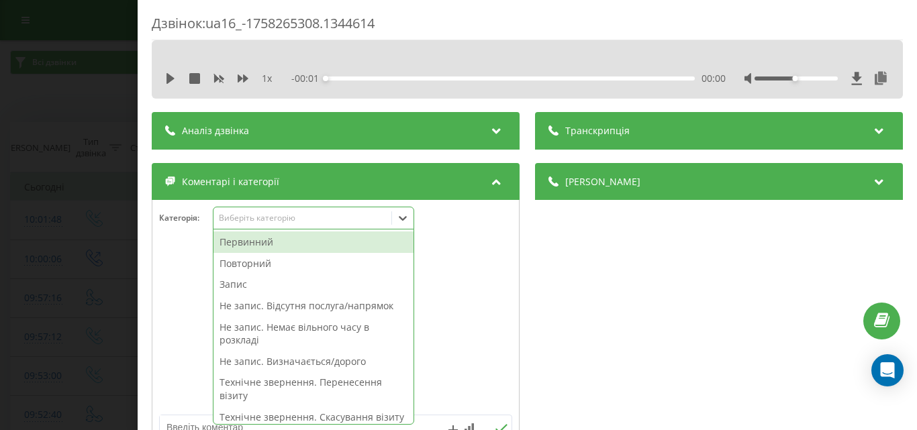
click at [305, 227] on div "Виберіть категорію" at bounding box center [313, 218] width 201 height 23
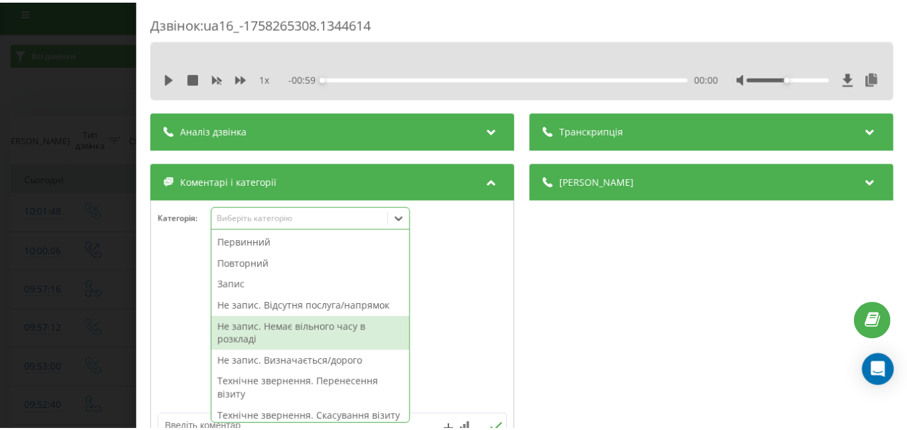
scroll to position [134, 0]
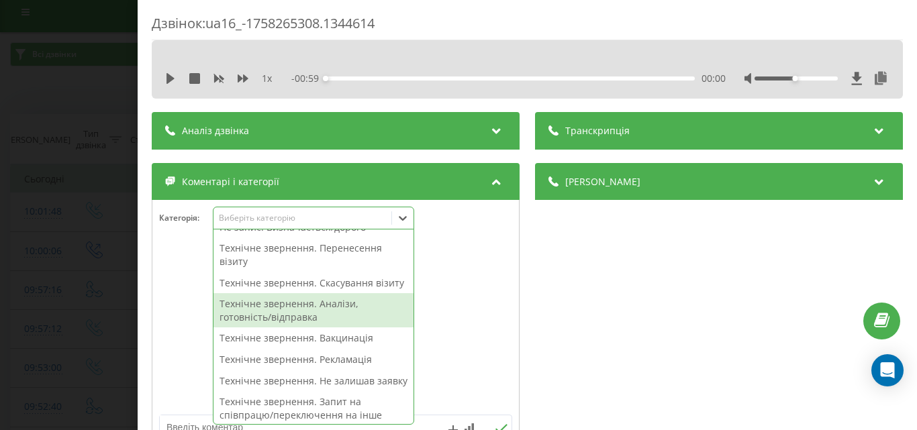
click at [327, 318] on div "Технічне звернення. Аналізи, готовність/відправка" at bounding box center [313, 310] width 200 height 34
click at [103, 289] on div "Дзвінок : ua16_-1758265308.1344614 1 x - 00:59 00:00 00:00 Транскрипція Для AI-…" at bounding box center [458, 215] width 917 height 430
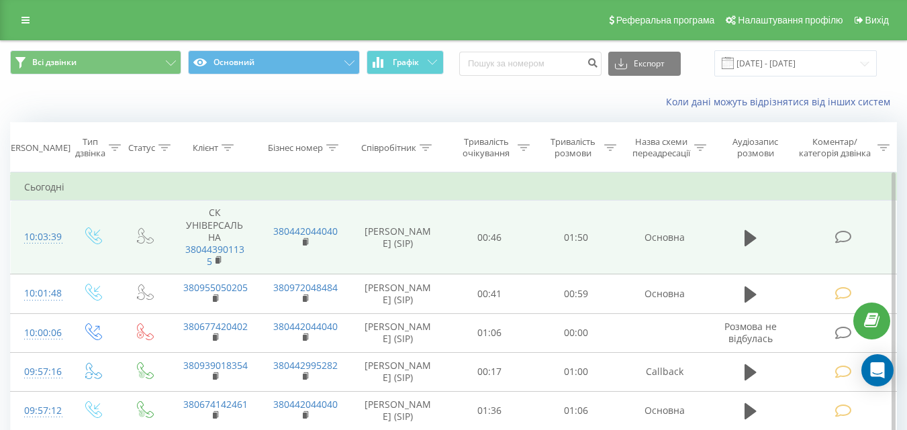
click at [839, 238] on icon at bounding box center [842, 237] width 17 height 14
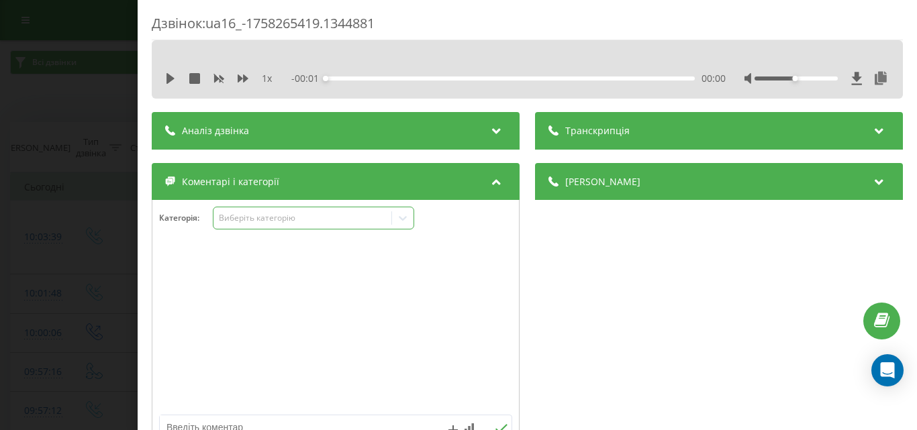
click at [270, 228] on div "Виберіть категорію" at bounding box center [313, 218] width 201 height 23
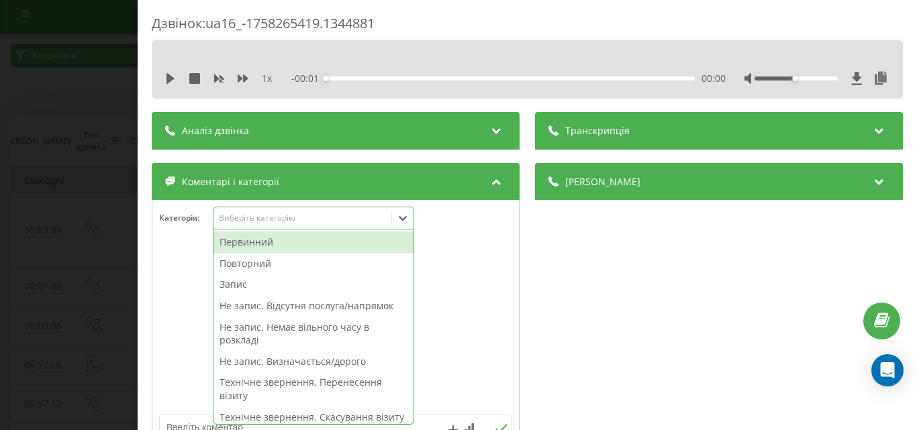
scroll to position [8, 0]
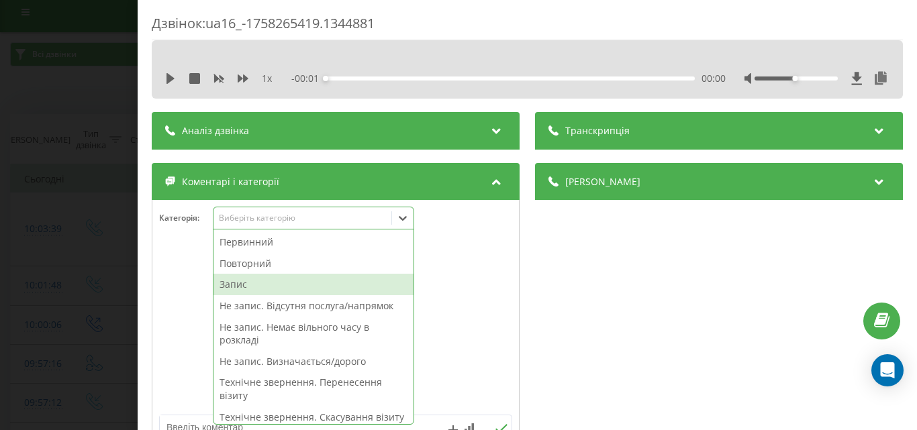
click at [252, 282] on div "Запис" at bounding box center [313, 284] width 200 height 21
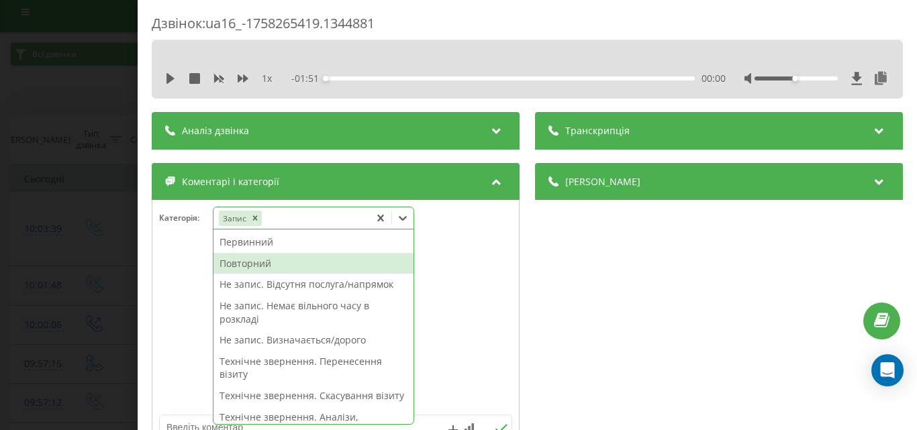
click at [261, 262] on div "Повторний" at bounding box center [313, 263] width 200 height 21
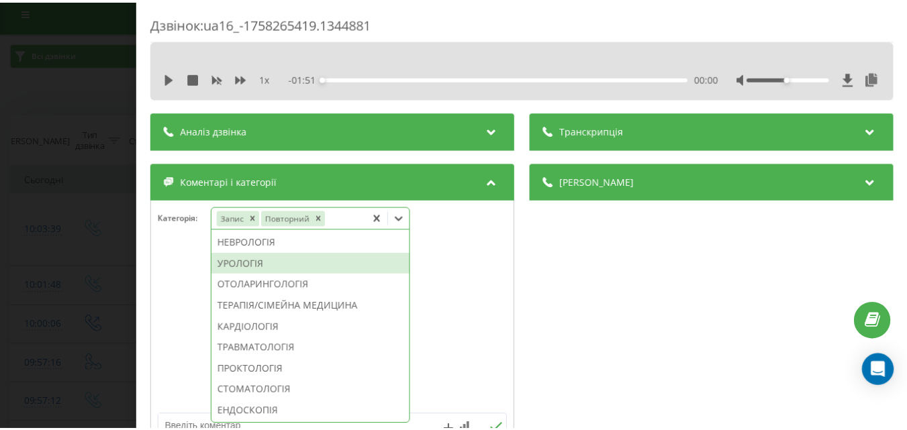
scroll to position [583, 0]
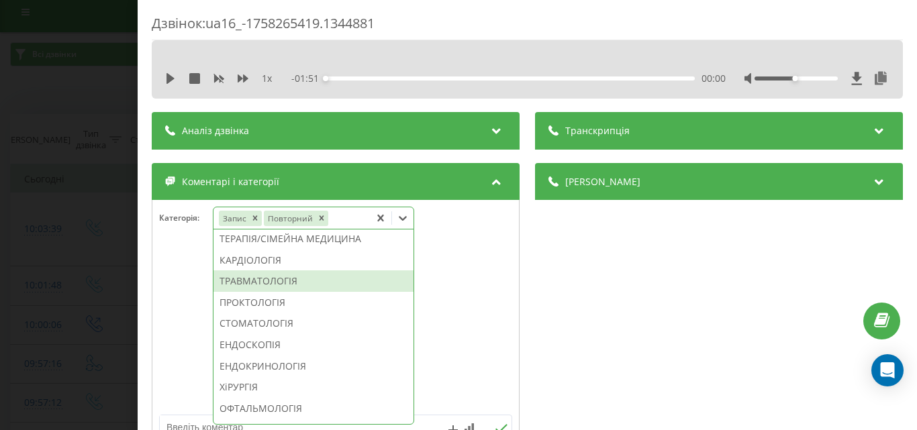
drag, startPoint x: 269, startPoint y: 325, endPoint x: 83, endPoint y: 290, distance: 189.9
click at [267, 292] on div "ТРАВМАТОЛОГІЯ" at bounding box center [313, 280] width 200 height 21
click at [82, 289] on div "Дзвінок : ua16_-1758265419.1344881 1 x - 01:51 00:00 00:00 Транскрипція Для AI-…" at bounding box center [458, 215] width 917 height 430
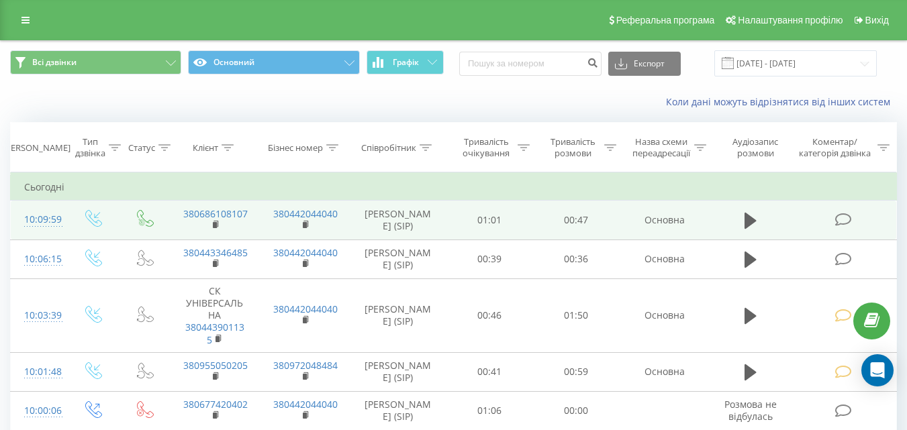
click at [855, 220] on td at bounding box center [844, 220] width 104 height 39
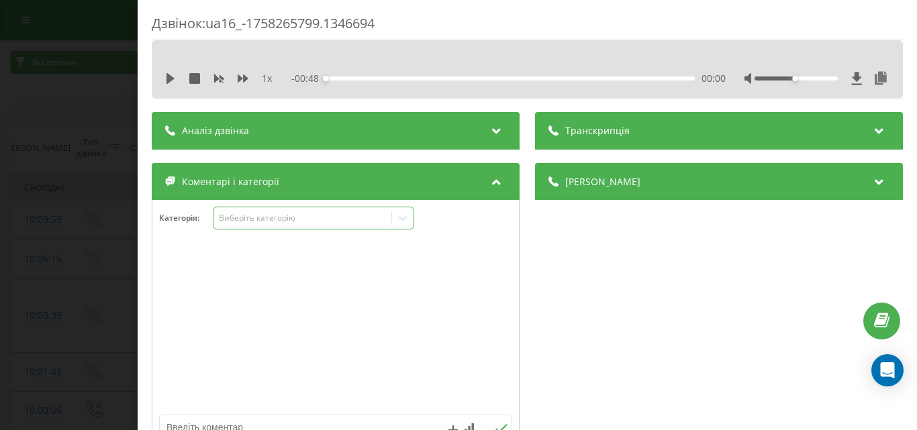
click at [297, 213] on div "Виберіть категорію" at bounding box center [302, 218] width 168 height 11
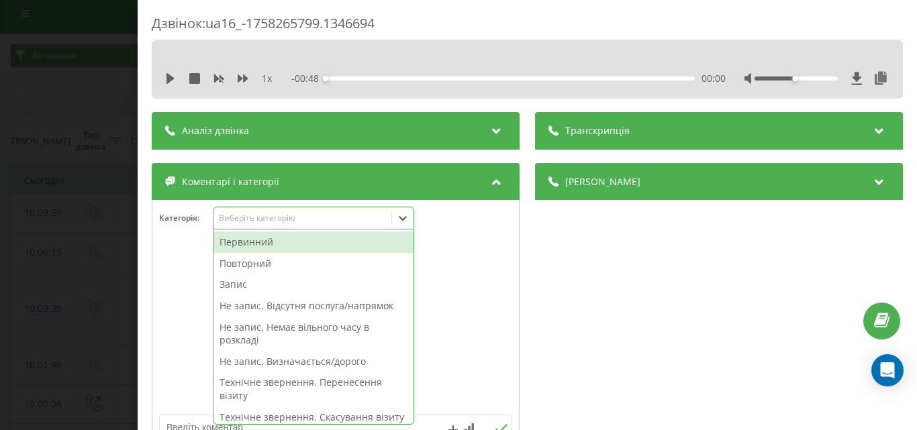
scroll to position [8, 0]
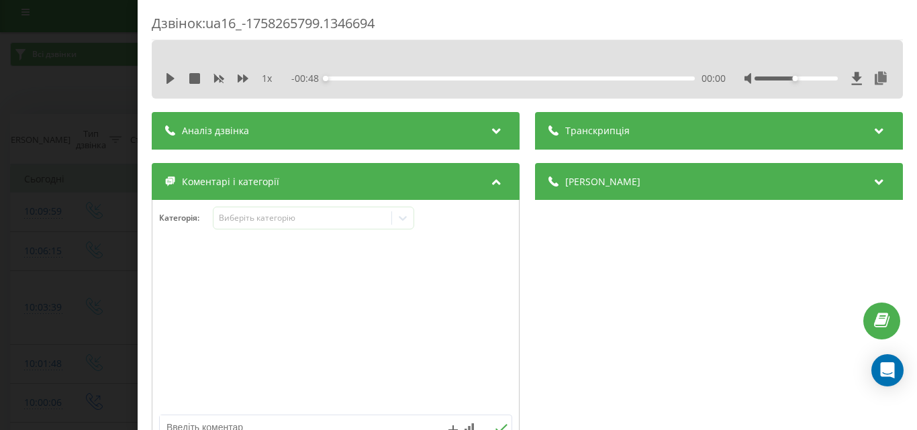
click at [492, 307] on div at bounding box center [335, 327] width 366 height 161
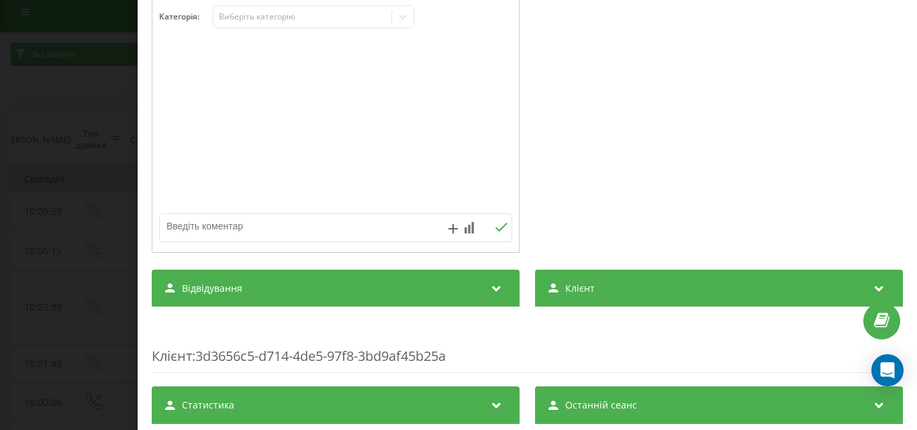
click at [319, 227] on textarea at bounding box center [300, 226] width 281 height 24
type textarea "уточ по запису"
click at [495, 229] on icon at bounding box center [501, 227] width 13 height 9
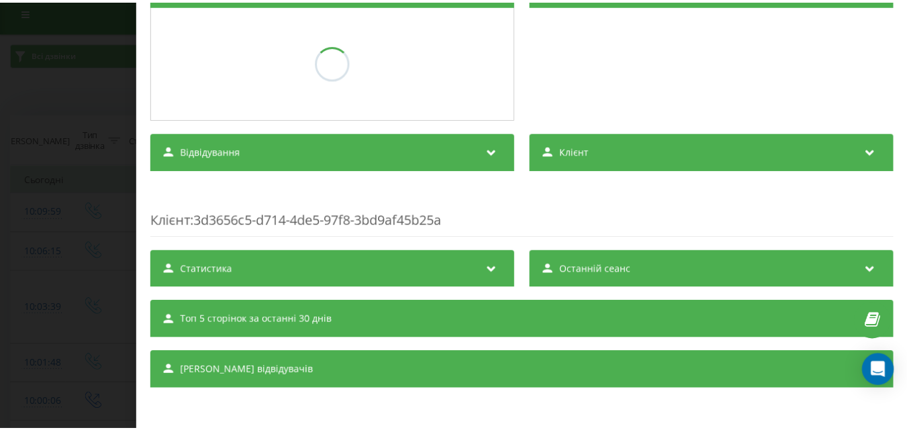
scroll to position [195, 0]
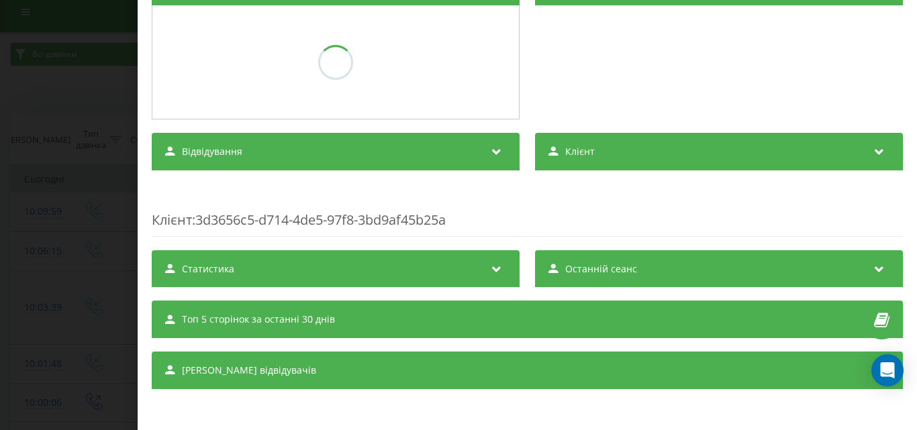
click at [10, 130] on div "Дзвінок : ua16_-1758265799.1346694 1 x - 00:48 00:00 00:00 Транскрипція Для AI-…" at bounding box center [458, 215] width 917 height 430
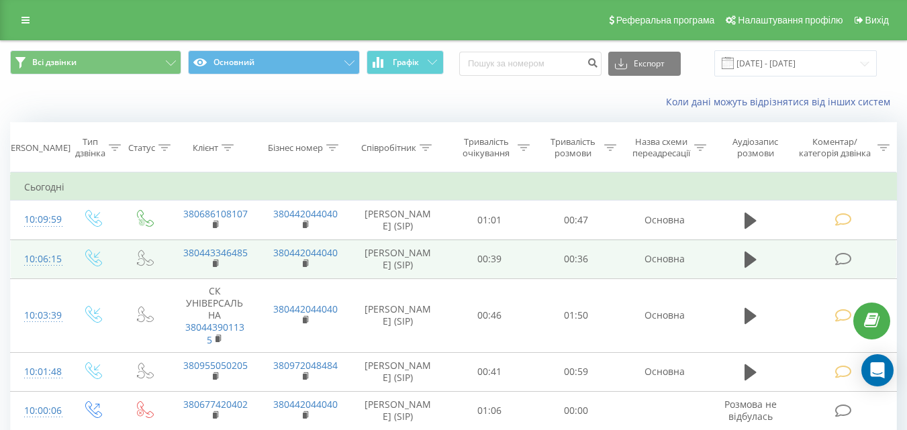
click at [844, 257] on icon at bounding box center [842, 259] width 17 height 14
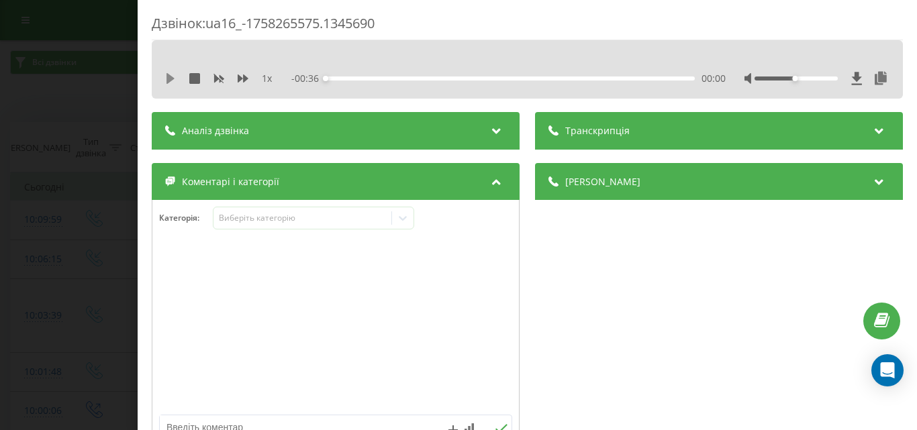
click at [170, 77] on icon at bounding box center [170, 78] width 8 height 11
click at [172, 77] on icon at bounding box center [170, 78] width 11 height 11
click at [85, 219] on div "Дзвінок : ua16_-1758265575.1345690 1 x - 00:29 00:07 00:07 Транскрипція Для AI-…" at bounding box center [458, 215] width 917 height 430
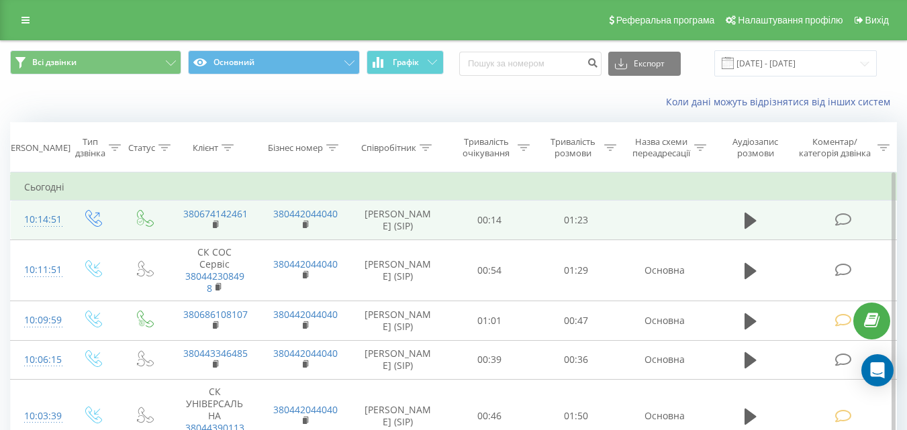
click at [842, 219] on icon at bounding box center [842, 220] width 17 height 14
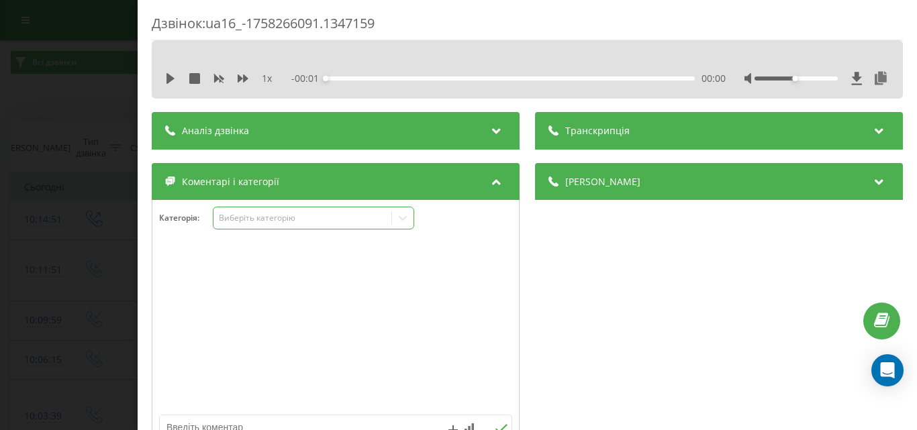
click at [291, 226] on div "Виберіть категорію" at bounding box center [313, 218] width 201 height 23
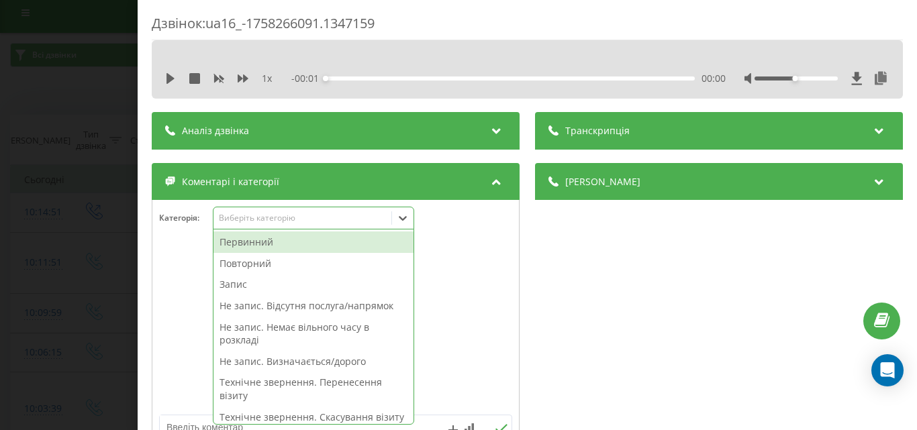
scroll to position [8, 0]
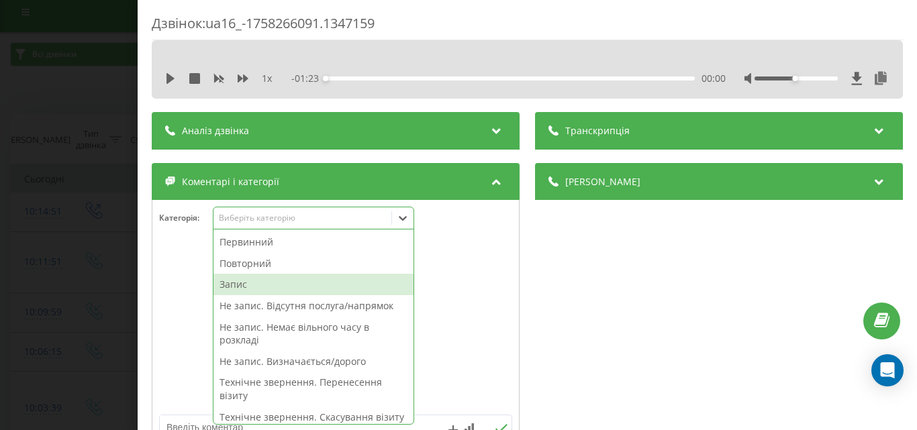
click at [256, 281] on div "Запис" at bounding box center [313, 284] width 200 height 21
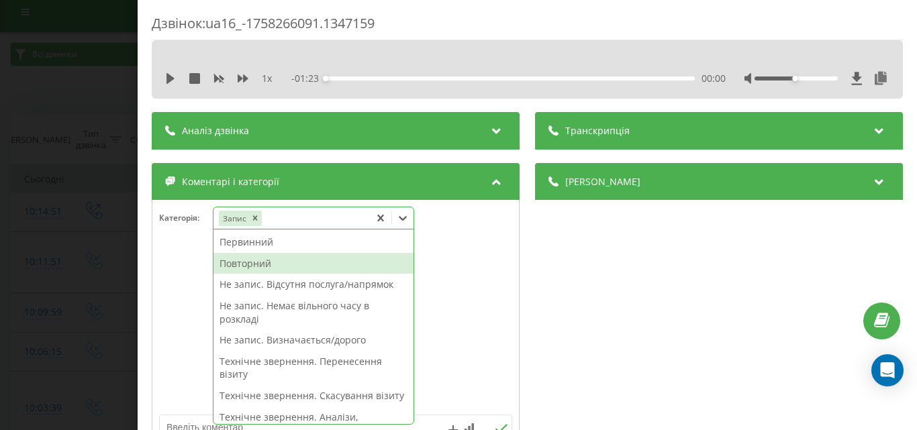
click at [263, 266] on div "Повторний" at bounding box center [313, 263] width 200 height 21
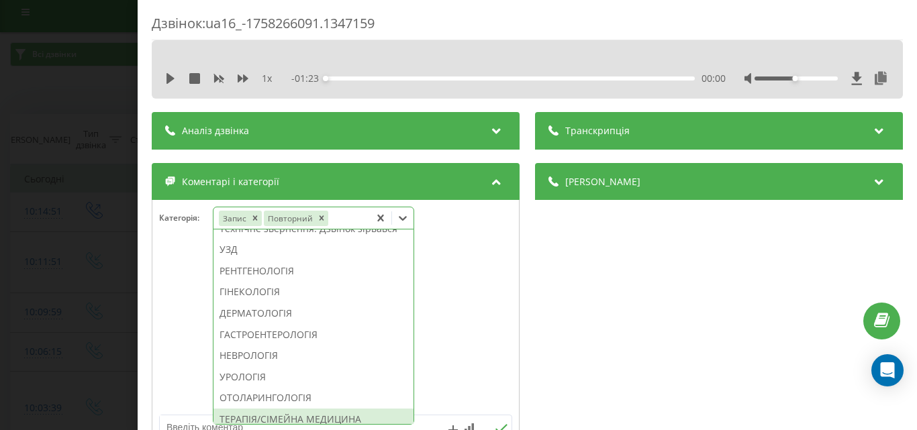
scroll to position [537, 0]
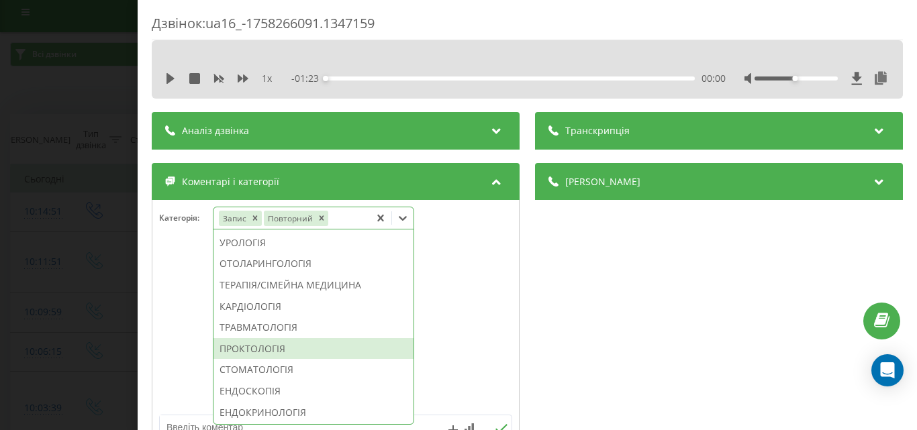
drag, startPoint x: 270, startPoint y: 391, endPoint x: 97, endPoint y: 323, distance: 185.9
click at [268, 360] on div "ПРОКТОЛОГІЯ" at bounding box center [313, 348] width 200 height 21
click at [77, 306] on div "Дзвінок : ua16_-1758266091.1347159 1 x - 01:23 00:00 00:00 Транскрипція Для AI-…" at bounding box center [458, 215] width 917 height 430
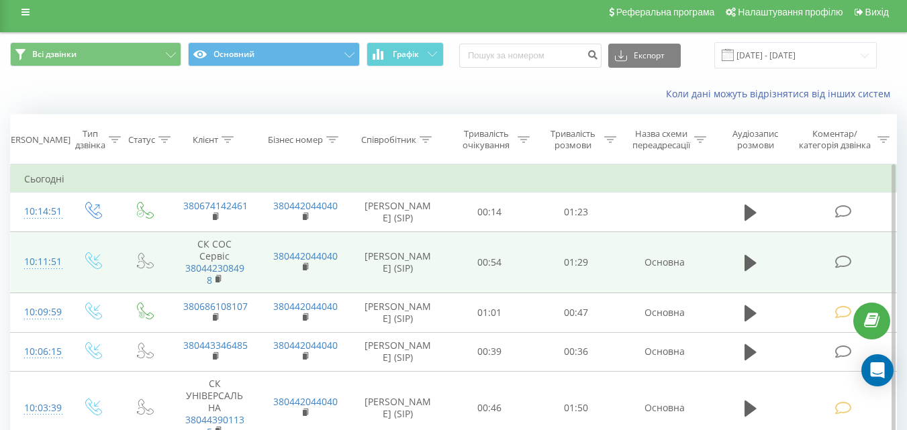
click at [847, 262] on icon at bounding box center [842, 262] width 17 height 14
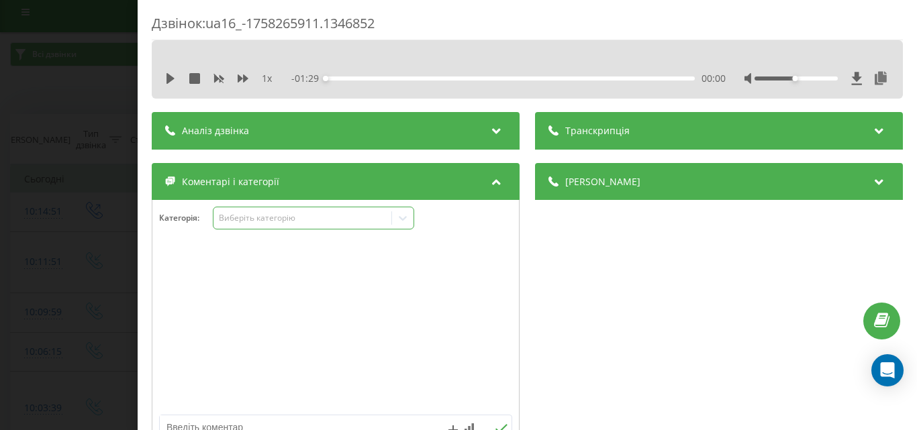
click at [288, 225] on div "Виберіть категорію" at bounding box center [313, 218] width 201 height 23
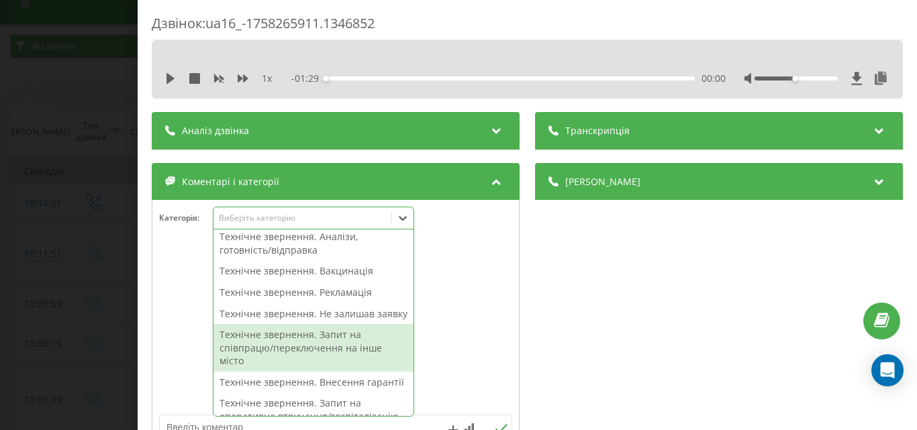
scroll to position [268, 0]
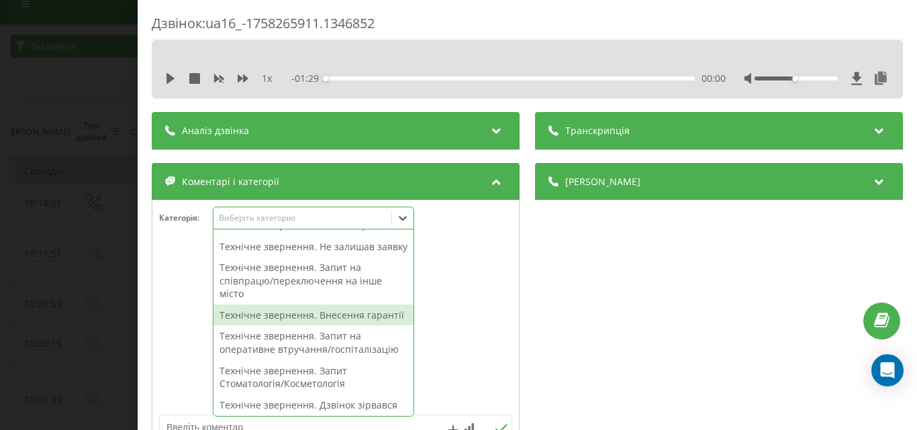
drag, startPoint x: 319, startPoint y: 346, endPoint x: 136, endPoint y: 345, distance: 183.9
click at [317, 326] on div "Технічне звернення. Внесення гарантії" at bounding box center [313, 315] width 200 height 21
click at [57, 321] on div "Дзвінок : ua16_-1758265911.1346852 1 x - 01:29 00:00 00:00 Транскрипція Для AI-…" at bounding box center [458, 215] width 917 height 430
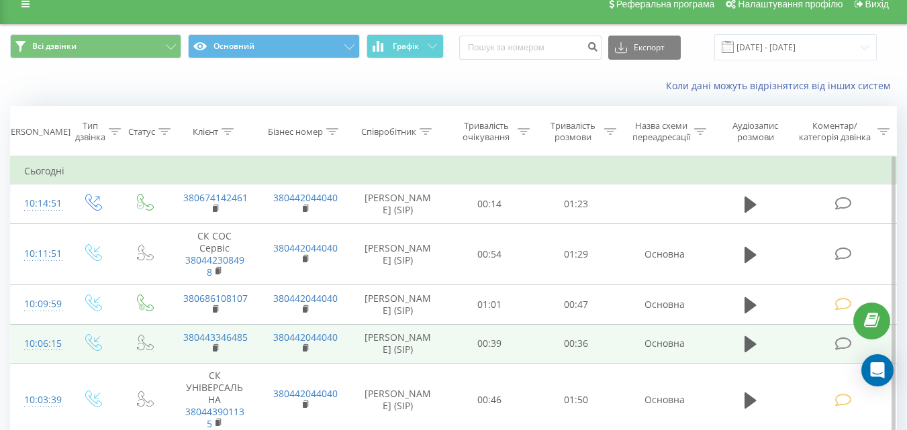
click at [849, 344] on icon at bounding box center [842, 344] width 17 height 14
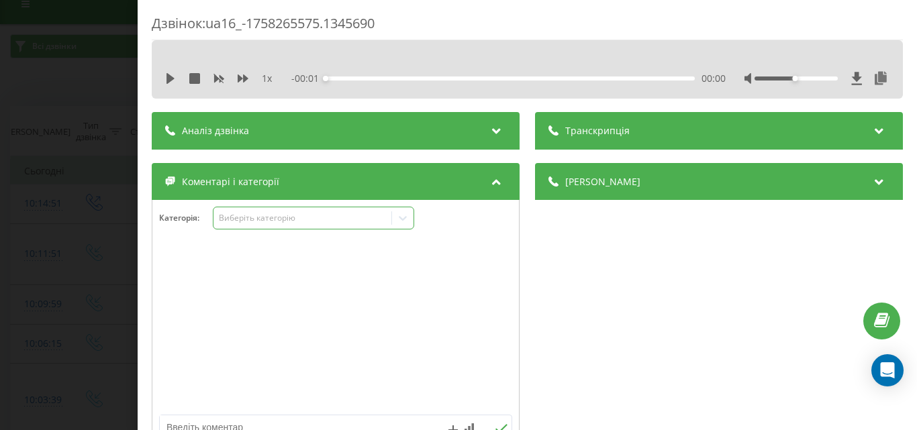
click at [291, 219] on div "Виберіть категорію" at bounding box center [302, 218] width 168 height 11
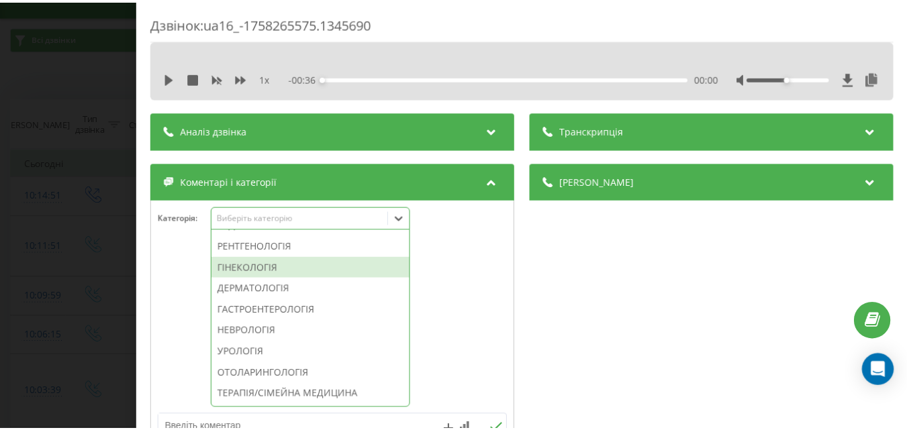
scroll to position [403, 0]
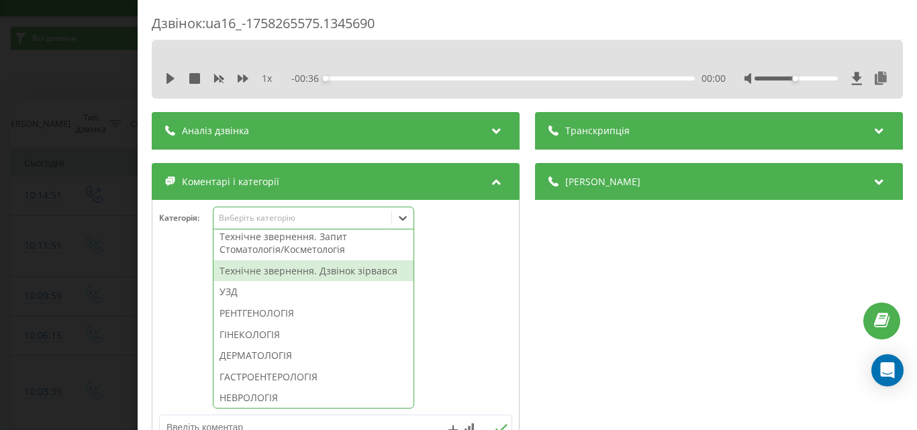
click at [336, 282] on div "Технічне звернення. Дзвінок зірвався" at bounding box center [313, 270] width 200 height 21
click at [19, 290] on div "Дзвінок : ua16_-1758265575.1345690 1 x - 00:36 00:00 00:00 Транскрипція Для AI-…" at bounding box center [458, 215] width 917 height 430
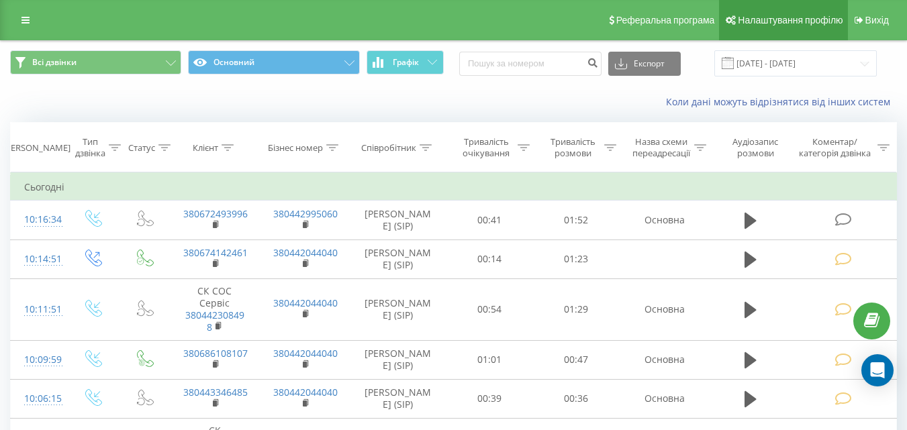
drag, startPoint x: 846, startPoint y: 219, endPoint x: 831, endPoint y: 35, distance: 184.5
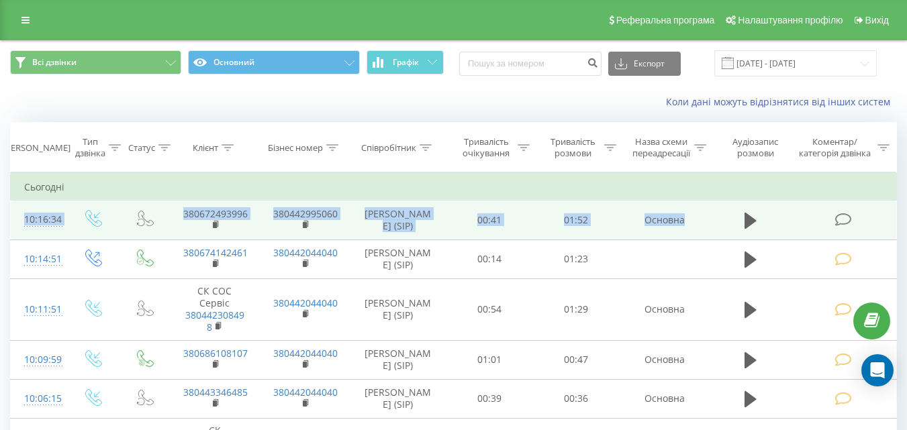
click at [846, 208] on td at bounding box center [844, 220] width 104 height 39
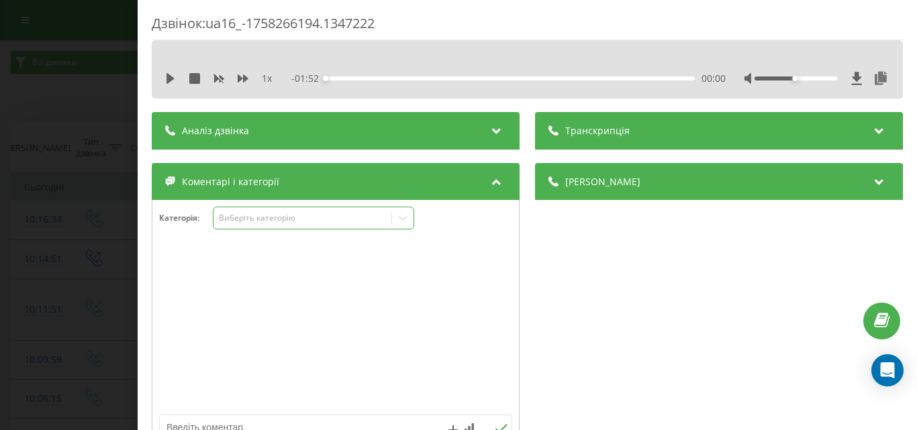
click at [308, 221] on div "Виберіть категорію" at bounding box center [302, 218] width 168 height 11
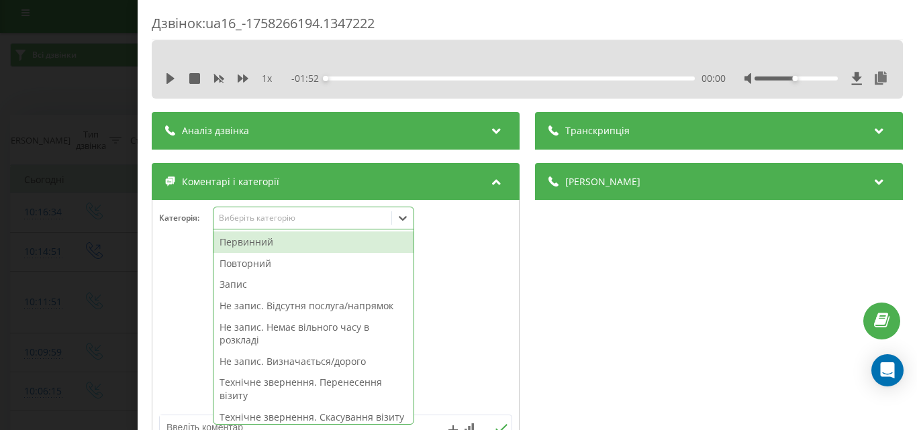
scroll to position [8, 0]
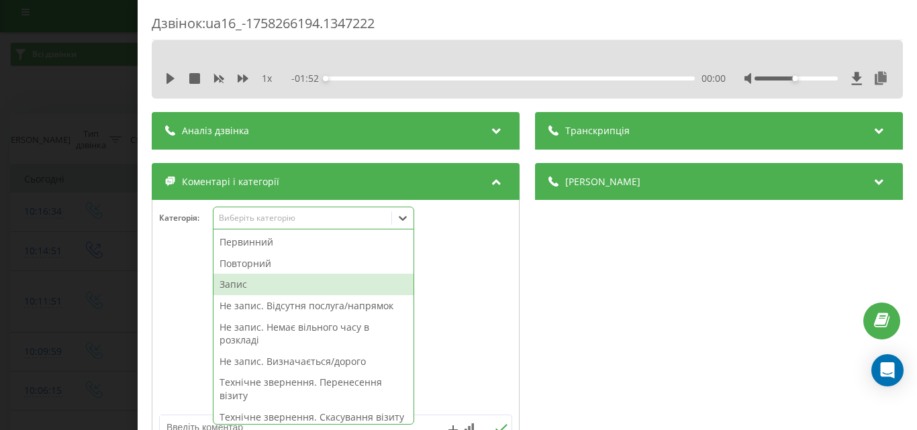
click at [255, 281] on div "Запис" at bounding box center [313, 284] width 200 height 21
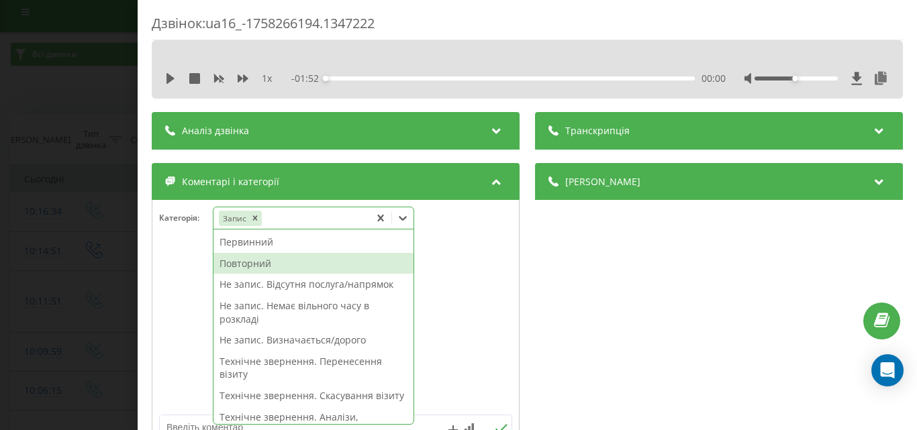
drag, startPoint x: 255, startPoint y: 262, endPoint x: 336, endPoint y: 334, distance: 108.4
click at [256, 262] on div "Повторний" at bounding box center [313, 263] width 200 height 21
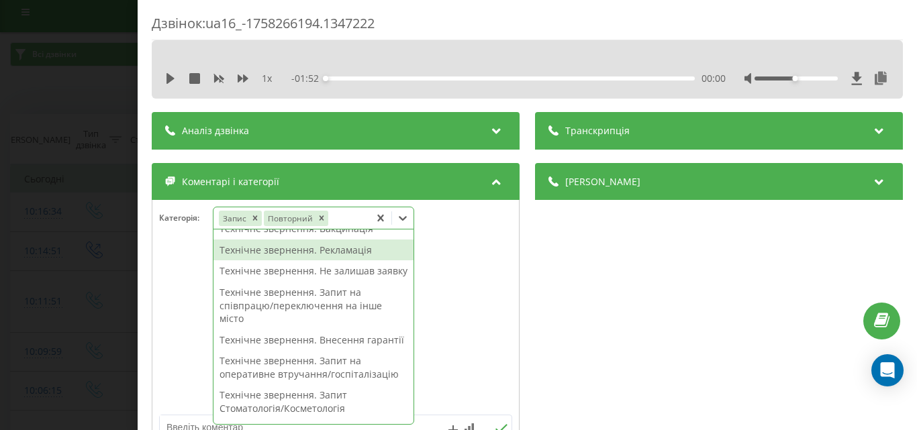
scroll to position [180, 0]
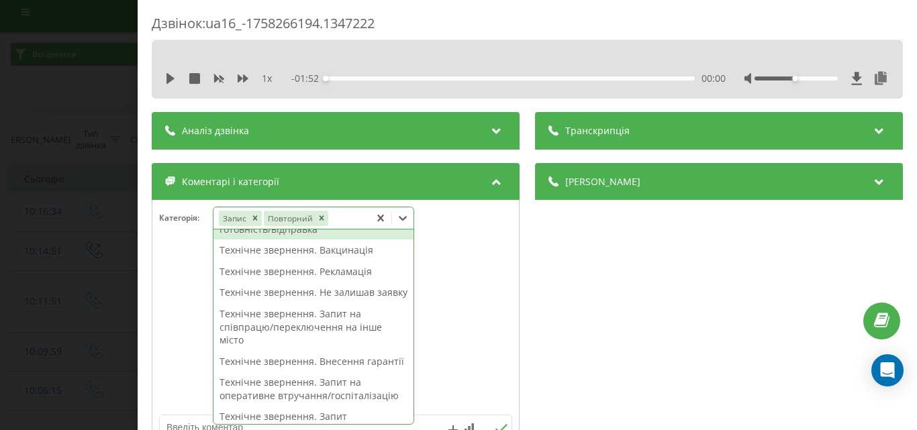
click at [298, 240] on div "Технічне звернення. Аналізи, готовність/відправка" at bounding box center [313, 222] width 200 height 34
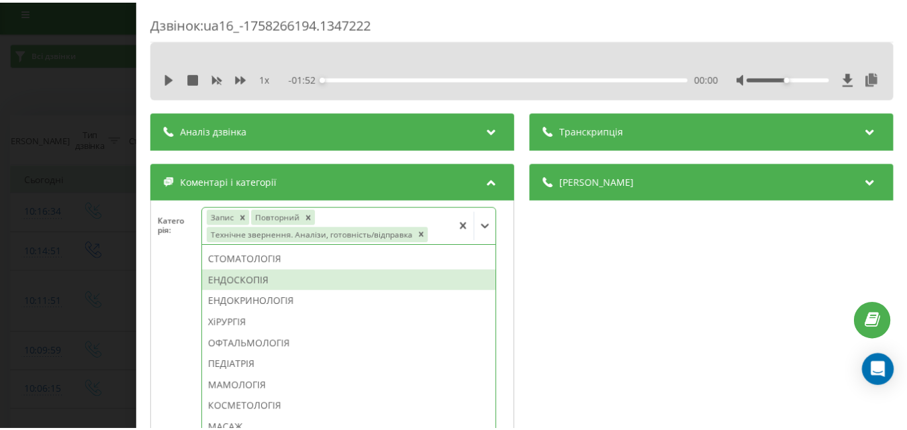
scroll to position [643, 0]
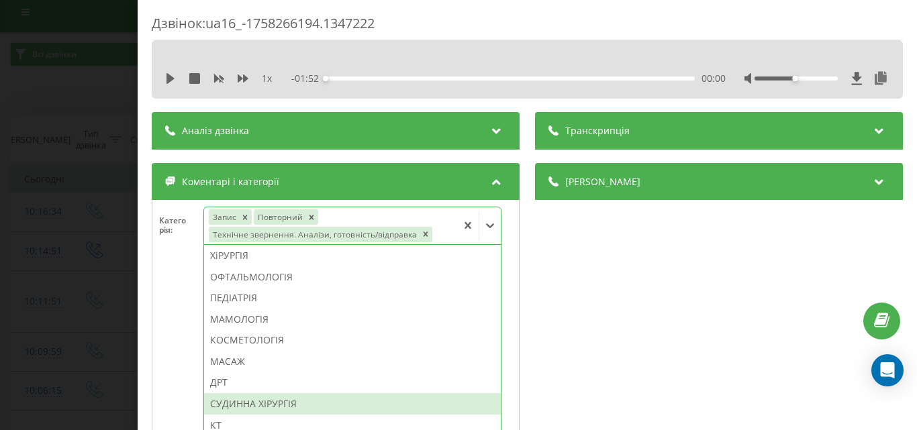
click at [272, 403] on div "СУДИННА ХІРУРГІЯ" at bounding box center [352, 403] width 297 height 21
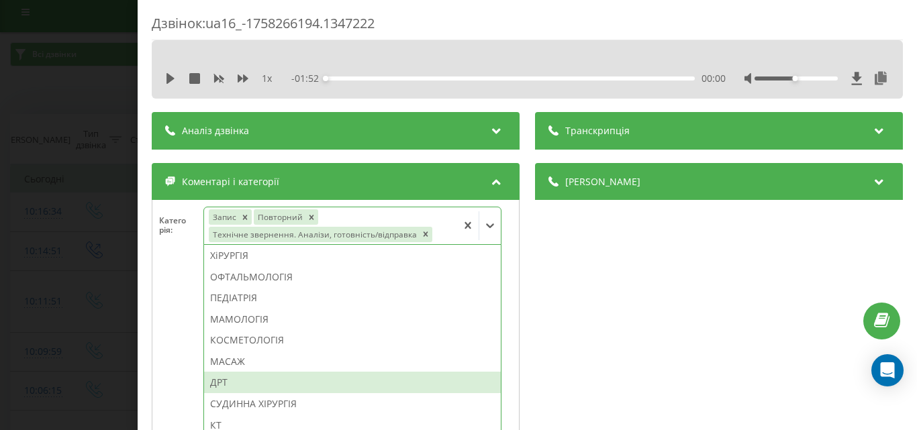
drag, startPoint x: 36, startPoint y: 281, endPoint x: 79, endPoint y: 381, distance: 108.2
click at [36, 282] on div "Дзвінок : ua16_-1758266194.1347222 1 x - 01:52 00:00 00:00 Транскрипція Для AI-…" at bounding box center [458, 215] width 917 height 430
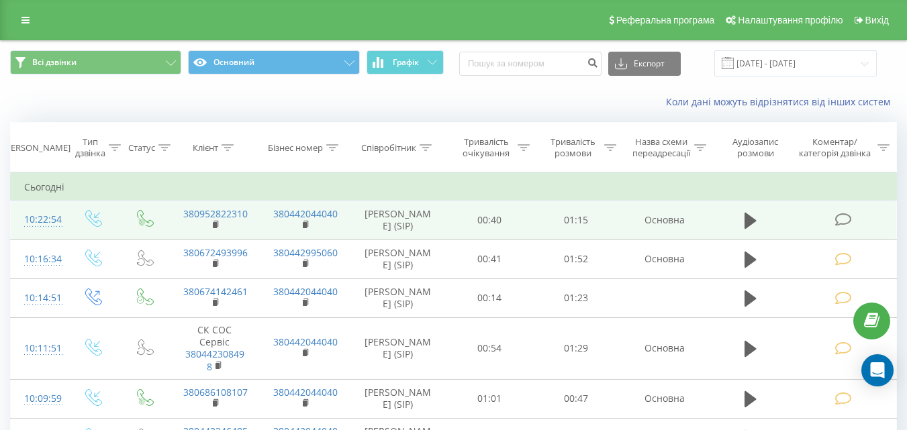
click at [836, 221] on icon at bounding box center [842, 220] width 17 height 14
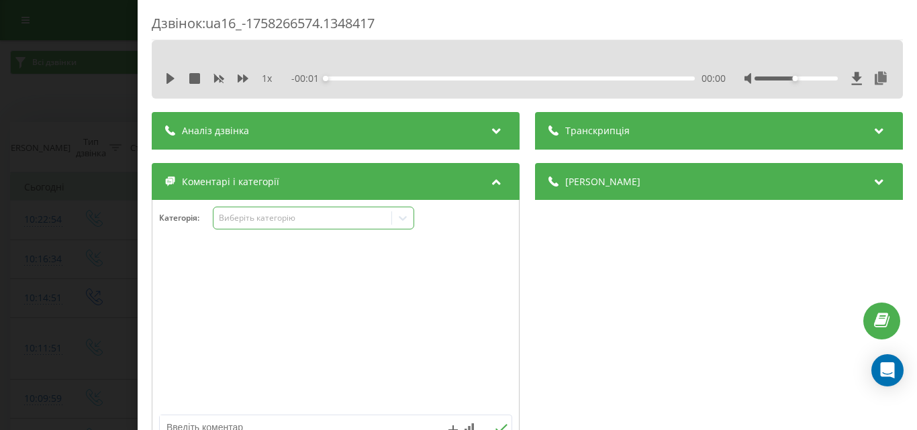
click at [367, 218] on div "Виберіть категорію" at bounding box center [302, 218] width 168 height 11
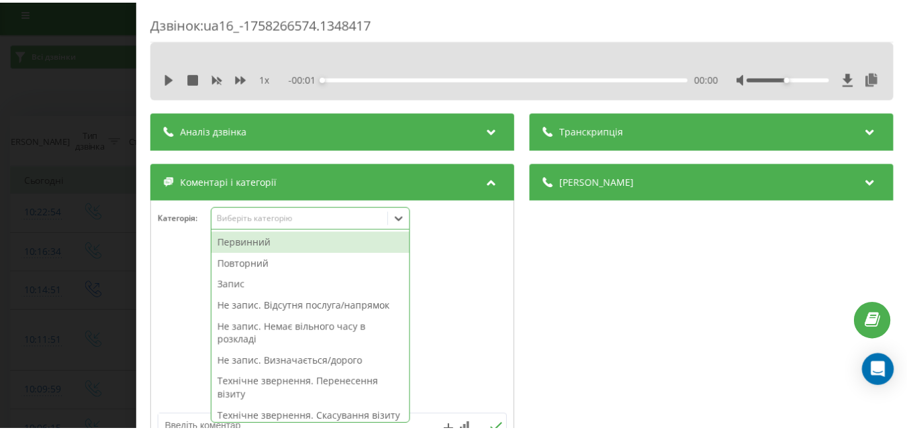
scroll to position [8, 0]
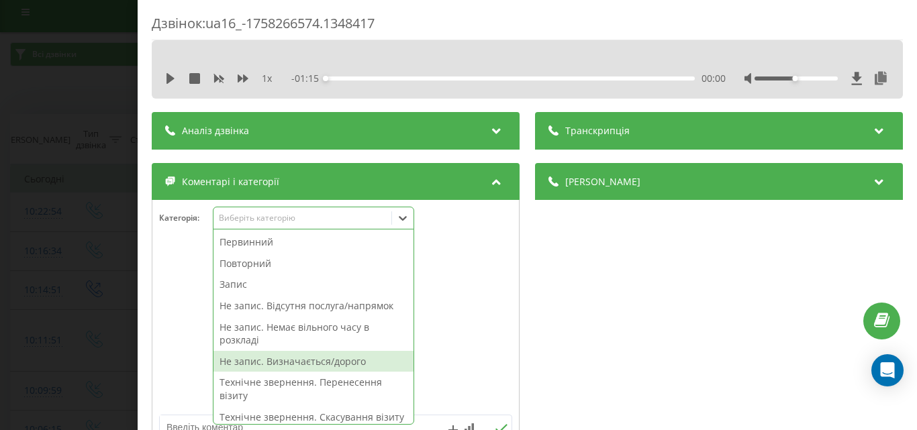
click at [323, 362] on div "Не запис. Визначається/дорого" at bounding box center [313, 361] width 200 height 21
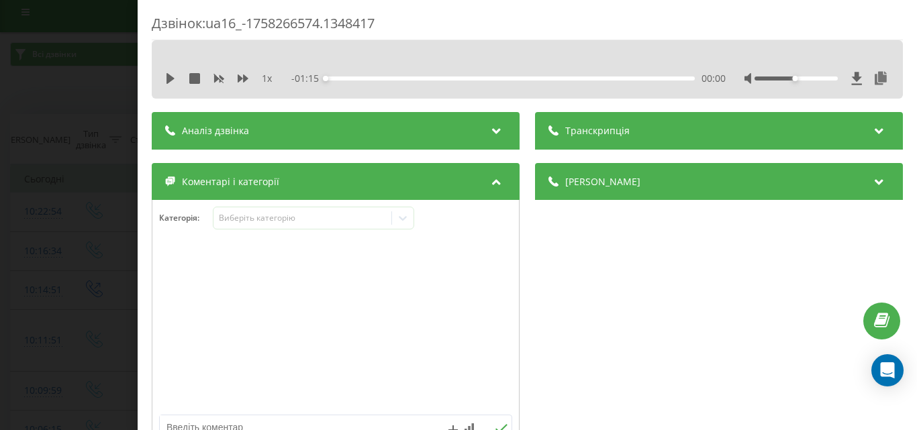
click at [73, 306] on div "Дзвінок : ua16_-1758266574.1348417 1 x - 01:15 00:00 00:00 Транскрипція Для AI-…" at bounding box center [458, 215] width 917 height 430
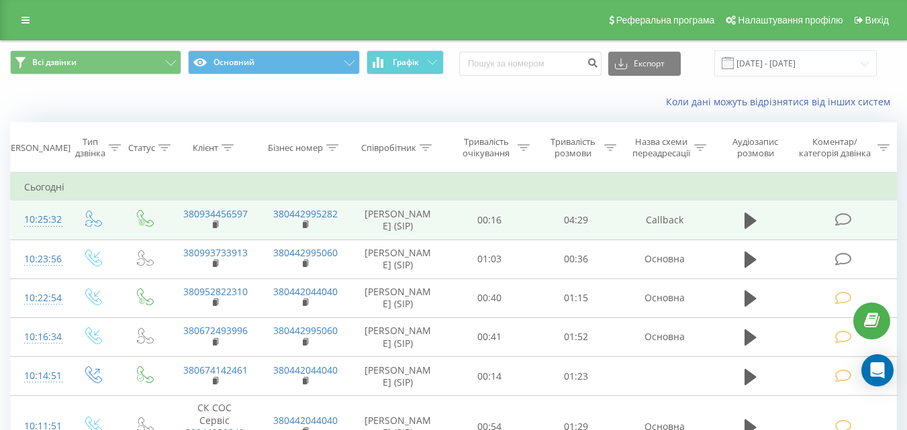
click at [846, 223] on icon at bounding box center [842, 220] width 17 height 14
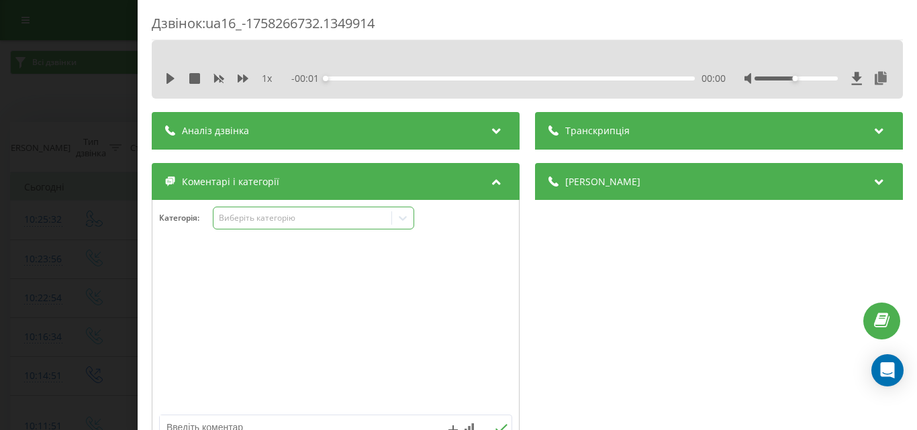
click at [267, 213] on div "Виберіть категорію" at bounding box center [302, 218] width 168 height 11
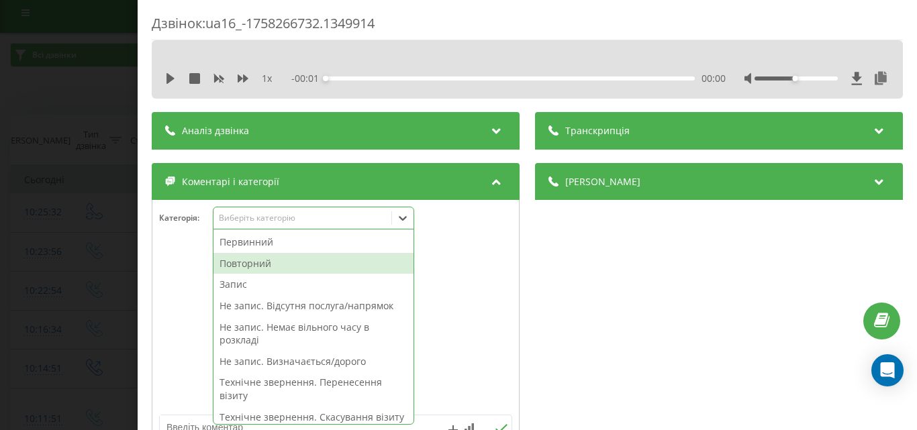
scroll to position [8, 0]
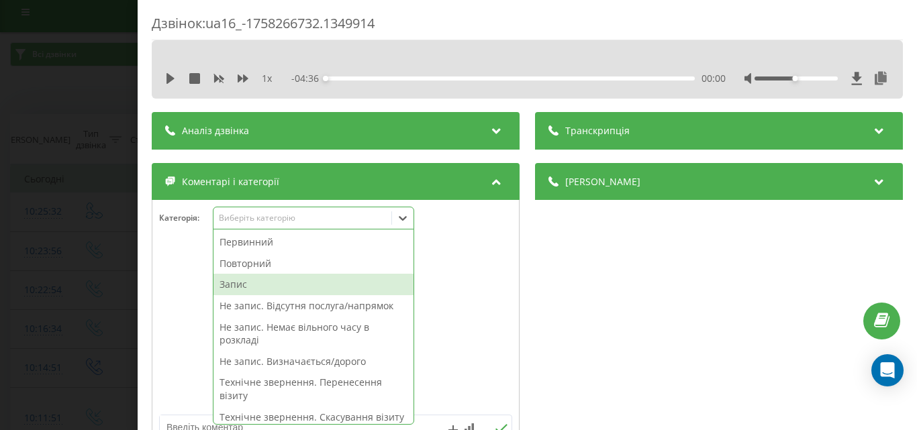
click at [466, 267] on div at bounding box center [335, 327] width 366 height 161
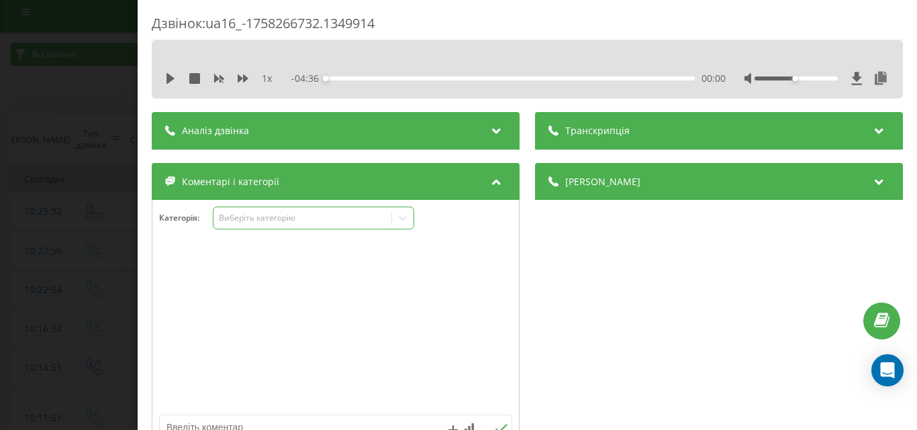
click at [262, 217] on div "Виберіть категорію" at bounding box center [302, 218] width 168 height 11
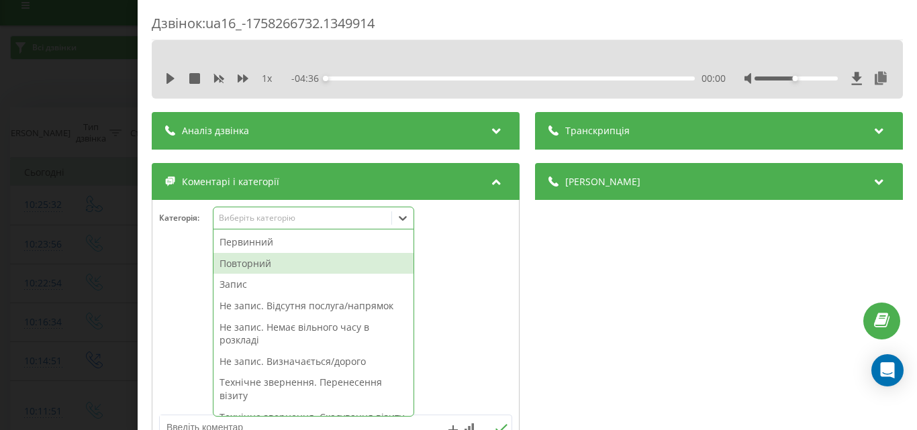
scroll to position [16, 0]
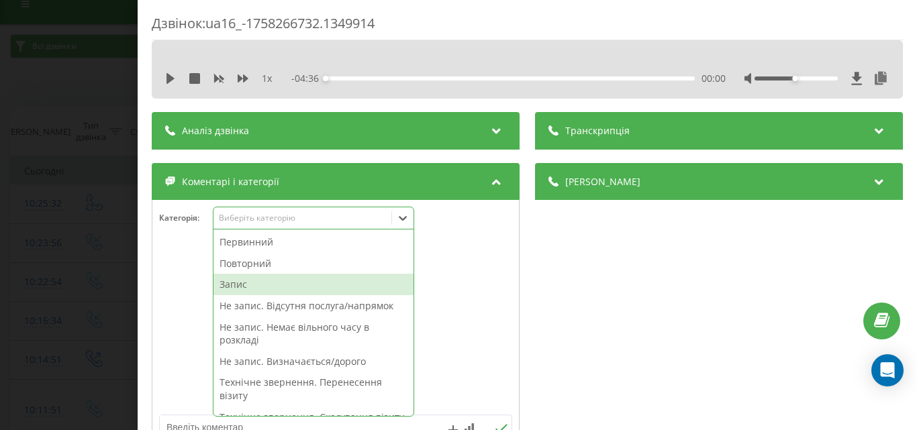
click at [247, 280] on div "Запис" at bounding box center [313, 284] width 200 height 21
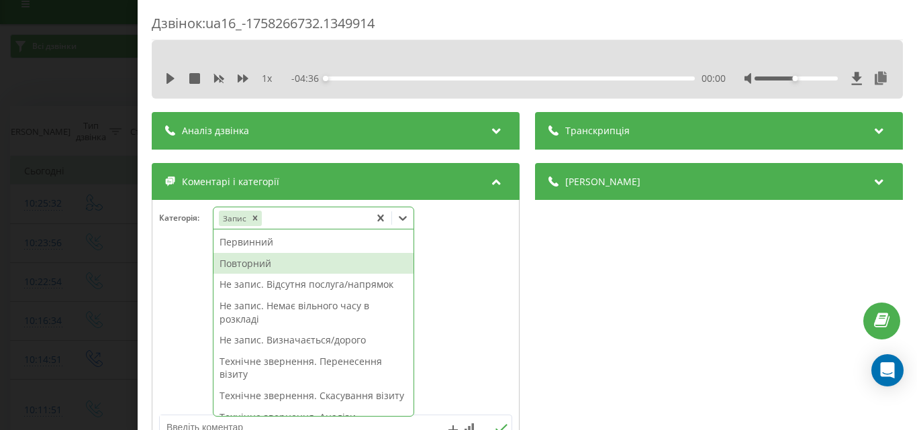
click at [250, 263] on div "Повторний" at bounding box center [313, 263] width 200 height 21
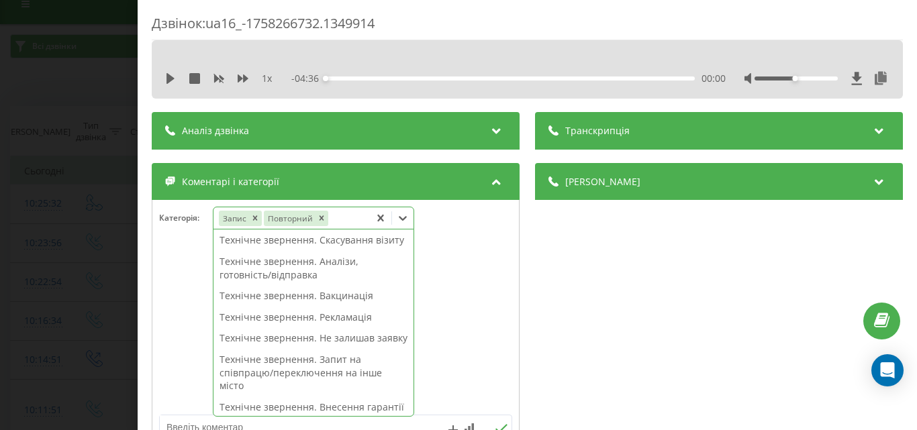
scroll to position [0, 0]
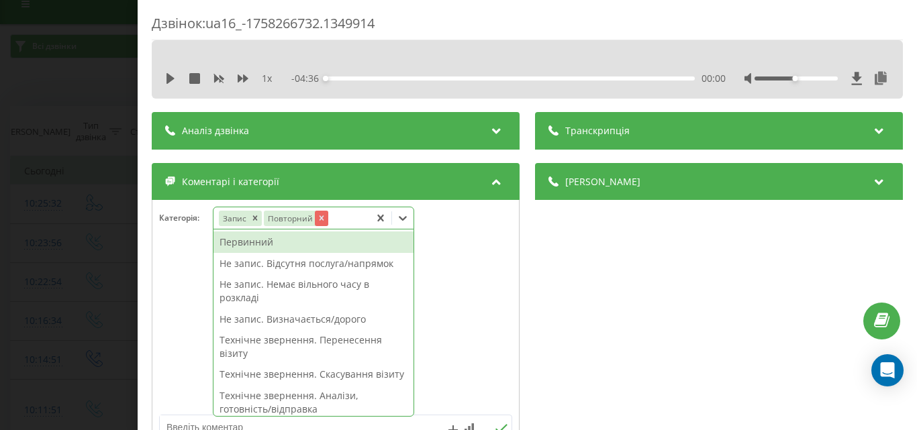
click at [321, 213] on icon "Remove Повторний" at bounding box center [320, 217] width 9 height 9
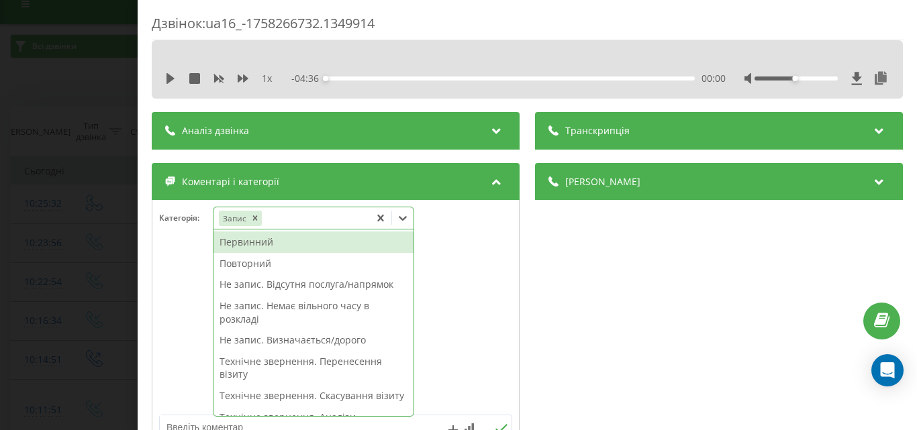
click at [266, 242] on div "Первинний" at bounding box center [313, 242] width 200 height 21
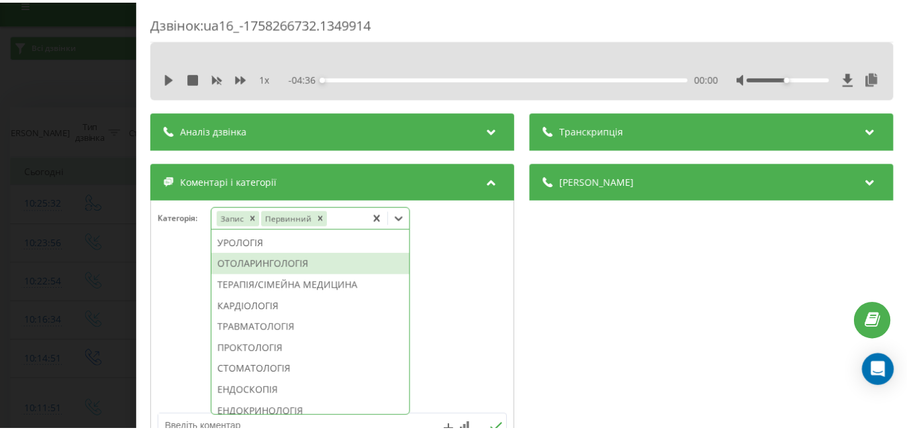
scroll to position [470, 0]
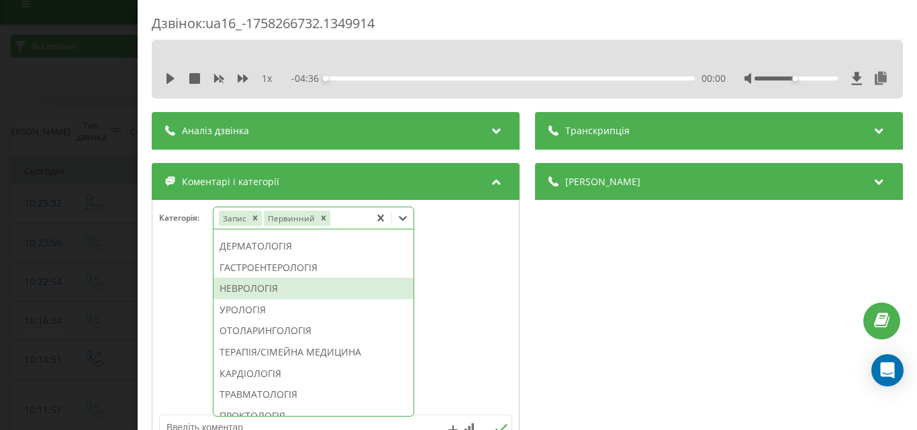
drag, startPoint x: 250, startPoint y: 328, endPoint x: 158, endPoint y: 277, distance: 105.1
click at [248, 299] on div "НЕВРОЛОГІЯ" at bounding box center [313, 288] width 200 height 21
click at [34, 250] on div "Дзвінок : ua16_-1758266732.1349914 1 x - 04:36 00:00 00:00 Транскрипція Для AI-…" at bounding box center [458, 215] width 917 height 430
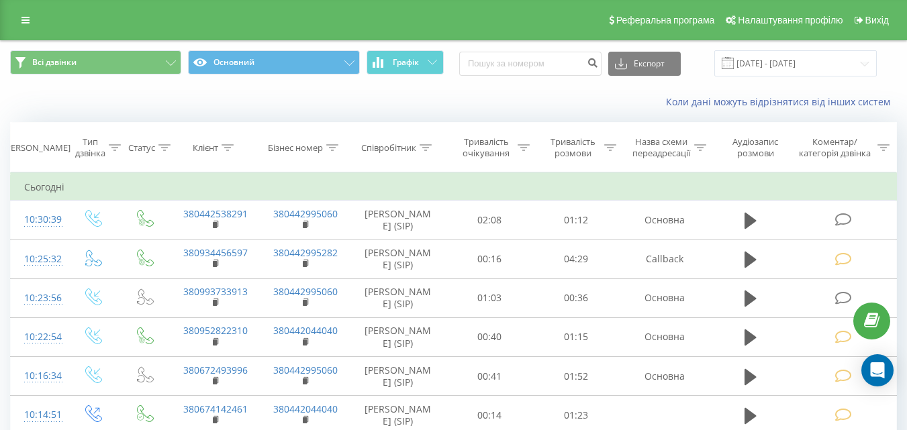
click at [842, 219] on icon at bounding box center [842, 220] width 17 height 14
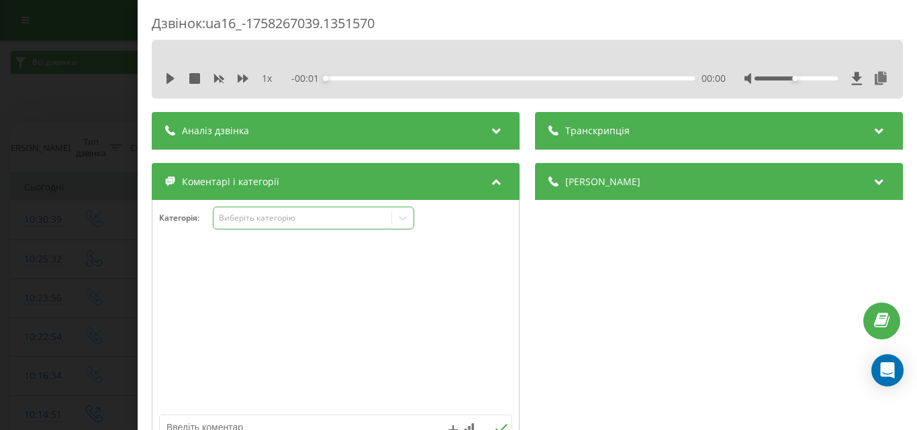
click at [278, 224] on div "Виберіть категорію" at bounding box center [302, 218] width 178 height 13
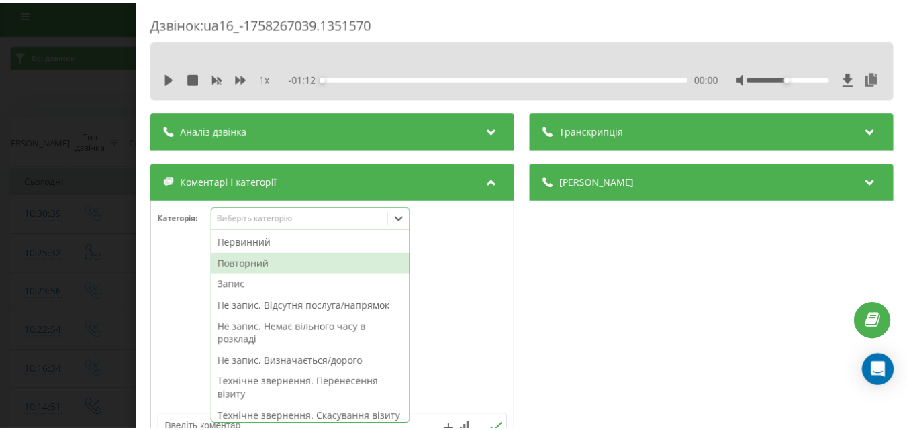
scroll to position [8, 0]
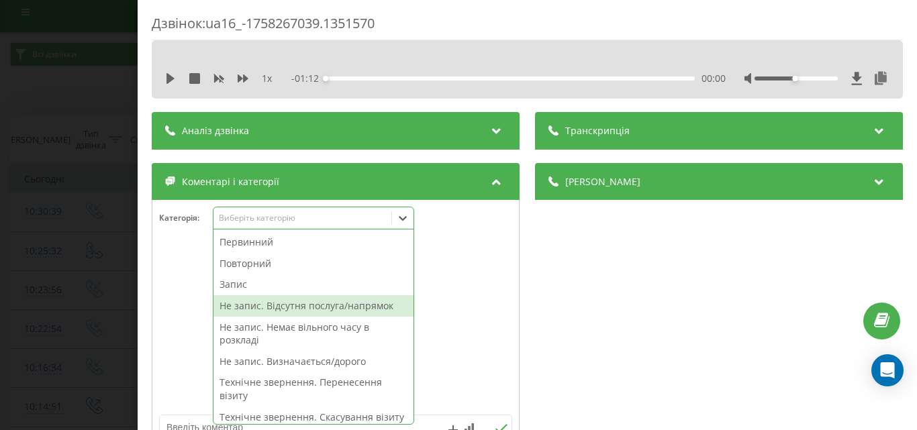
click at [306, 307] on div "Не запис. Відсутня послуга/напрямок" at bounding box center [313, 305] width 200 height 21
click at [71, 291] on div "Дзвінок : ua16_-1758267039.1351570 1 x - 01:12 00:00 00:00 Транскрипція Для AI-…" at bounding box center [458, 215] width 917 height 430
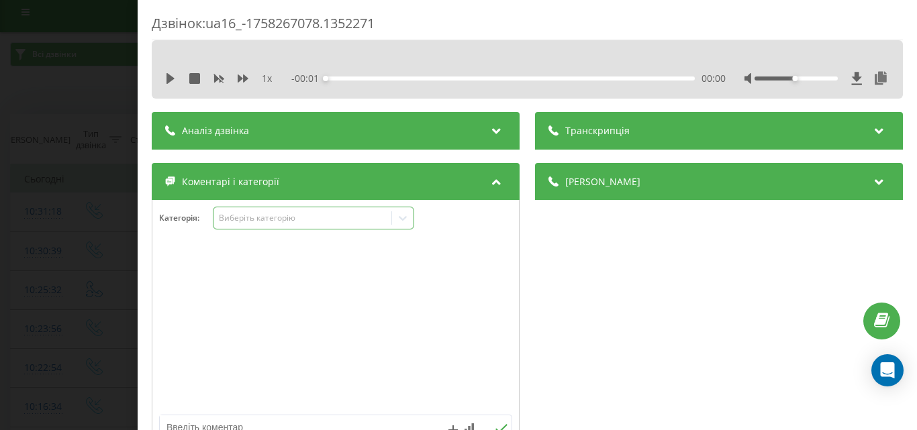
click at [283, 218] on div "Виберіть категорію" at bounding box center [302, 218] width 168 height 11
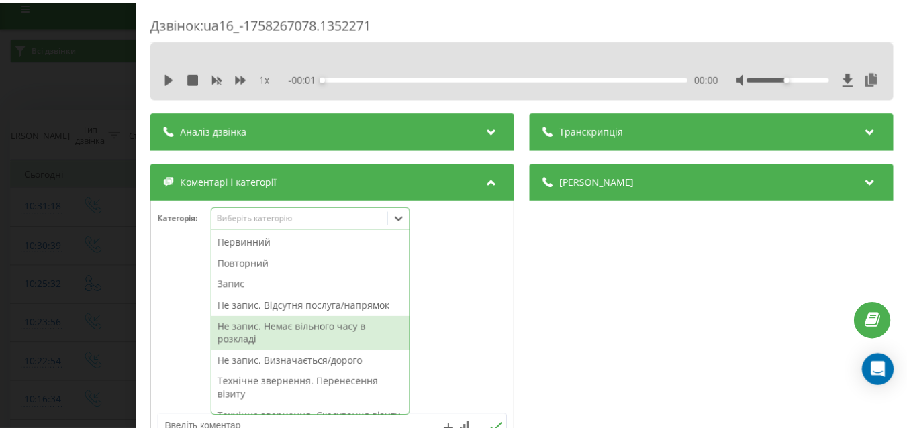
scroll to position [16, 0]
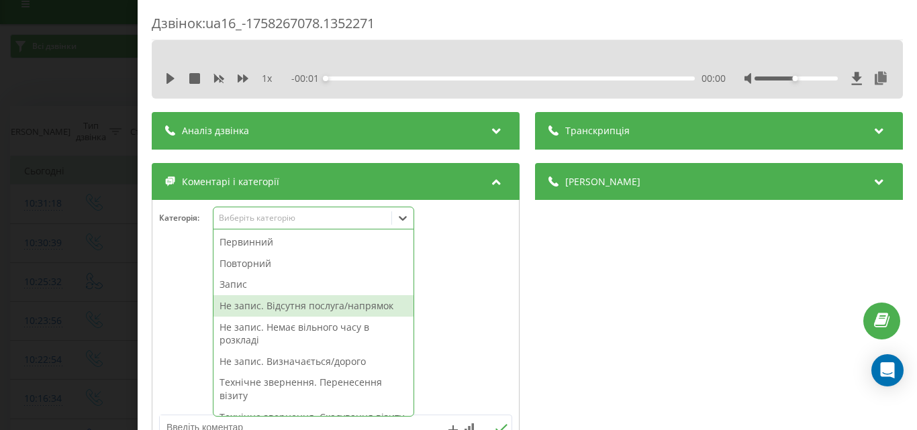
click at [304, 309] on div "Не запис. Відсутня послуга/напрямок" at bounding box center [313, 305] width 200 height 21
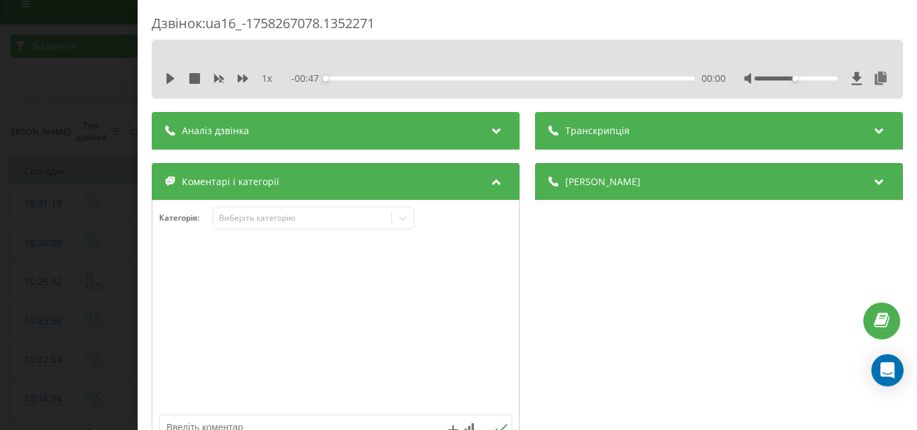
click at [34, 223] on div "Дзвінок : ua16_-1758267078.1352271 1 x - 00:47 00:00 00:00 Транскрипція Для AI-…" at bounding box center [458, 215] width 917 height 430
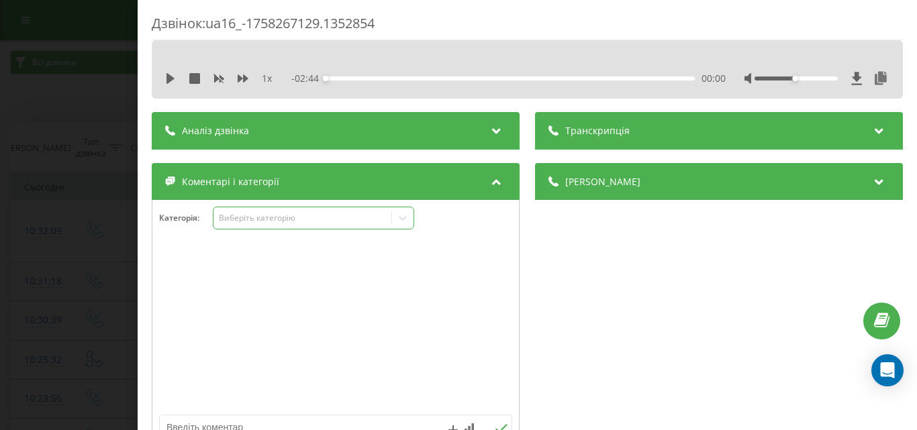
click at [274, 207] on div "Виберіть категорію" at bounding box center [313, 218] width 201 height 23
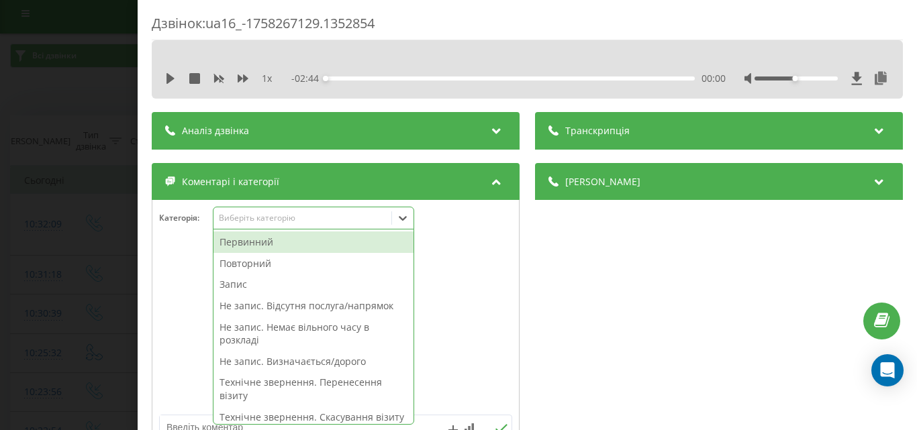
scroll to position [8, 0]
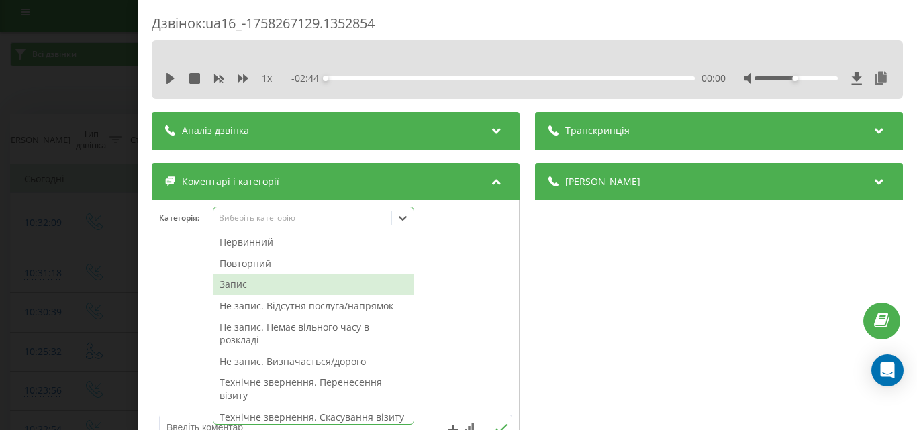
click at [243, 286] on div "Запис" at bounding box center [313, 284] width 200 height 21
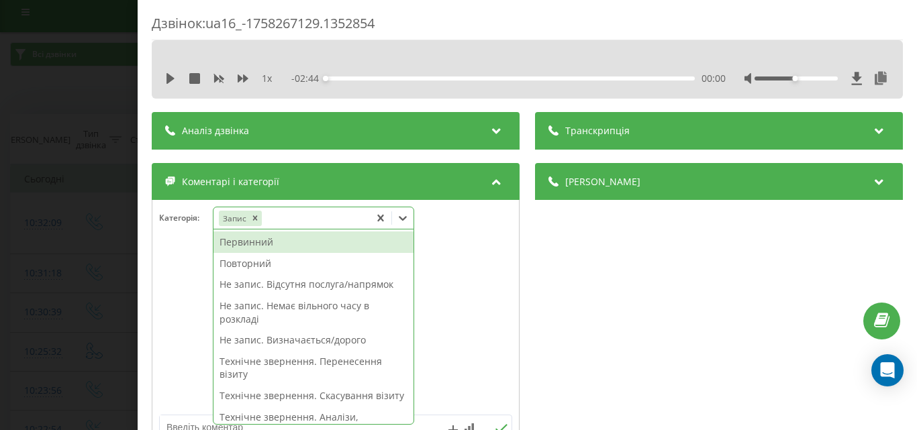
click at [258, 244] on div "Первинний" at bounding box center [313, 242] width 200 height 21
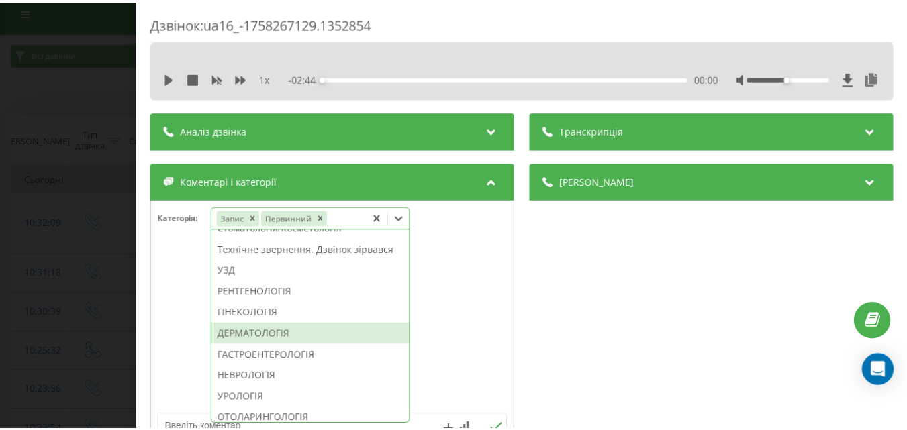
scroll to position [516, 0]
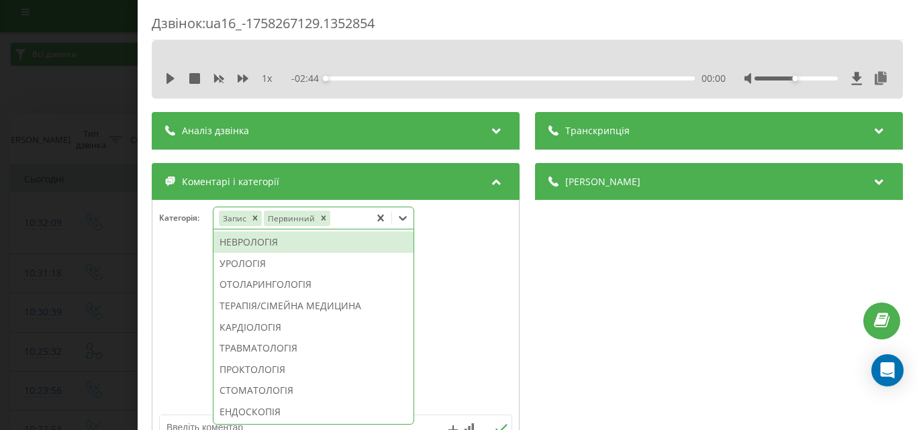
click at [268, 253] on div "НЕВРОЛОГІЯ" at bounding box center [313, 242] width 200 height 21
click at [35, 258] on div "Дзвінок : ua16_-1758267129.1352854 1 x - 02:44 00:00 00:00 Транскрипція Для AI-…" at bounding box center [458, 215] width 917 height 430
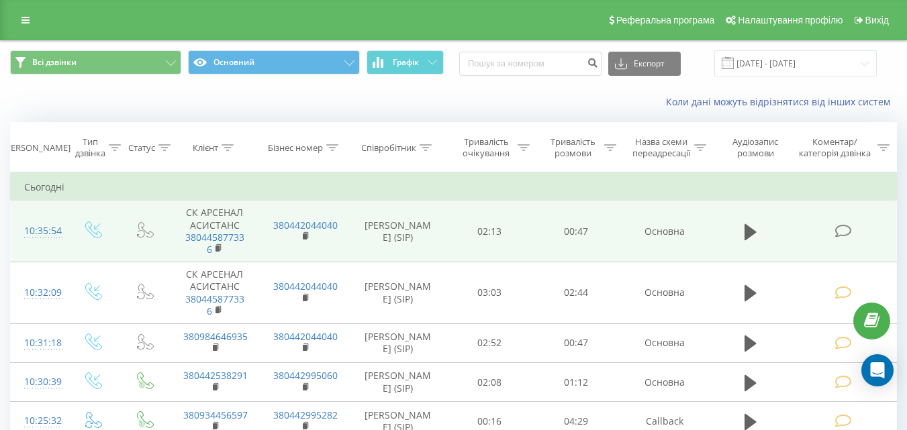
click at [842, 230] on icon at bounding box center [842, 231] width 17 height 14
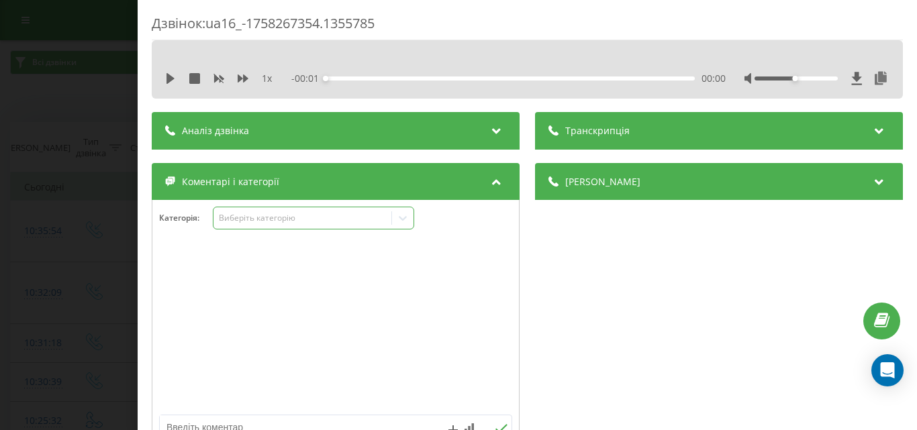
click at [297, 209] on div "Виберіть категорію" at bounding box center [313, 218] width 201 height 23
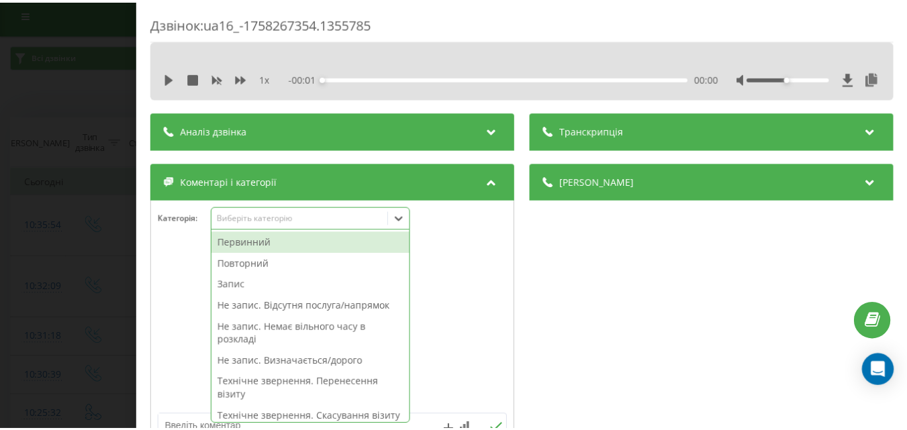
scroll to position [8, 0]
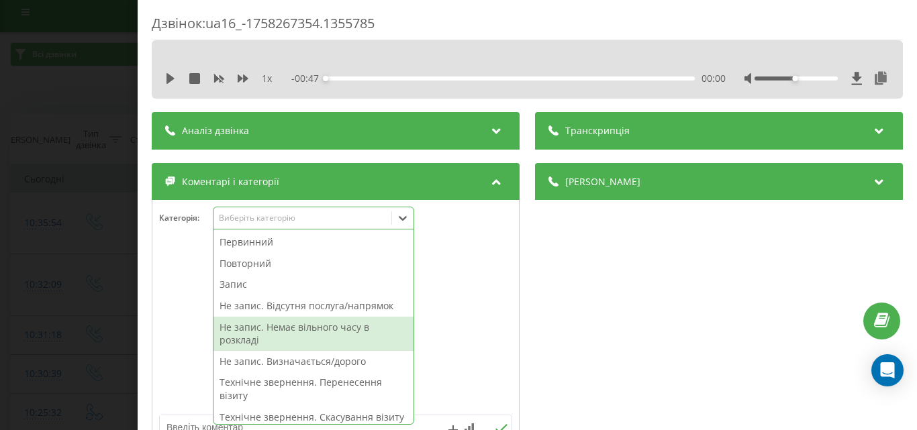
click at [307, 332] on div "Не запис. Немає вільного часу в розкладі" at bounding box center [313, 334] width 200 height 34
click at [89, 279] on div "Дзвінок : ua16_-1758267354.1355785 1 x - 00:47 00:00 00:00 Транскрипція Для AI-…" at bounding box center [458, 215] width 917 height 430
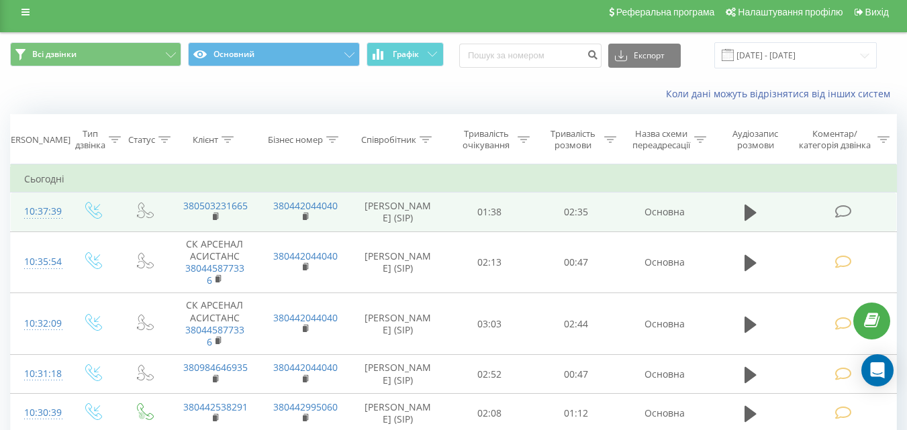
click at [837, 213] on icon at bounding box center [842, 212] width 17 height 14
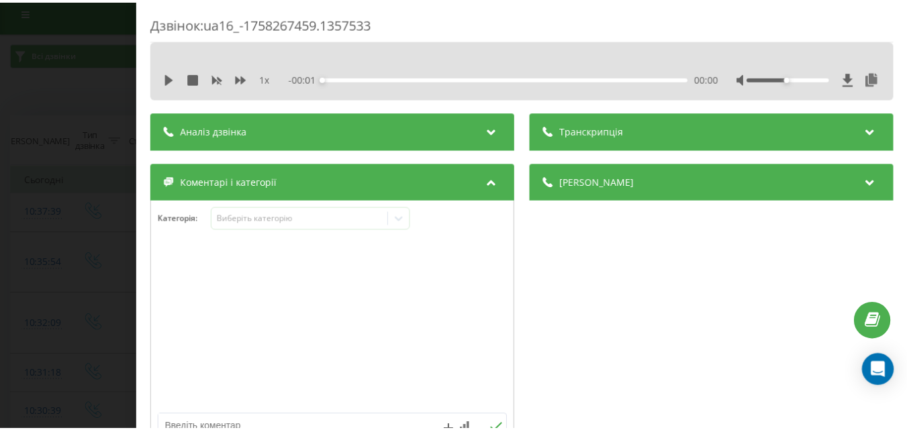
scroll to position [134, 0]
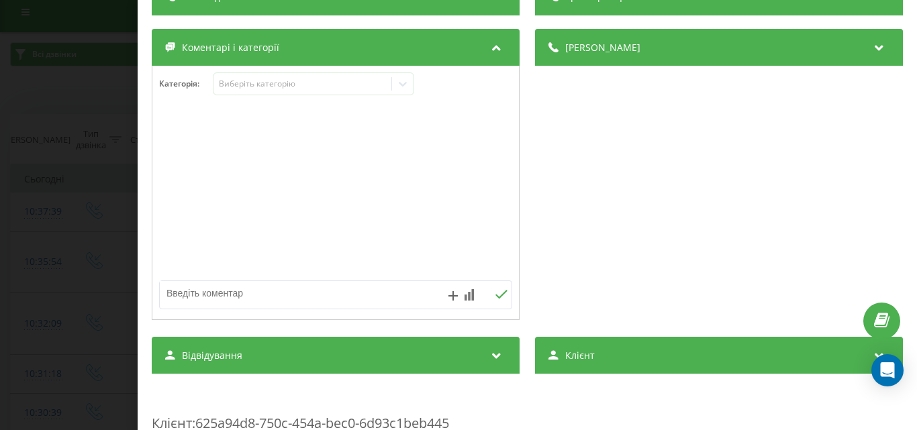
click at [219, 301] on textarea at bounding box center [300, 293] width 281 height 24
type textarea "уточ по запису"
click at [500, 292] on icon at bounding box center [501, 294] width 12 height 9
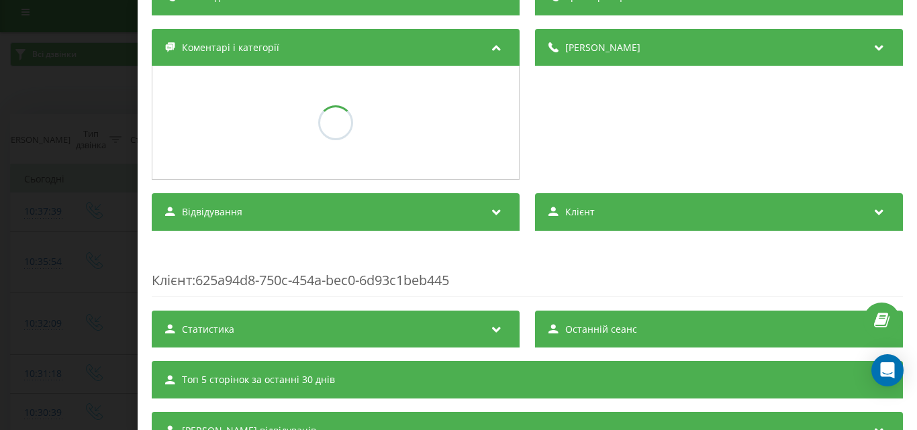
click at [7, 258] on div "Дзвінок : ua16_-1758267459.1357533 1 x - 02:36 00:00 00:00 Транскрипція Для AI-…" at bounding box center [458, 215] width 917 height 430
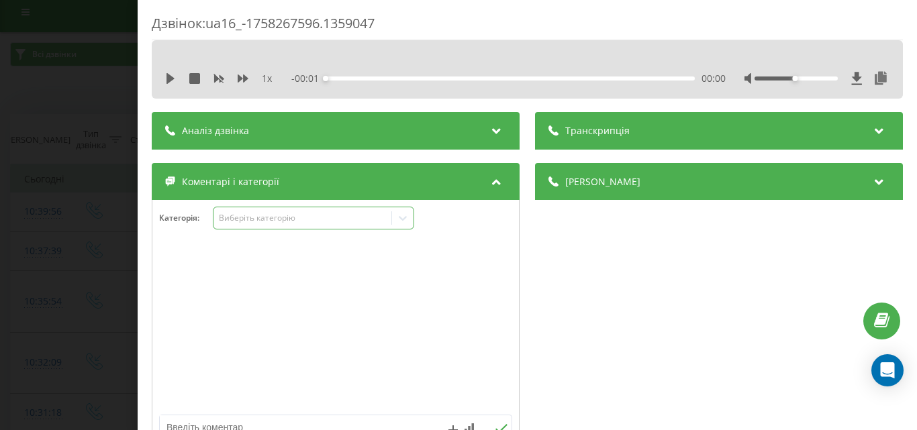
click at [266, 213] on div "Виберіть категорію" at bounding box center [302, 218] width 168 height 11
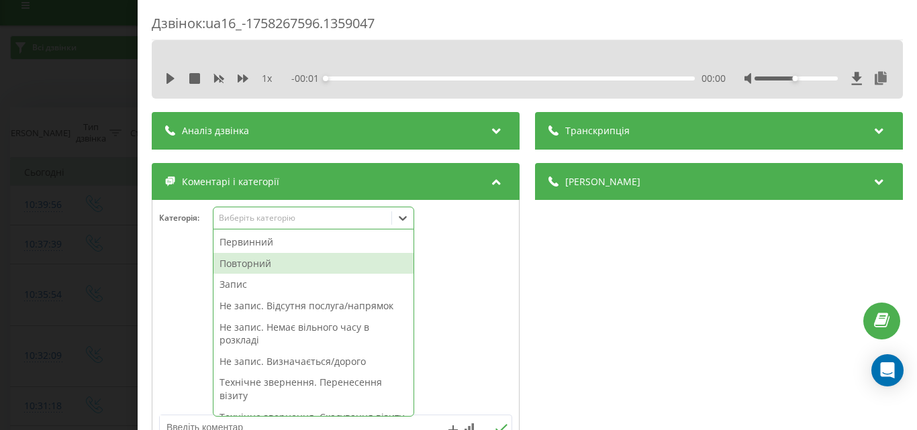
scroll to position [16, 0]
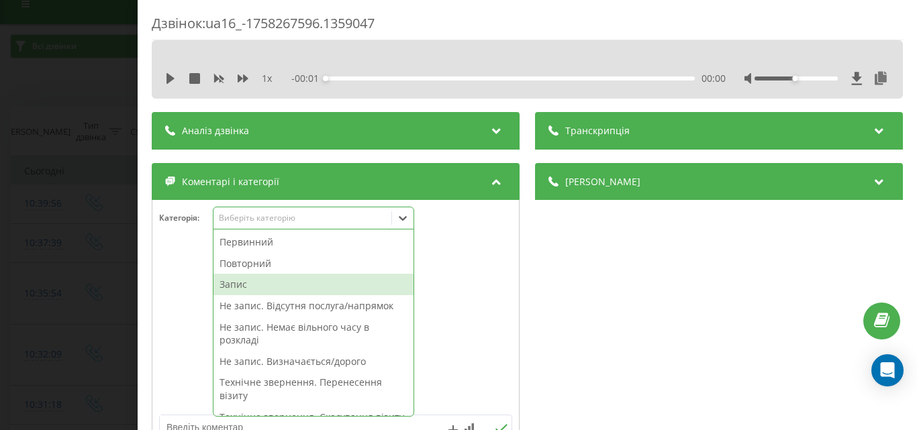
click at [255, 287] on div "Запис" at bounding box center [313, 284] width 200 height 21
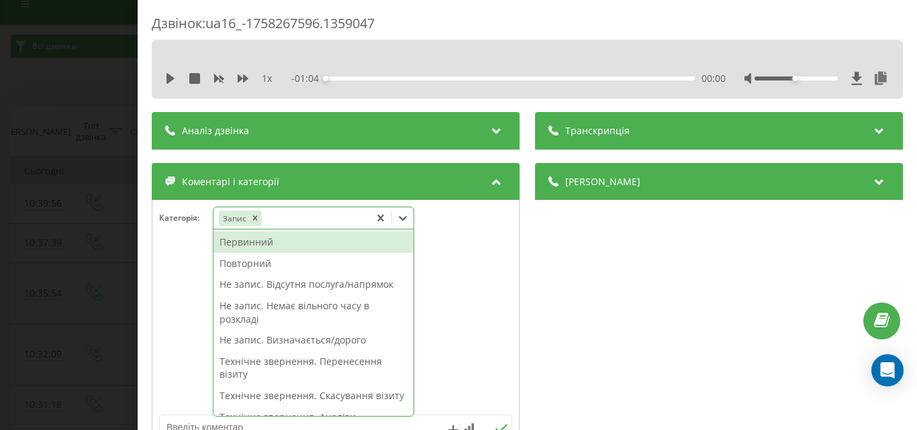
click at [259, 219] on icon "Remove Запис" at bounding box center [254, 217] width 9 height 9
click at [699, 239] on div "Деталі дзвінка Загальне Дата дзвінка [DATE] 10:39:56 Тип дзвінка Вхідний Статус…" at bounding box center [719, 310] width 368 height 295
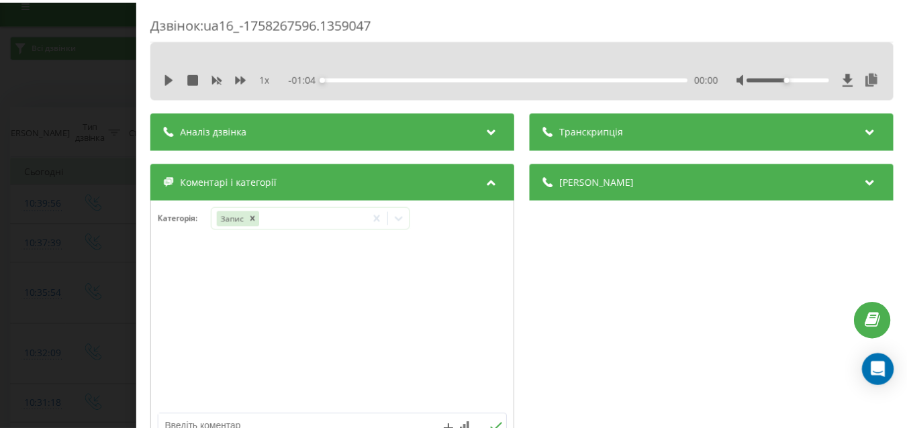
scroll to position [134, 0]
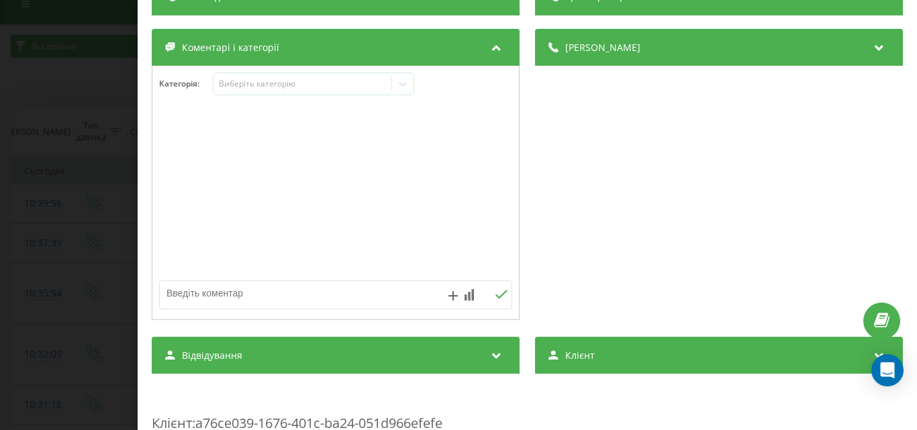
click at [248, 297] on textarea at bounding box center [300, 293] width 281 height 24
type textarea "уточ оп запису"
click at [499, 288] on div "уточ оп запису" at bounding box center [335, 295] width 353 height 29
click at [499, 299] on icon at bounding box center [501, 294] width 13 height 9
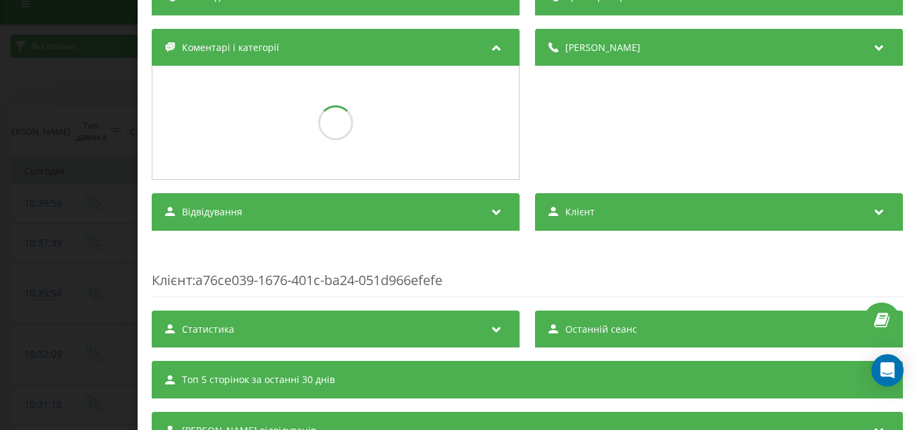
click at [97, 156] on div "Дзвінок : ua16_-1758267596.1359047 1 x - 01:04 00:00 00:00 Транскрипція Для AI-…" at bounding box center [458, 215] width 917 height 430
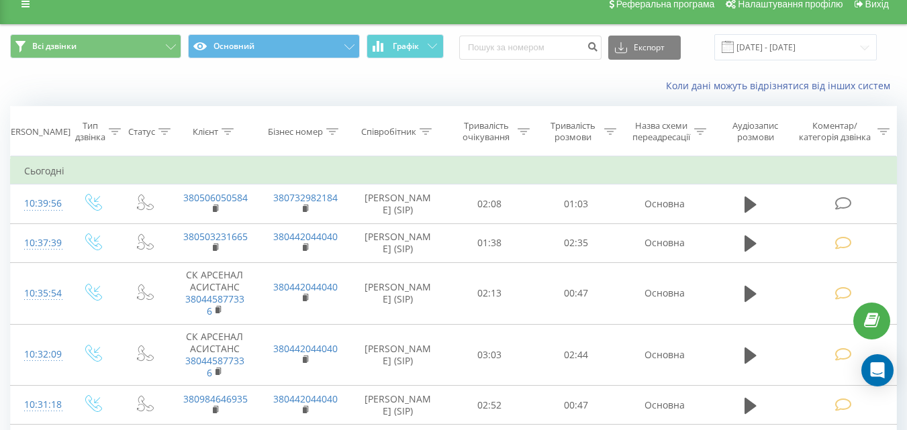
click at [501, 85] on div "Коли дані можуть відрізнятися вiд інших систем" at bounding box center [623, 85] width 566 height 13
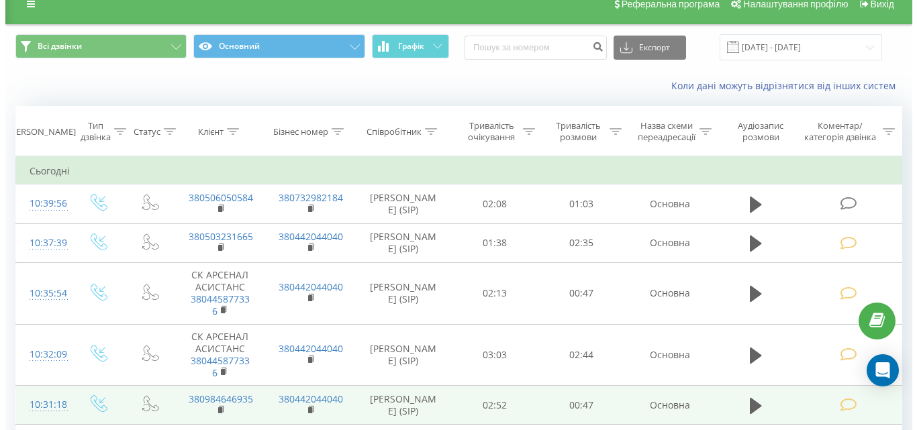
scroll to position [217, 0]
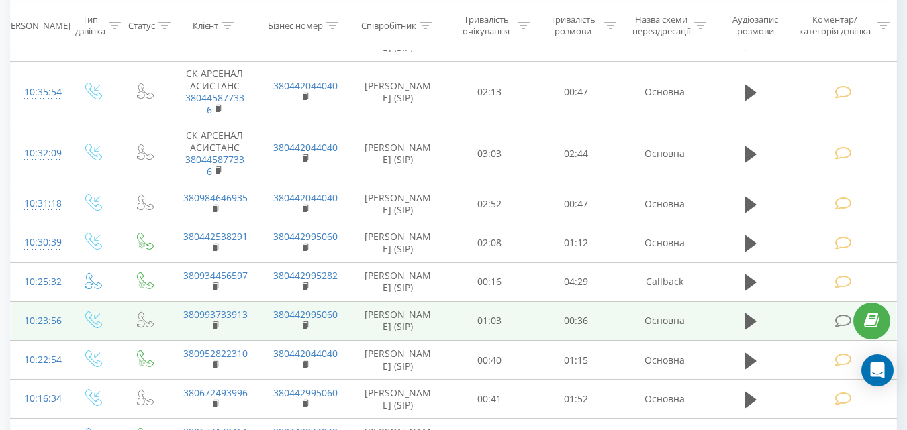
click at [840, 319] on icon at bounding box center [842, 321] width 17 height 14
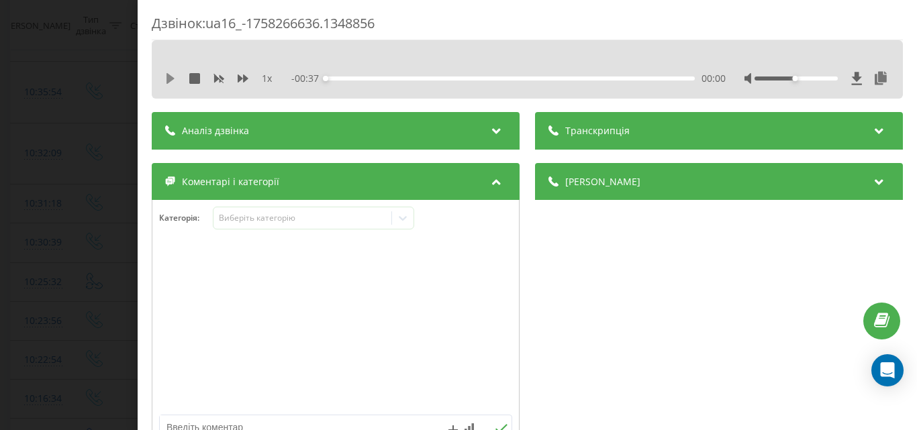
click at [170, 75] on icon at bounding box center [170, 78] width 8 height 11
click at [320, 215] on div "Виберіть категорію" at bounding box center [302, 218] width 168 height 11
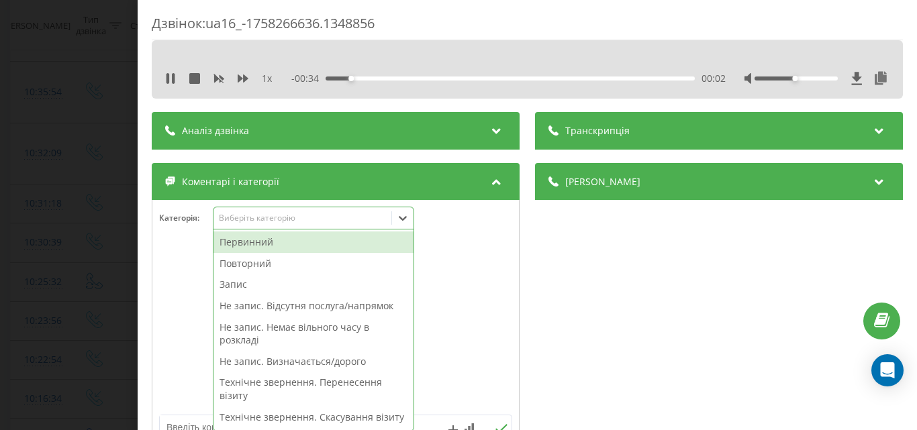
scroll to position [225, 0]
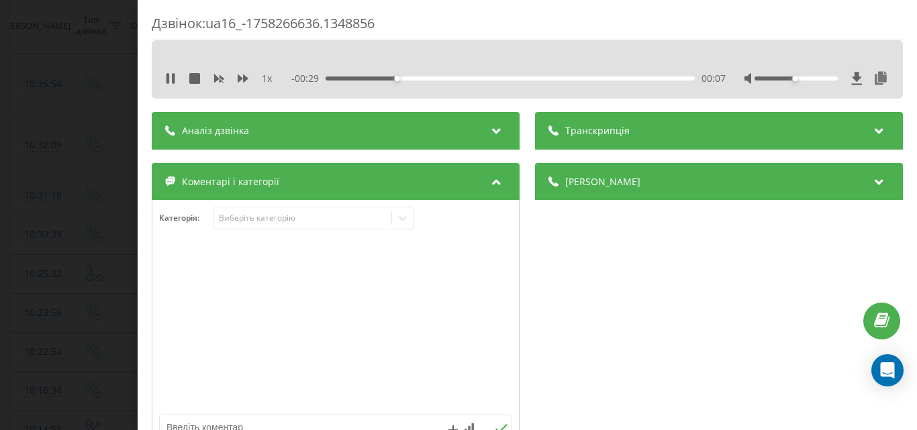
click at [448, 322] on div at bounding box center [335, 327] width 366 height 161
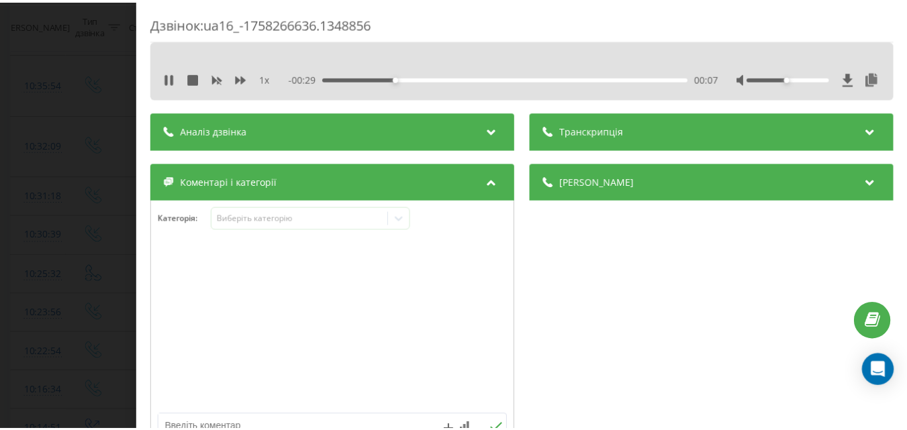
scroll to position [134, 0]
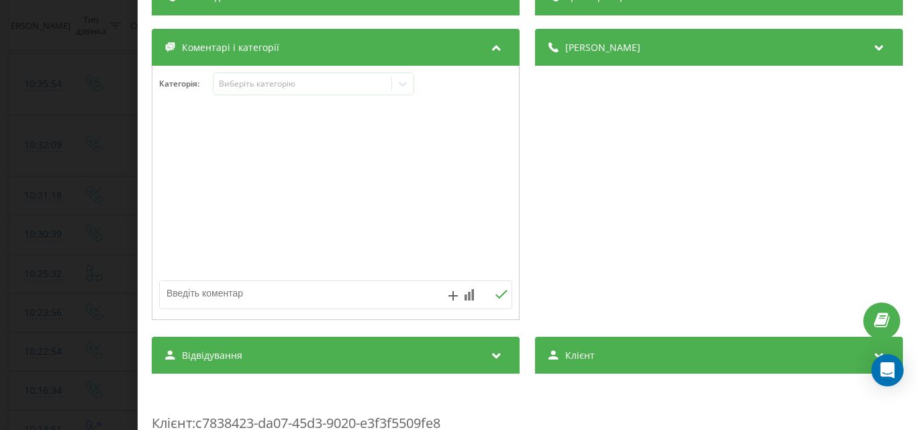
click at [234, 298] on textarea at bounding box center [300, 293] width 281 height 24
type textarea "уточ оп запису"
click at [499, 289] on button at bounding box center [501, 294] width 21 height 11
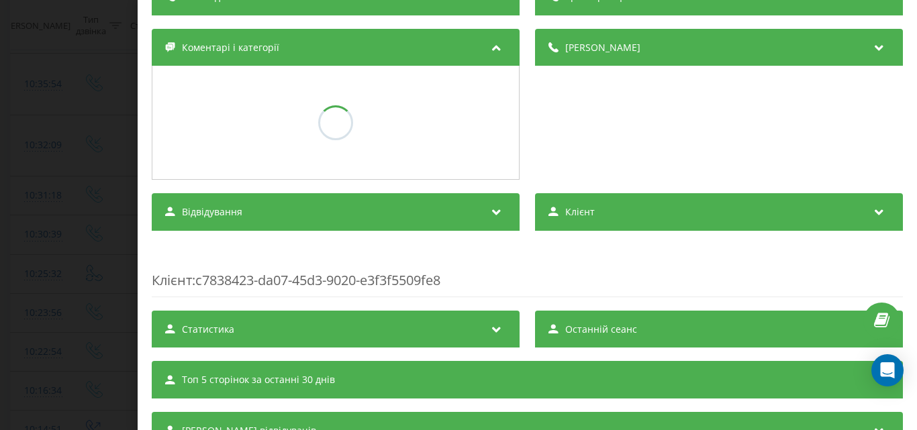
click at [89, 270] on div "Дзвінок : ua16_-1758266636.1348856 1 x - 00:25 00:11 00:11 Транскрипція Для AI-…" at bounding box center [458, 215] width 917 height 430
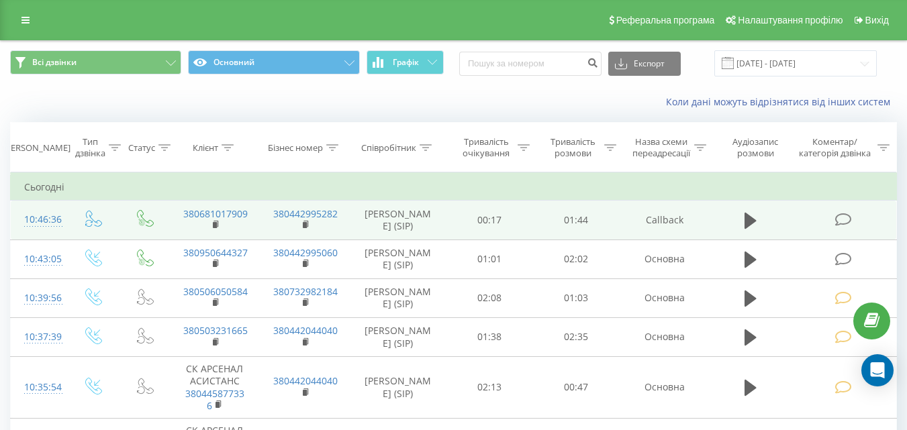
click at [840, 217] on icon at bounding box center [842, 220] width 17 height 14
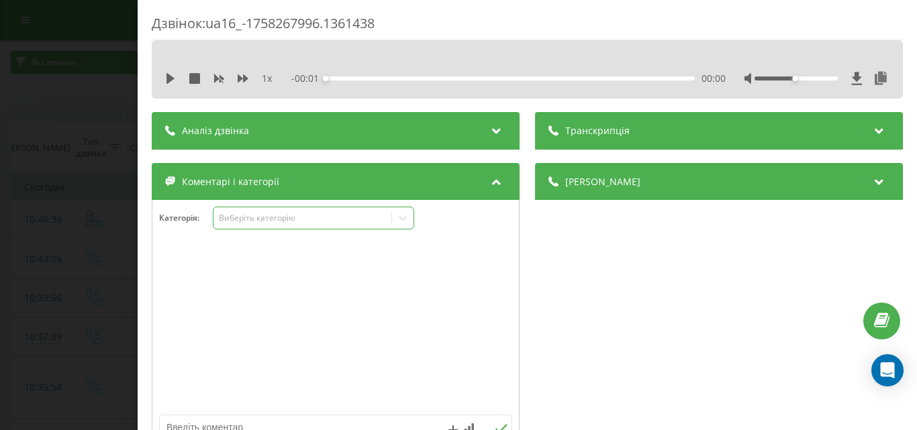
click at [273, 213] on div "Виберіть категорію" at bounding box center [302, 218] width 168 height 11
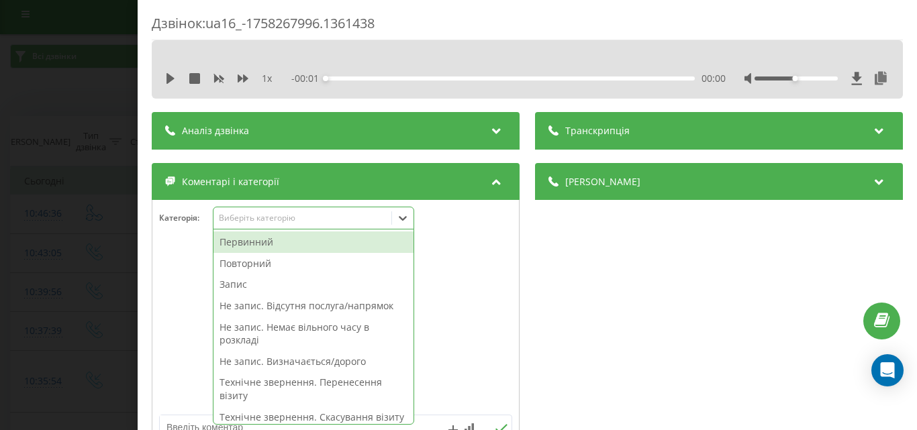
scroll to position [8, 0]
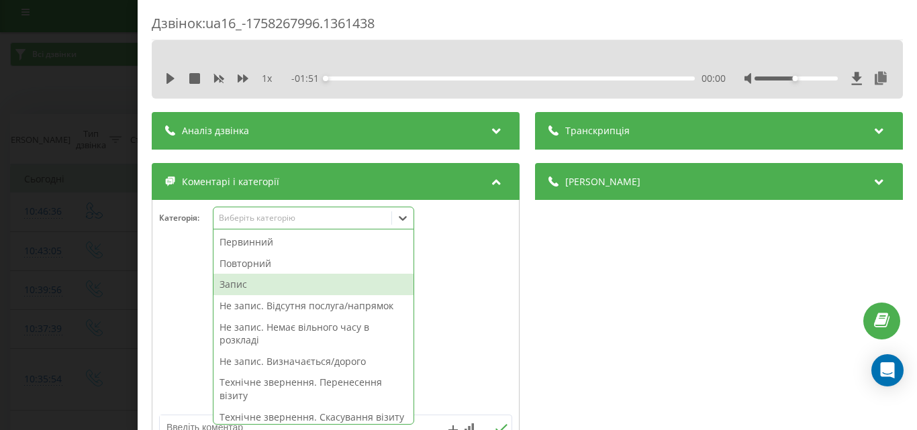
click at [244, 282] on div "Запис" at bounding box center [313, 284] width 200 height 21
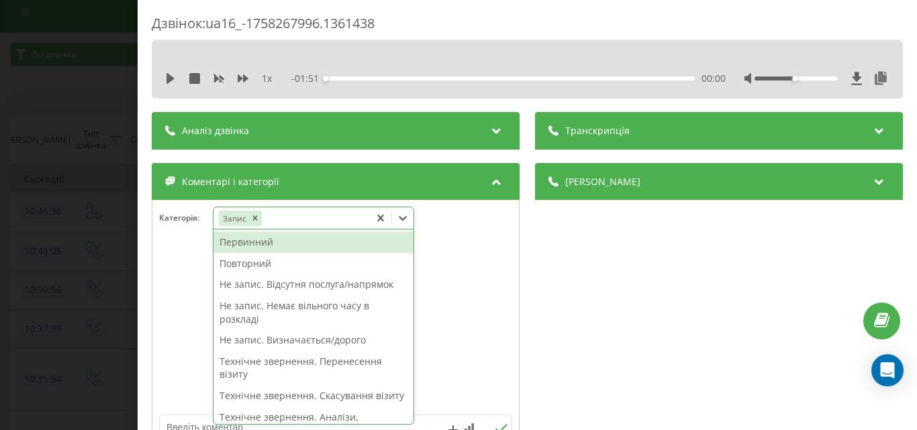
click at [270, 265] on div "Повторний" at bounding box center [313, 263] width 200 height 21
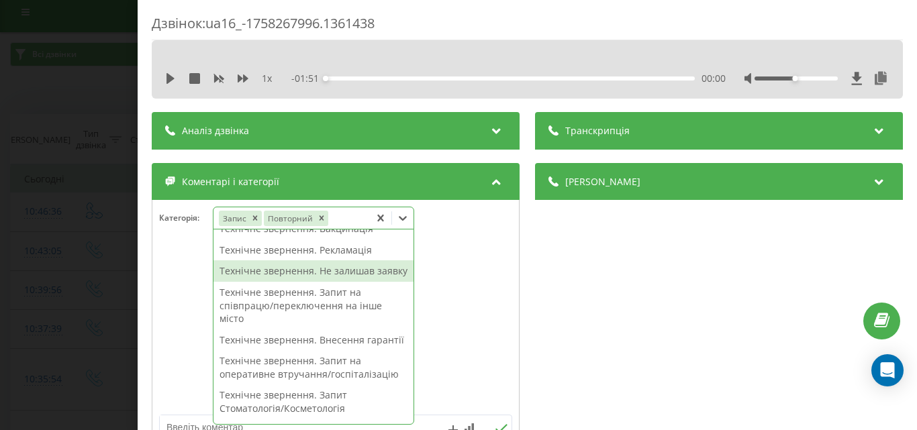
scroll to position [403, 0]
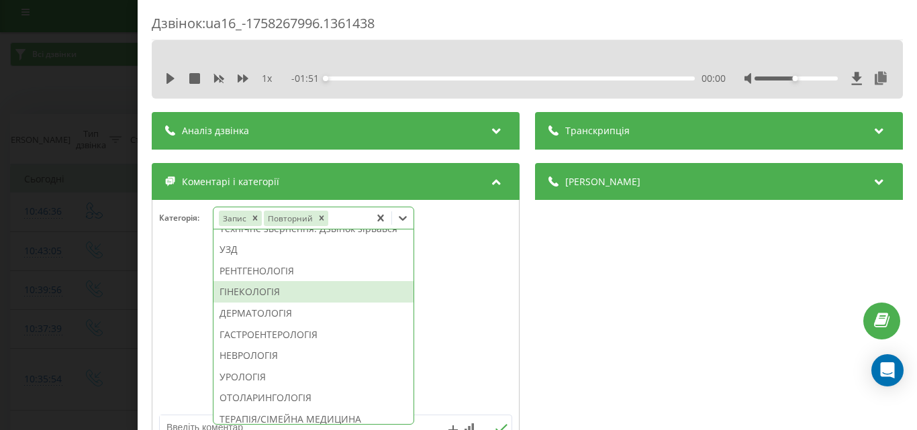
drag, startPoint x: 260, startPoint y: 325, endPoint x: 189, endPoint y: 317, distance: 71.6
click at [259, 303] on div "ГІНЕКОЛОГІЯ" at bounding box center [313, 291] width 200 height 21
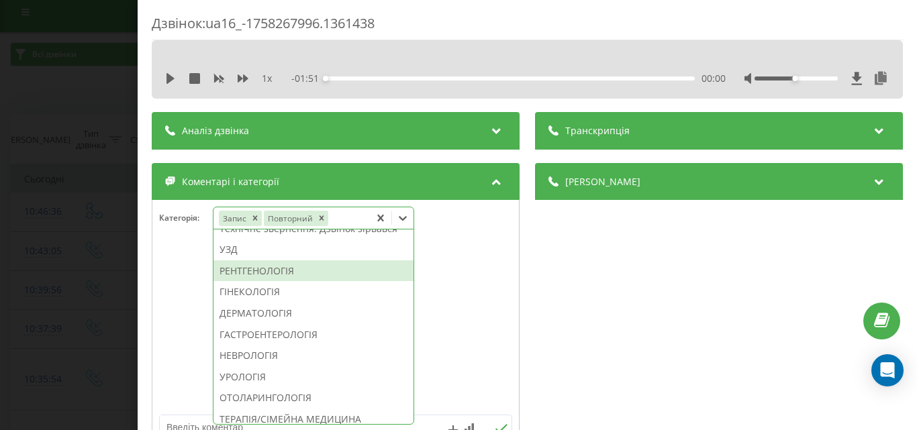
click at [32, 277] on div "Дзвінок : ua16_-1758267996.1361438 1 x - 01:51 00:00 00:00 Транскрипція Для AI-…" at bounding box center [458, 215] width 917 height 430
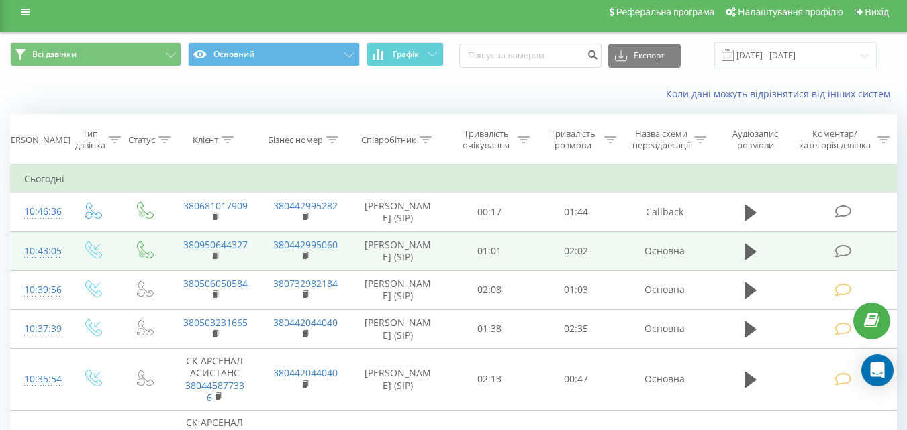
click at [846, 251] on icon at bounding box center [842, 251] width 17 height 14
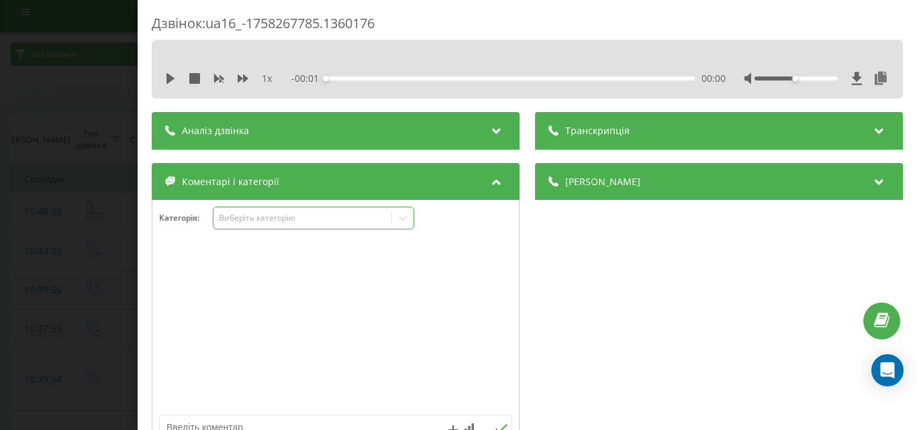
click at [266, 217] on div "Виберіть категорію" at bounding box center [302, 218] width 168 height 11
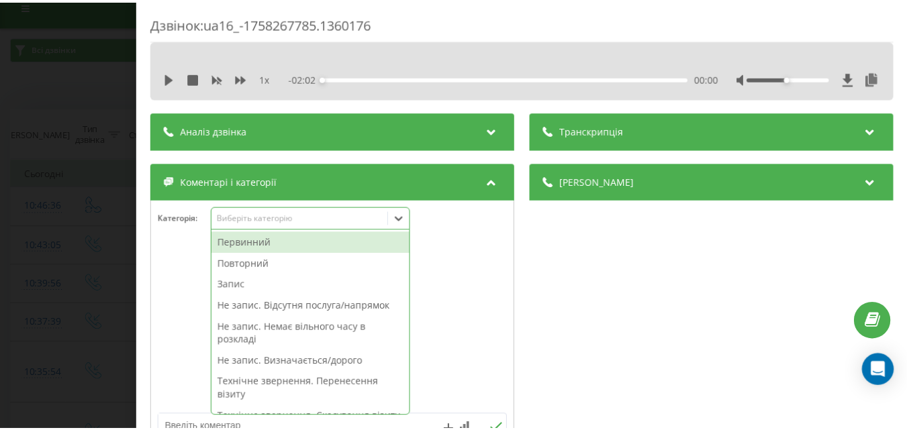
scroll to position [16, 0]
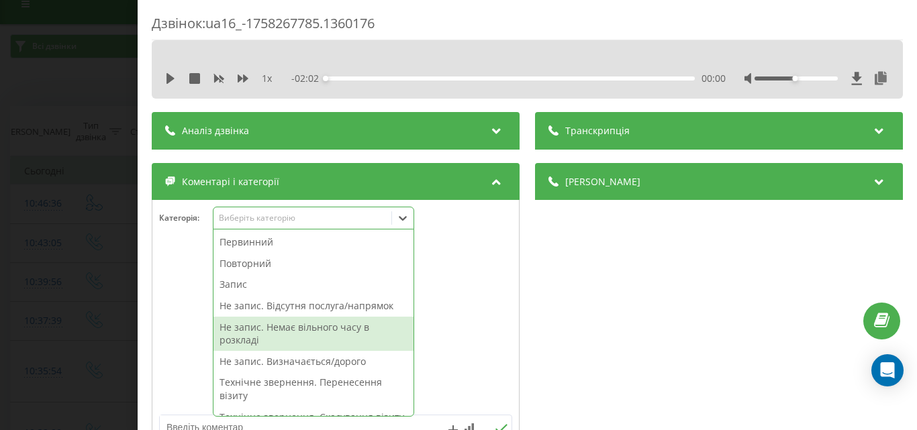
click at [292, 329] on div "Не запис. Немає вільного часу в розкладі" at bounding box center [313, 334] width 200 height 34
click at [89, 288] on div "Дзвінок : ua16_-1758267785.1360176 1 x - 02:02 00:00 00:00 Транскрипція Для AI-…" at bounding box center [458, 215] width 917 height 430
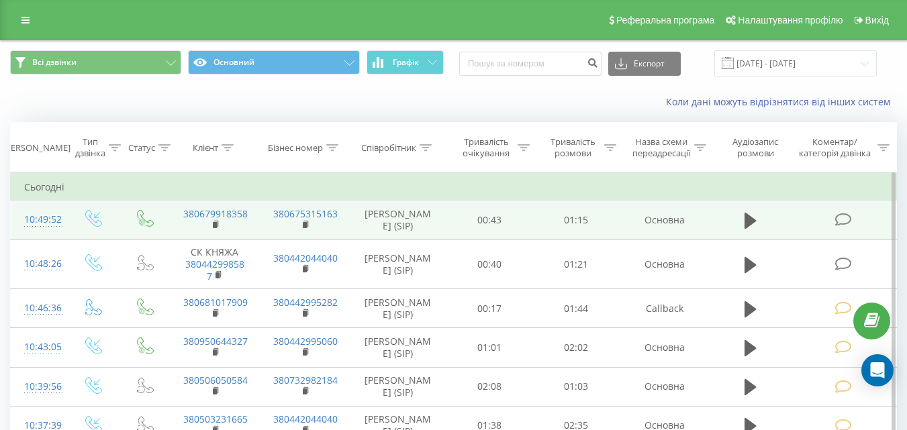
click at [846, 221] on icon at bounding box center [842, 220] width 17 height 14
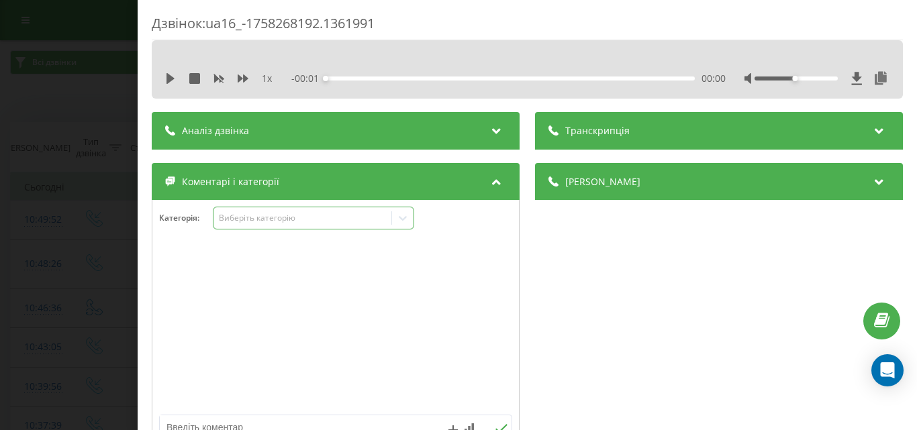
click at [287, 223] on div "Виберіть категорію" at bounding box center [302, 218] width 168 height 11
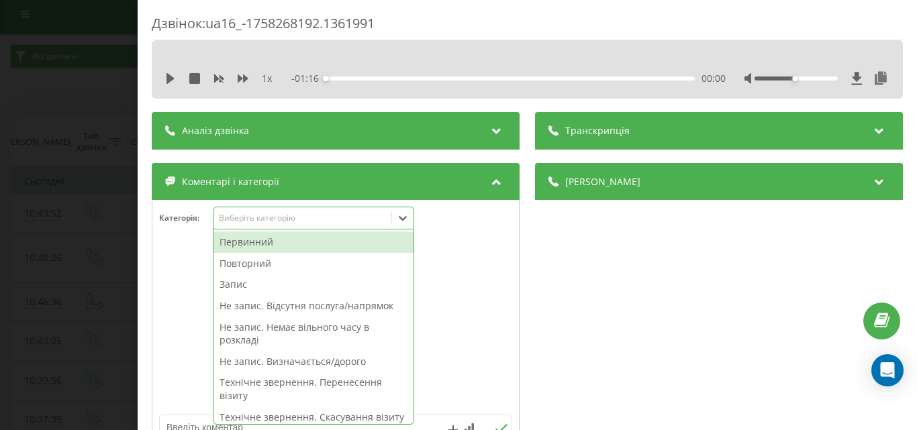
scroll to position [8, 0]
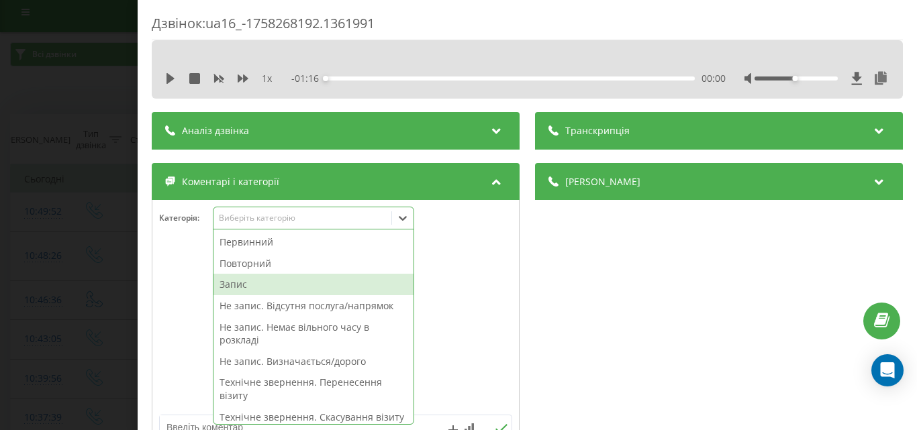
click at [272, 279] on div "Запис" at bounding box center [313, 284] width 200 height 21
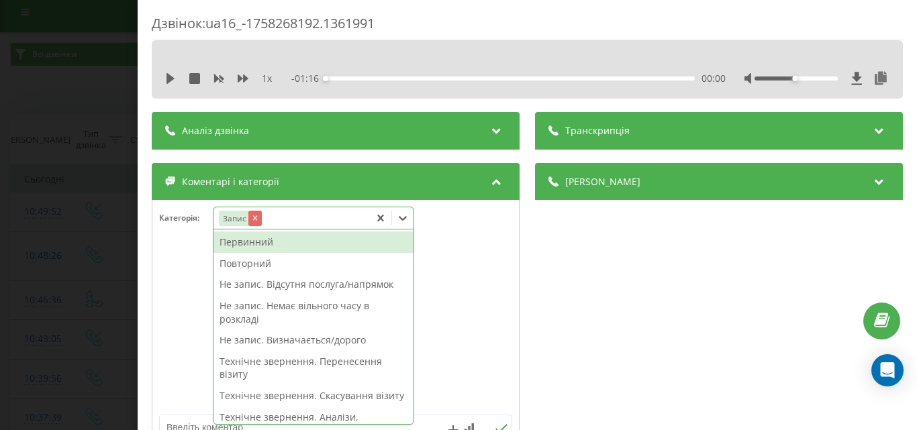
click at [259, 217] on icon "Remove Запис" at bounding box center [254, 217] width 9 height 9
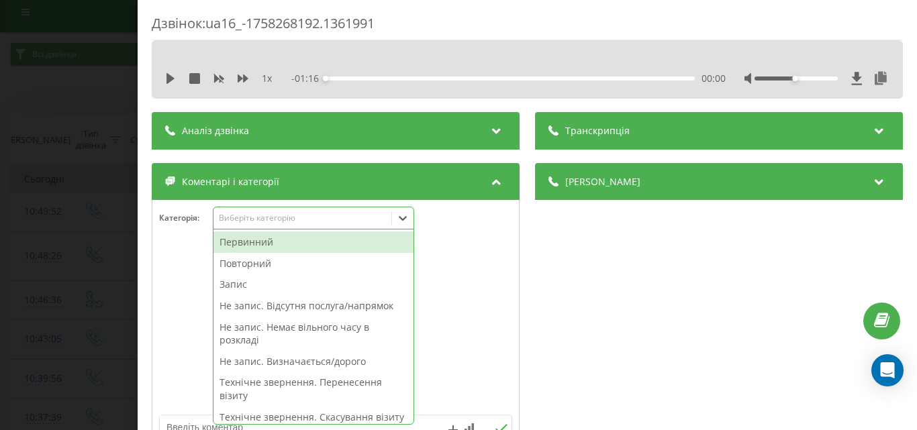
click at [311, 365] on div "Не запис. Визначається/дорого" at bounding box center [313, 361] width 200 height 21
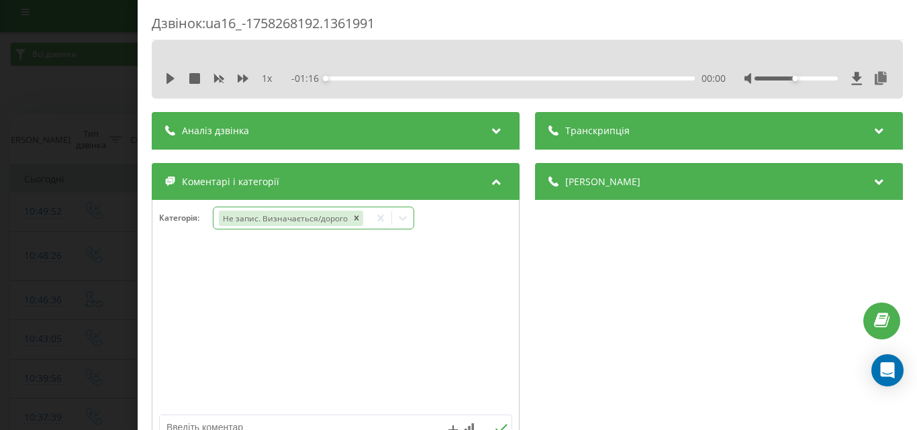
click at [102, 280] on div "Дзвінок : ua16_-1758268192.1361991 1 x - 01:16 00:00 00:00 Транскрипція Для AI-…" at bounding box center [458, 215] width 917 height 430
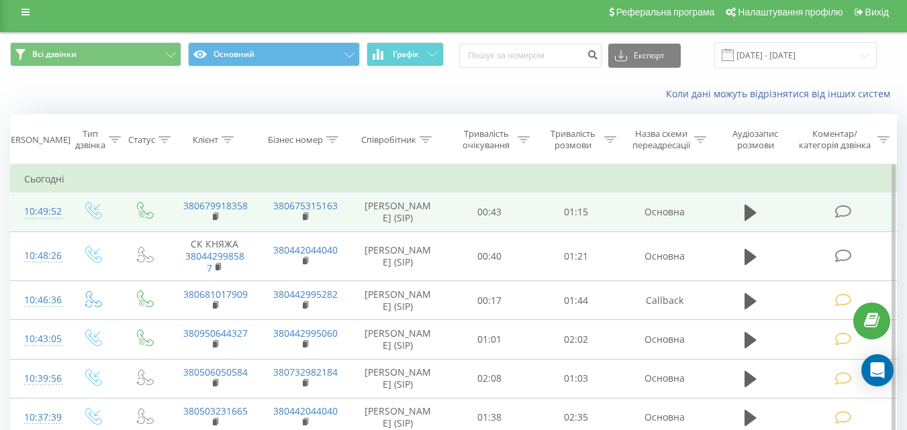
click at [844, 211] on icon at bounding box center [842, 212] width 17 height 14
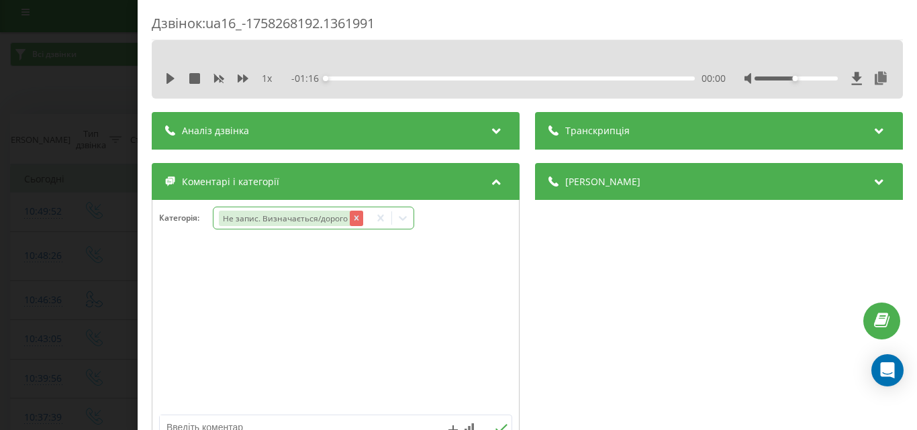
click at [361, 217] on div "Remove Не запис. Визначається/дорого" at bounding box center [355, 218] width 13 height 15
click at [403, 217] on icon at bounding box center [402, 217] width 13 height 13
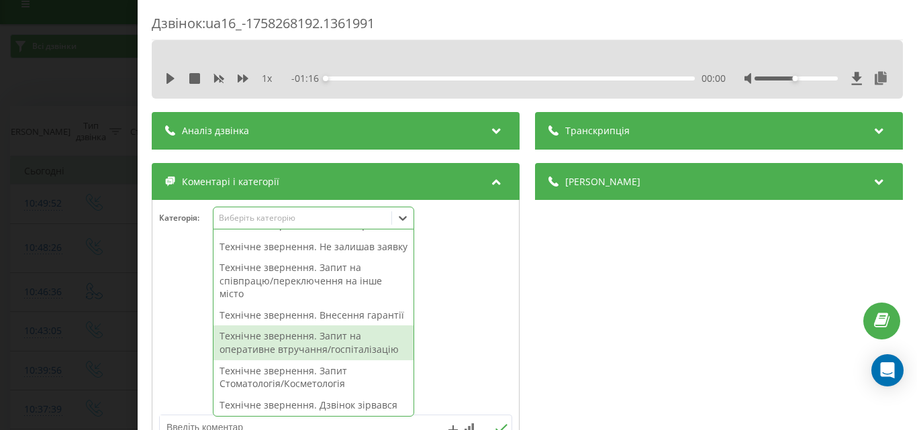
scroll to position [336, 0]
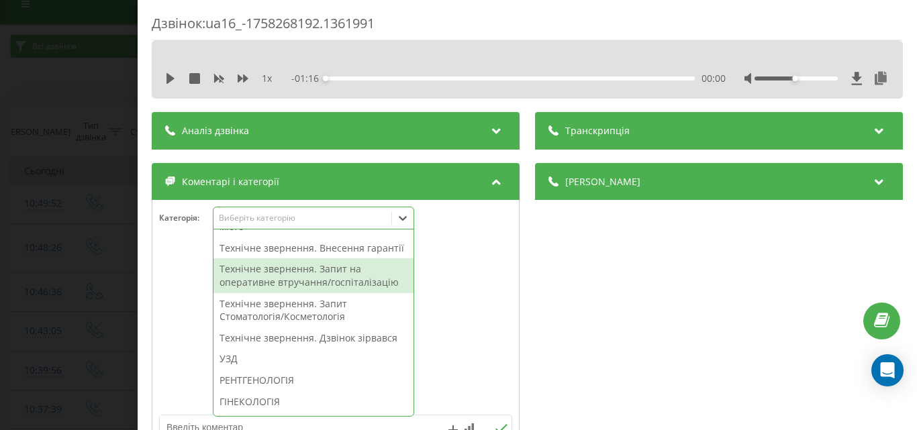
click at [325, 293] on div "Технічне звернення. Запит на оперативне втручання/госпіталізацію" at bounding box center [313, 275] width 200 height 34
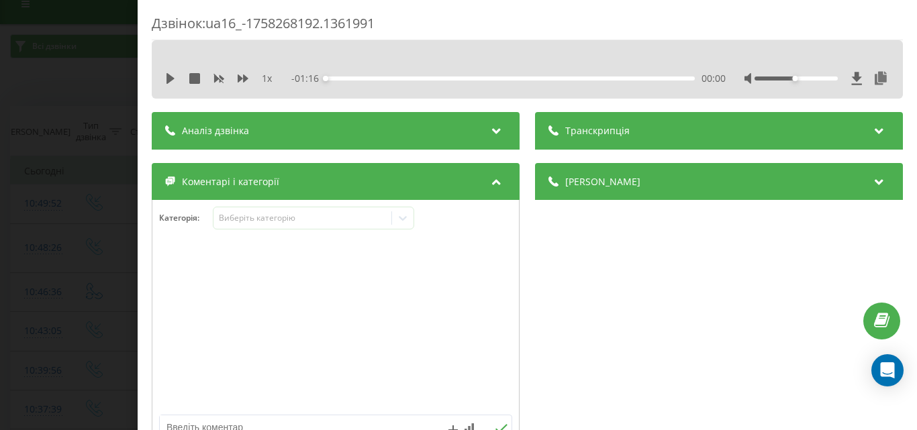
click at [93, 270] on div "Дзвінок : ua16_-1758268192.1361991 1 x - 01:16 00:00 00:00 Транскрипція Для AI-…" at bounding box center [458, 215] width 917 height 430
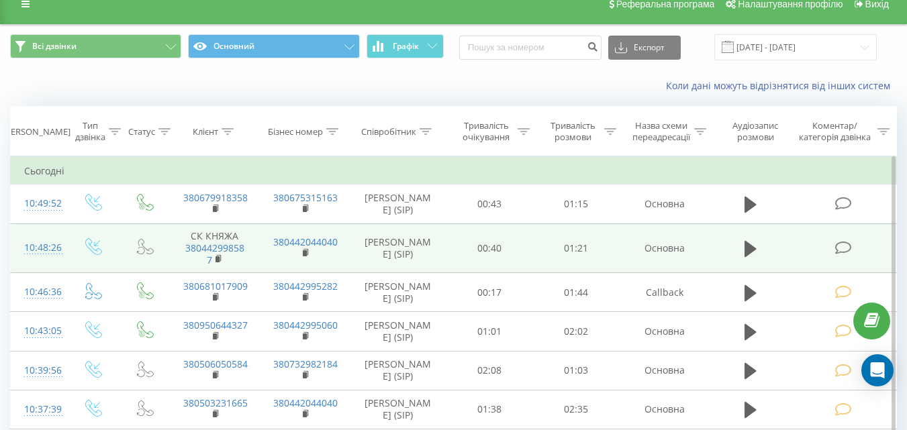
click at [844, 242] on icon at bounding box center [842, 248] width 17 height 14
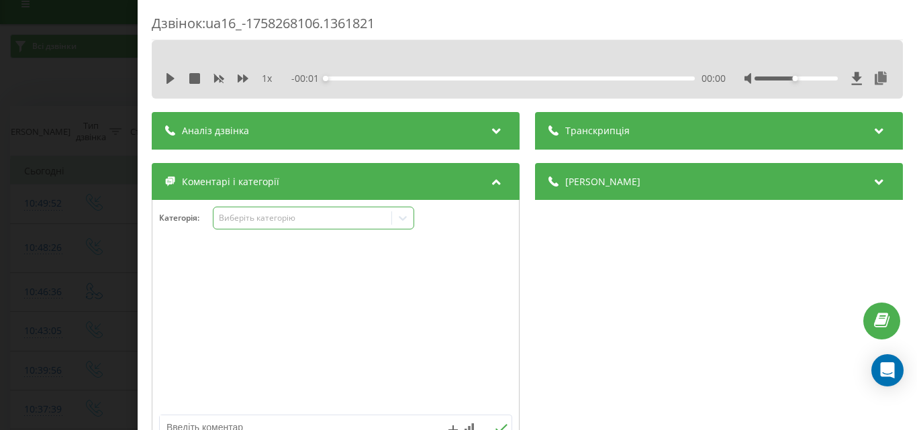
click at [281, 207] on div "Виберіть категорію" at bounding box center [313, 218] width 201 height 23
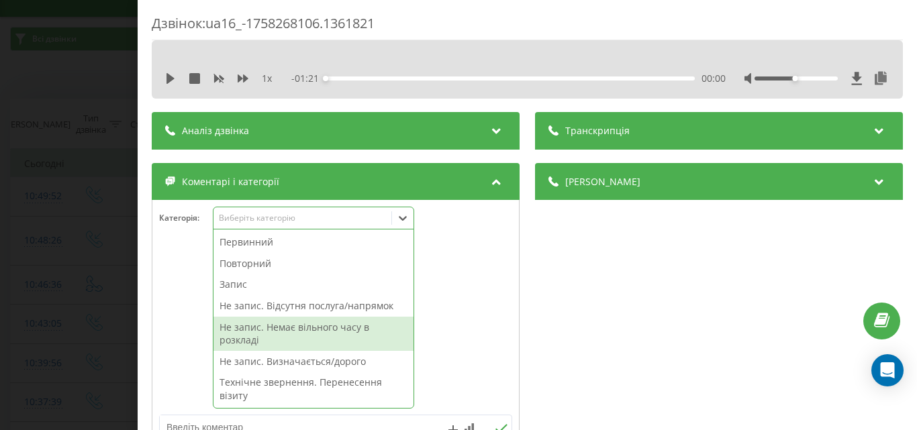
scroll to position [24, 0]
drag, startPoint x: 313, startPoint y: 334, endPoint x: 249, endPoint y: 313, distance: 67.1
click at [312, 334] on div "Не запис. Немає вільного часу в розкладі" at bounding box center [313, 334] width 200 height 34
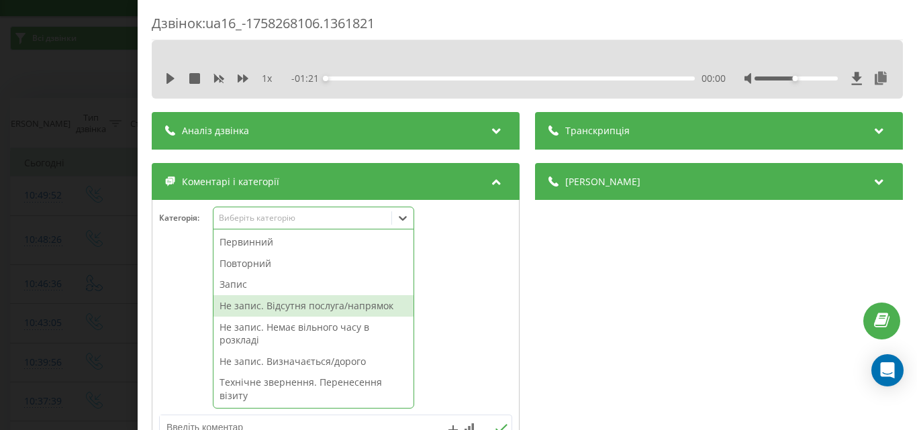
click at [81, 265] on div "Дзвінок : ua16_-1758268106.1361821 1 x - 01:21 00:00 00:00 Транскрипція Для AI-…" at bounding box center [458, 215] width 917 height 430
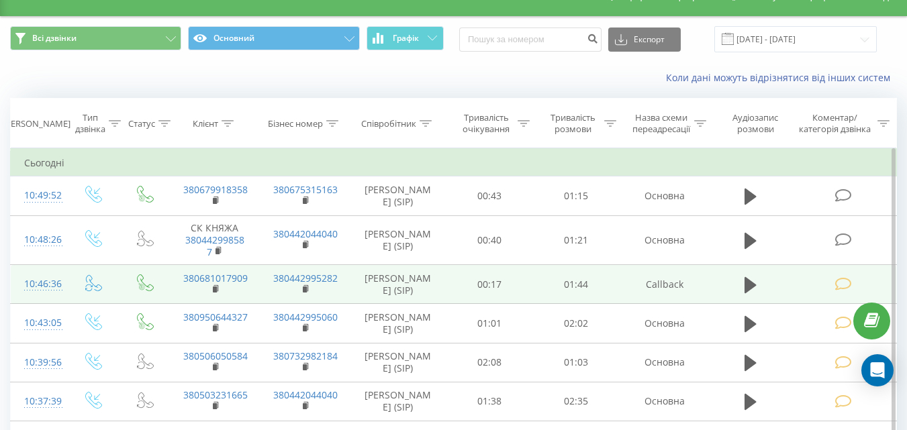
click at [852, 275] on td at bounding box center [844, 284] width 104 height 39
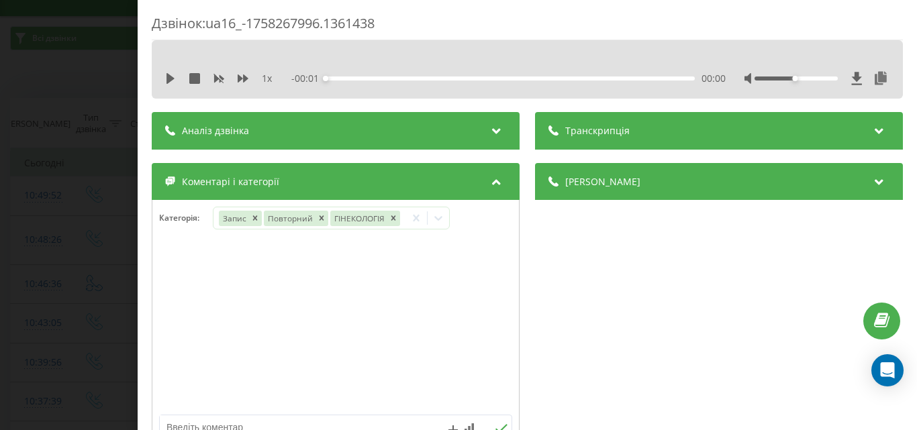
click at [40, 199] on div "Дзвінок : ua16_-1758267996.1361438 1 x - 00:01 00:00 00:00 Транскрипція Для AI-…" at bounding box center [458, 215] width 917 height 430
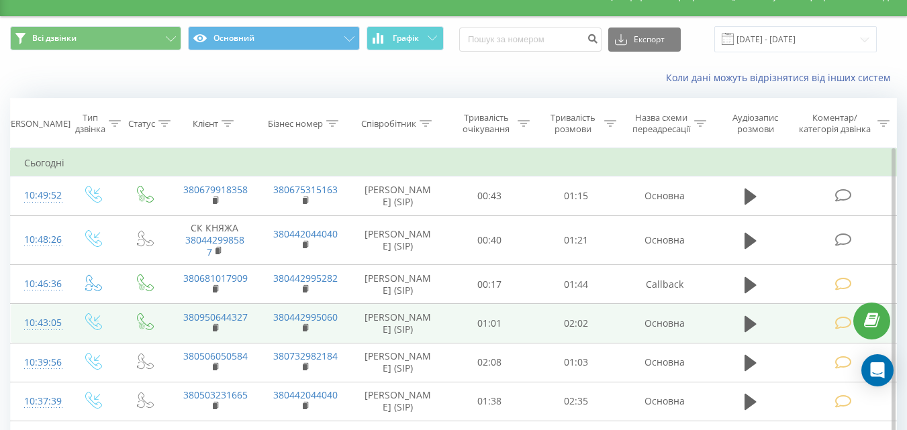
click at [840, 324] on icon at bounding box center [842, 323] width 17 height 14
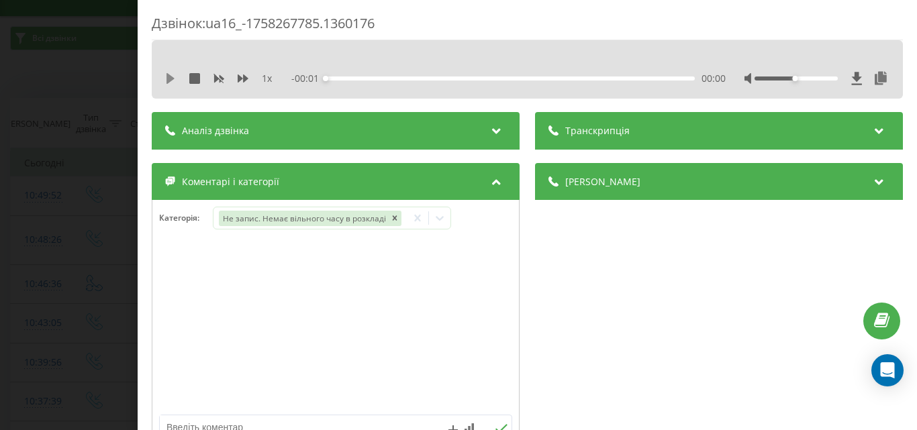
click at [166, 77] on icon at bounding box center [170, 78] width 11 height 11
click at [395, 217] on icon "Remove Не запис. Немає вільного часу в розкладі" at bounding box center [393, 217] width 9 height 9
click at [353, 215] on div "Виберіть категорію" at bounding box center [302, 218] width 168 height 11
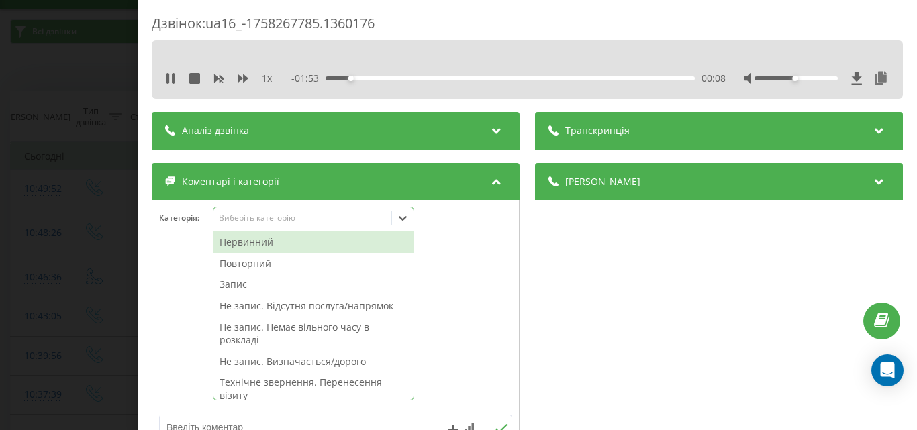
scroll to position [32, 0]
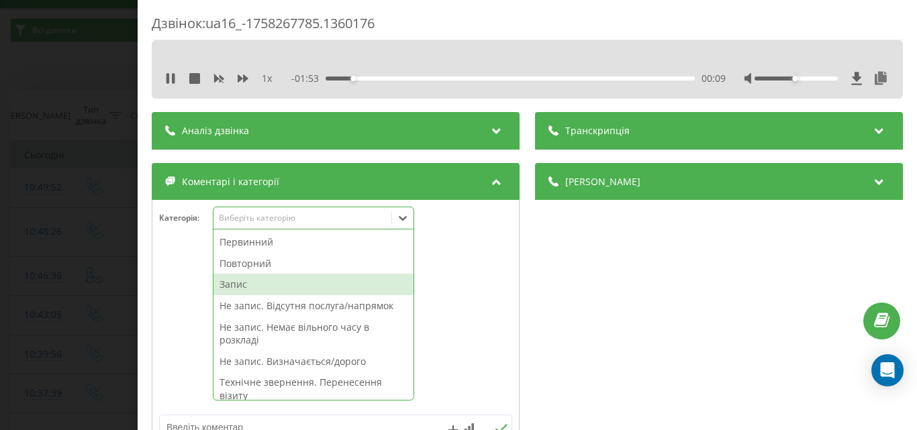
click at [255, 290] on div "Запис" at bounding box center [313, 284] width 200 height 21
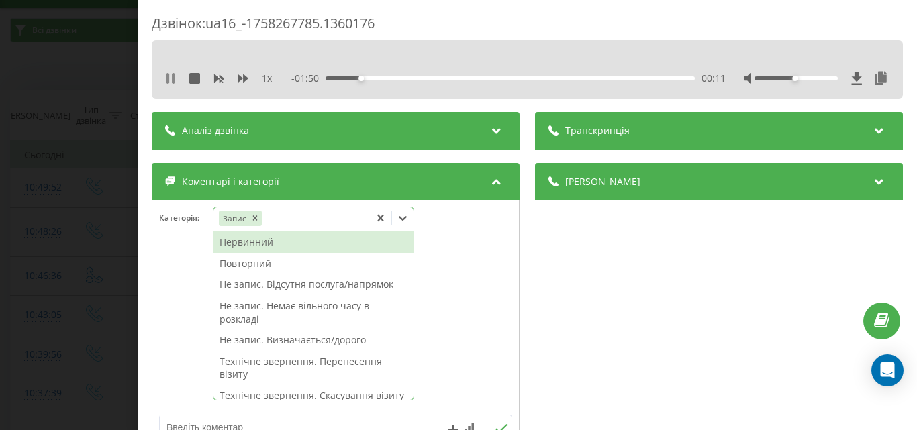
click at [168, 77] on icon at bounding box center [167, 78] width 3 height 11
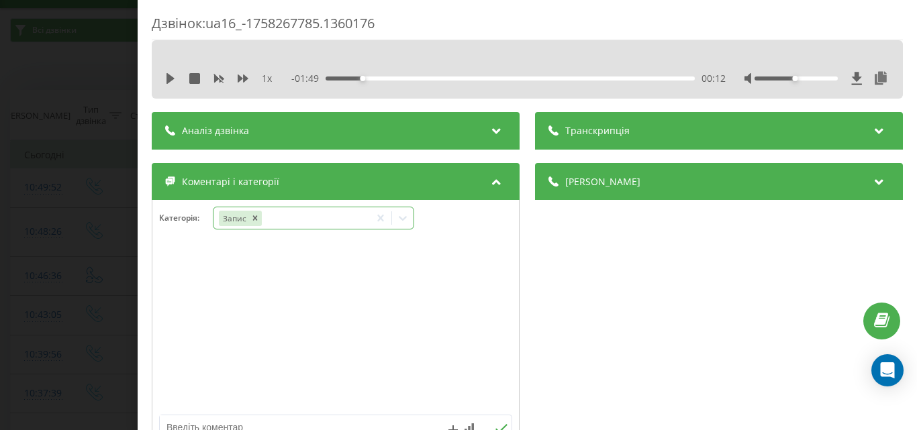
click at [405, 213] on icon at bounding box center [402, 217] width 13 height 13
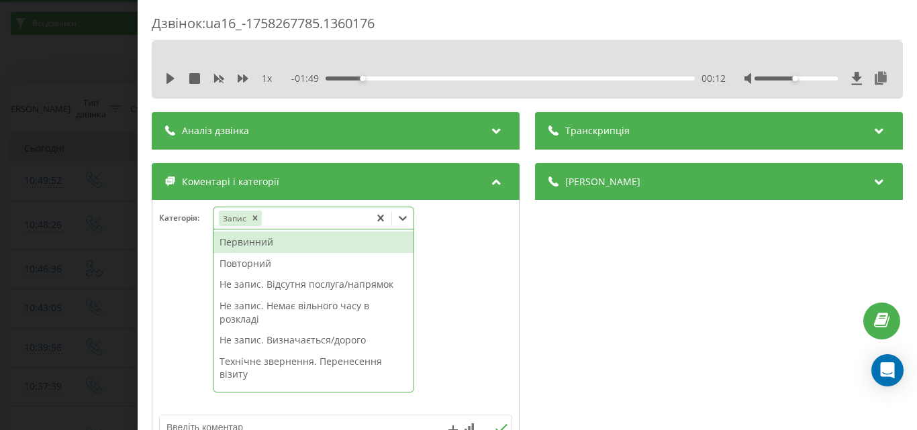
scroll to position [40, 0]
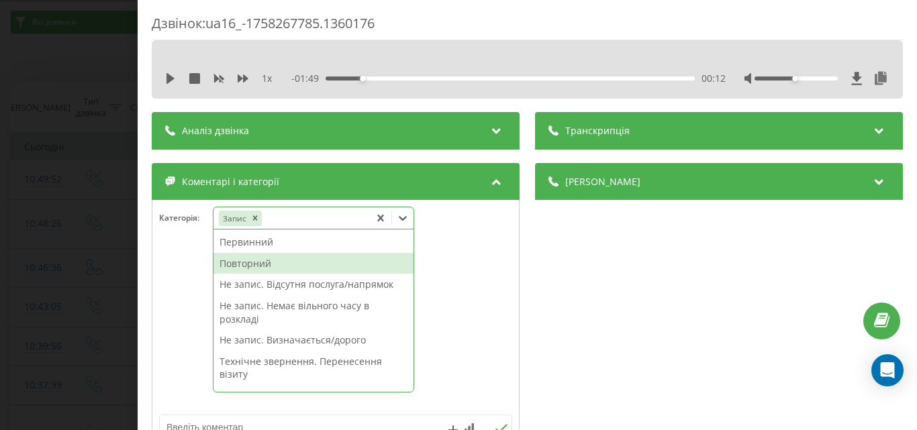
click at [293, 262] on div "Повторний" at bounding box center [313, 263] width 200 height 21
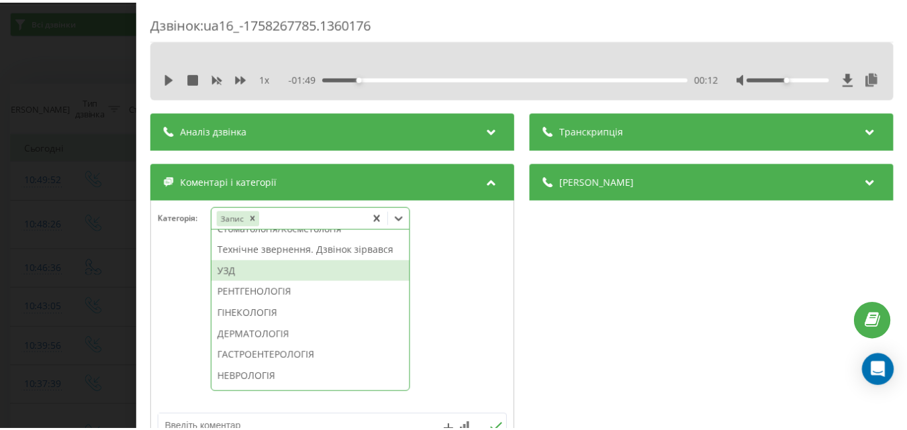
scroll to position [382, 0]
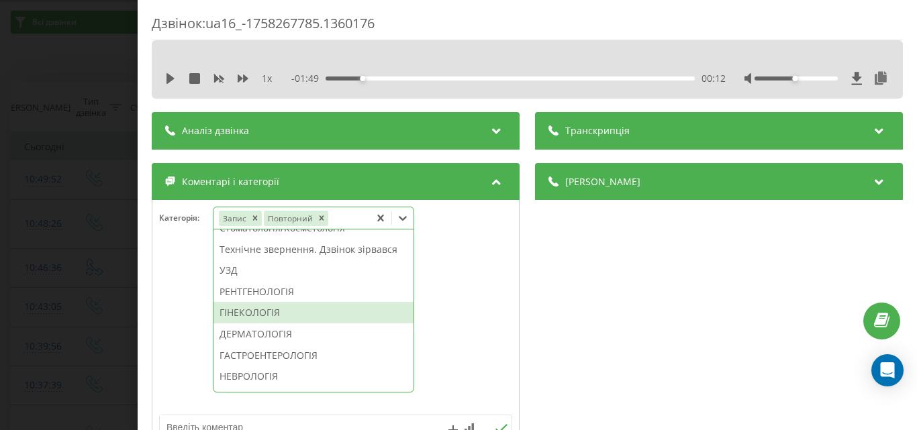
click at [270, 323] on div "ГІНЕКОЛОГІЯ" at bounding box center [313, 312] width 200 height 21
click at [40, 266] on div "Дзвінок : ua16_-1758267785.1360176 1 x - 01:49 00:12 00:12 Транскрипція Для AI-…" at bounding box center [458, 215] width 917 height 430
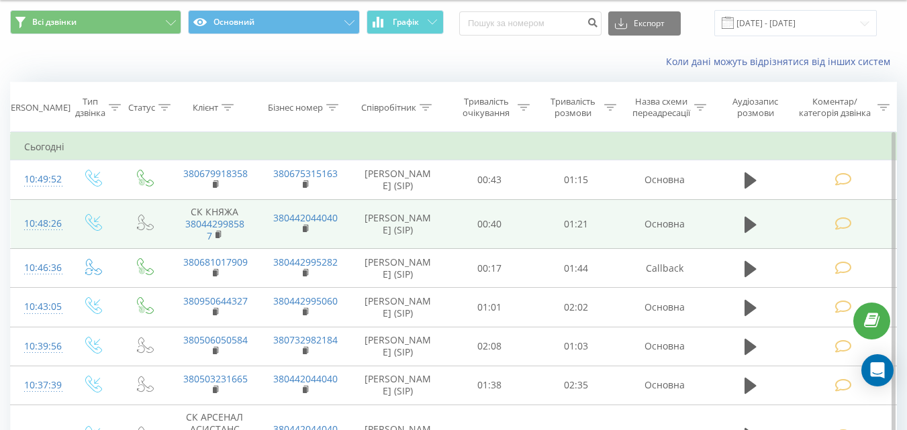
click at [300, 227] on td "380442044040" at bounding box center [305, 224] width 90 height 50
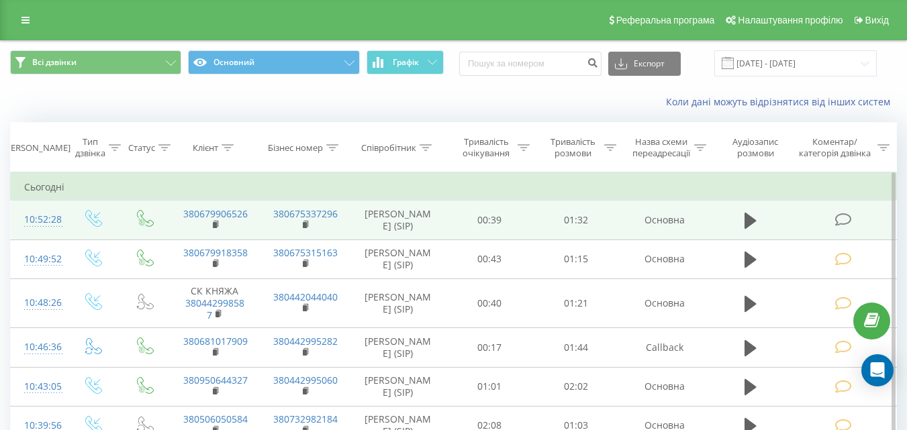
click at [838, 225] on icon at bounding box center [842, 220] width 17 height 14
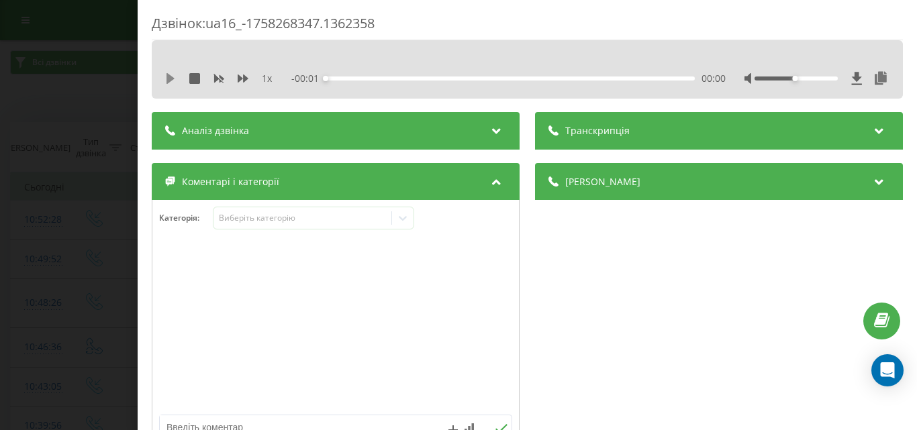
click at [168, 79] on icon at bounding box center [170, 78] width 8 height 11
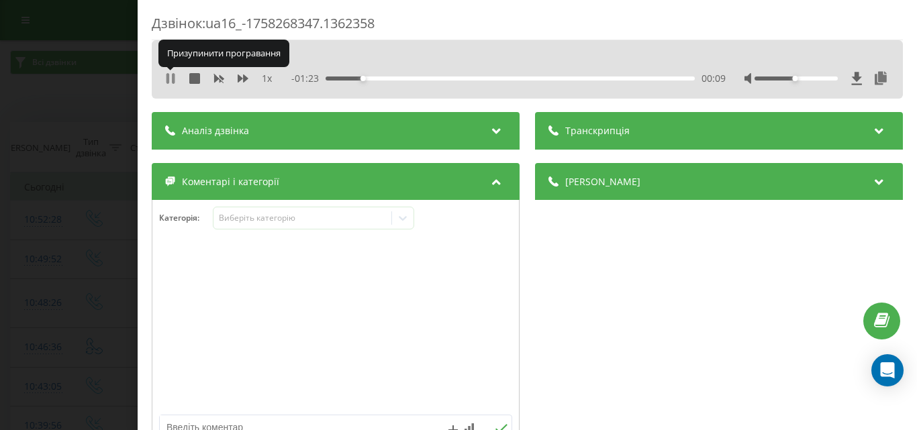
click at [169, 79] on icon at bounding box center [167, 78] width 3 height 11
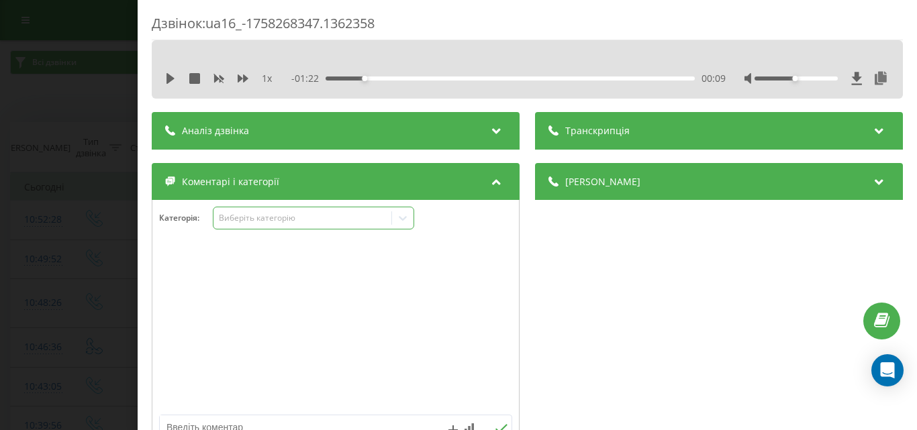
click at [285, 218] on div "Виберіть категорію" at bounding box center [302, 218] width 168 height 11
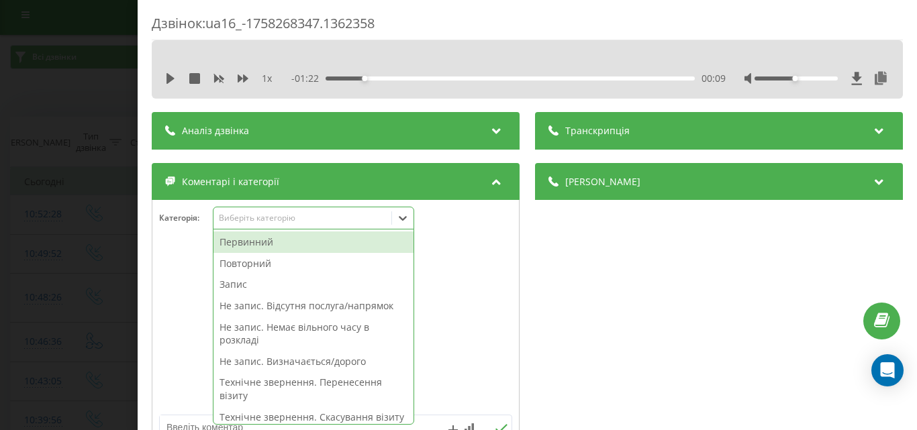
scroll to position [8, 0]
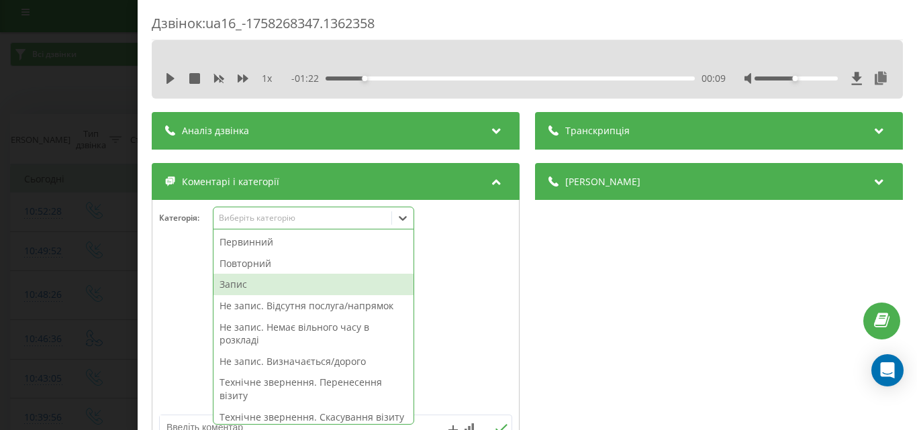
click at [241, 285] on div "Запис" at bounding box center [313, 284] width 200 height 21
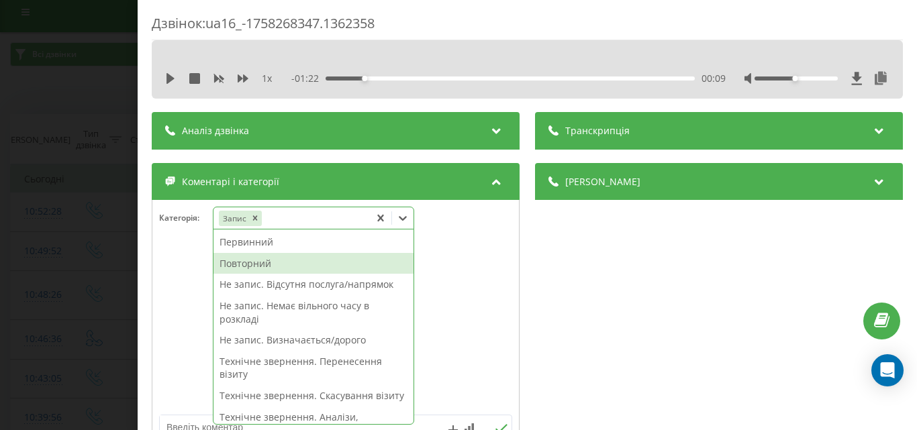
click at [265, 266] on div "Повторний" at bounding box center [313, 263] width 200 height 21
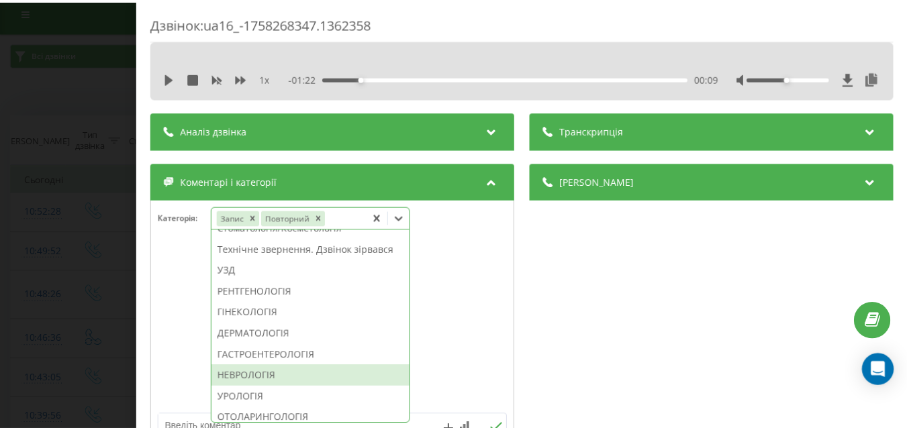
scroll to position [449, 0]
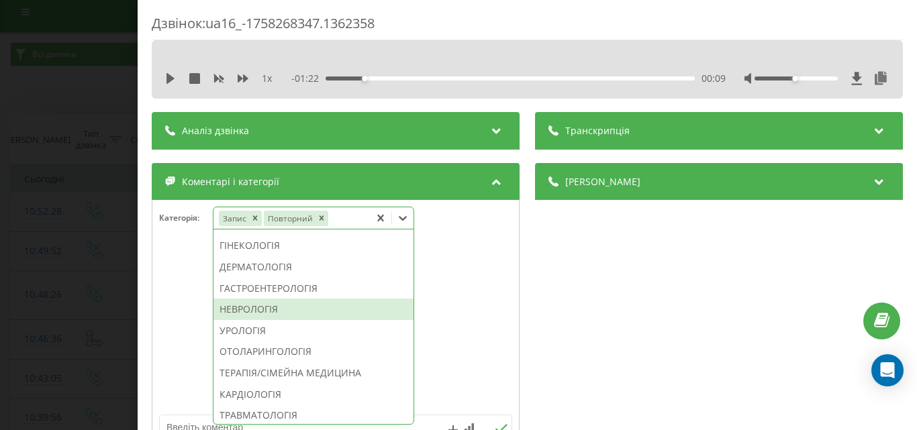
click at [258, 320] on div "НЕВРОЛОГІЯ" at bounding box center [313, 309] width 200 height 21
click at [70, 287] on div "Дзвінок : ua16_-1758268347.1362358 1 x - 01:22 00:09 00:09 Транскрипція Для AI-…" at bounding box center [458, 215] width 917 height 430
